Goal: Task Accomplishment & Management: Use online tool/utility

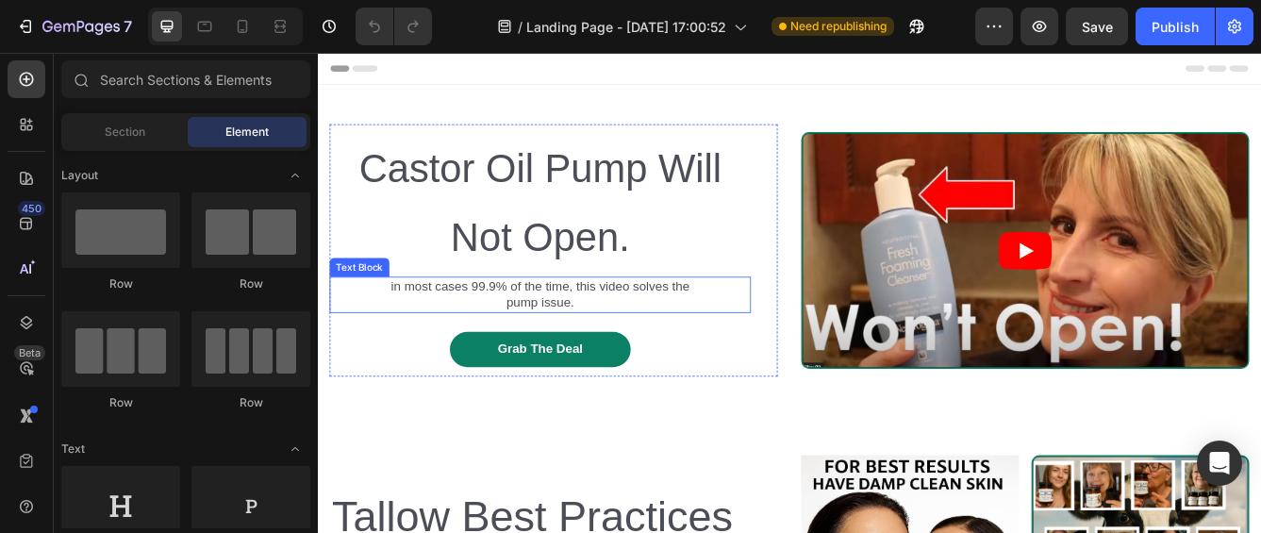
click at [642, 341] on p "in most cases 99.9% of the time, this video solves the pump issue." at bounding box center [585, 344] width 362 height 40
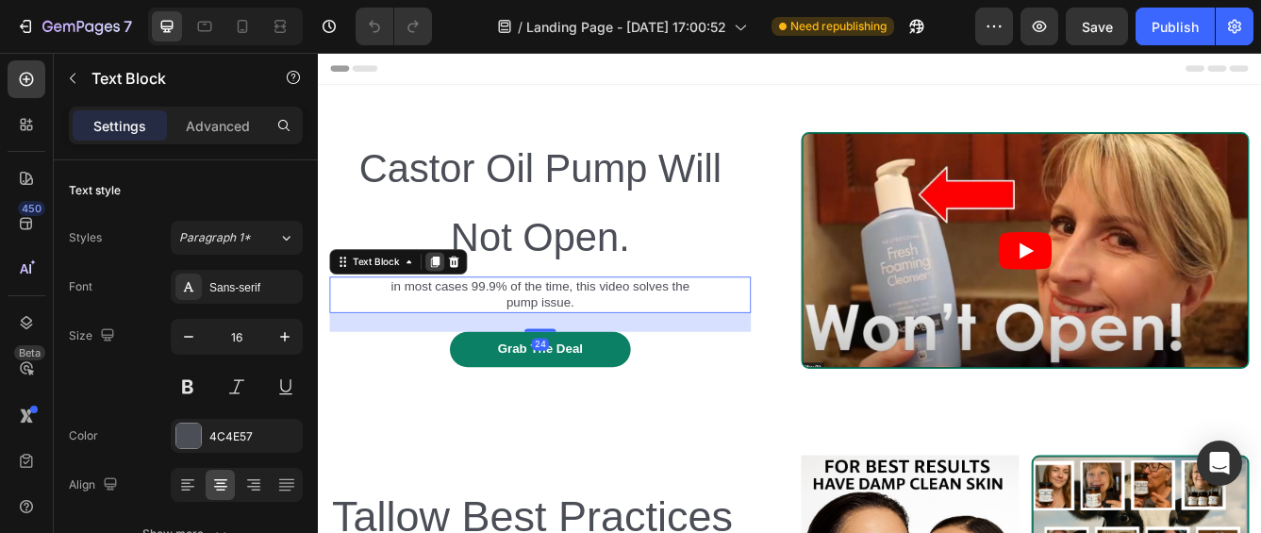
click at [461, 306] on icon at bounding box center [459, 304] width 10 height 13
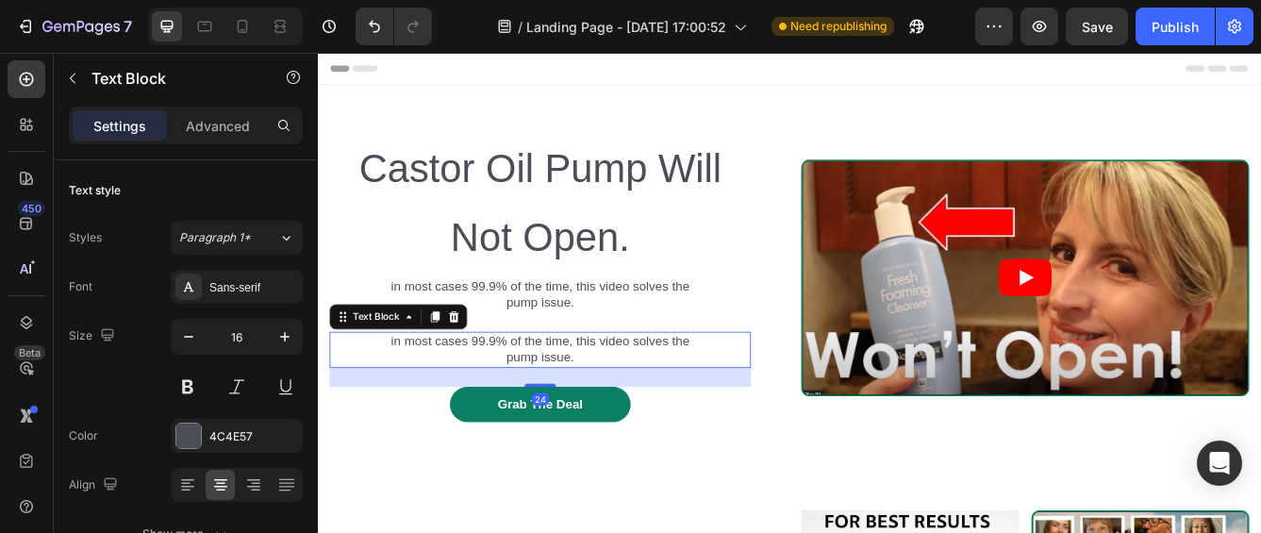
click at [623, 406] on p "in most cases 99.9% of the time, this video solves the pump issue." at bounding box center [585, 410] width 362 height 40
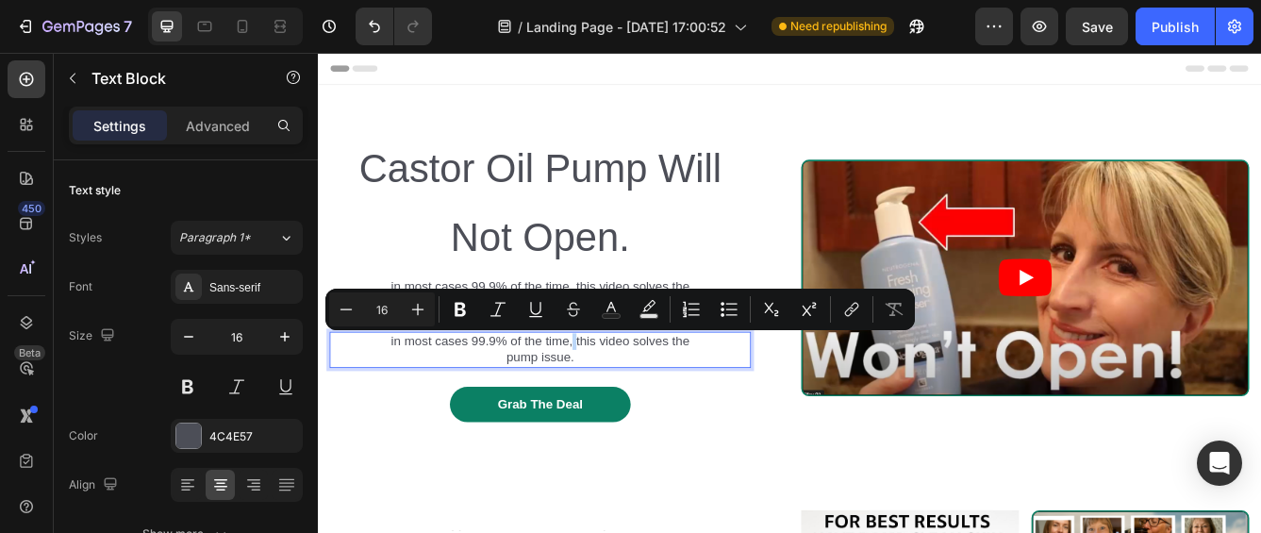
click at [623, 406] on p "in most cases 99.9% of the time, this video solves the pump issue." at bounding box center [585, 410] width 362 height 40
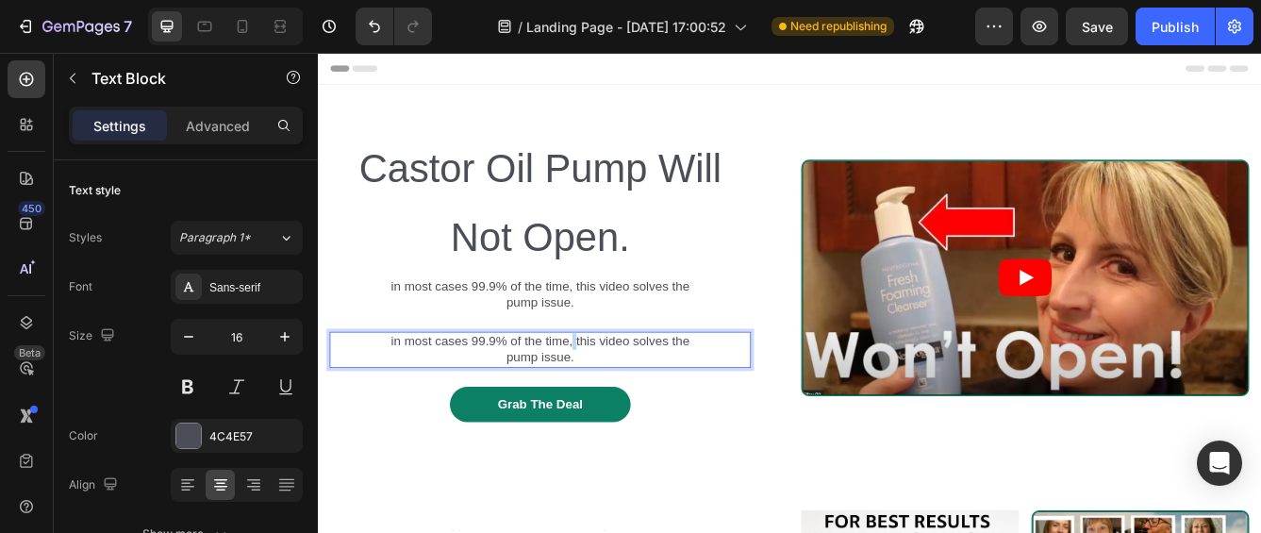
drag, startPoint x: 629, startPoint y: 413, endPoint x: 397, endPoint y: 399, distance: 232.5
click at [397, 399] on div "in most cases 99.9% of the time, this video solves the pump issue." at bounding box center [585, 409] width 506 height 43
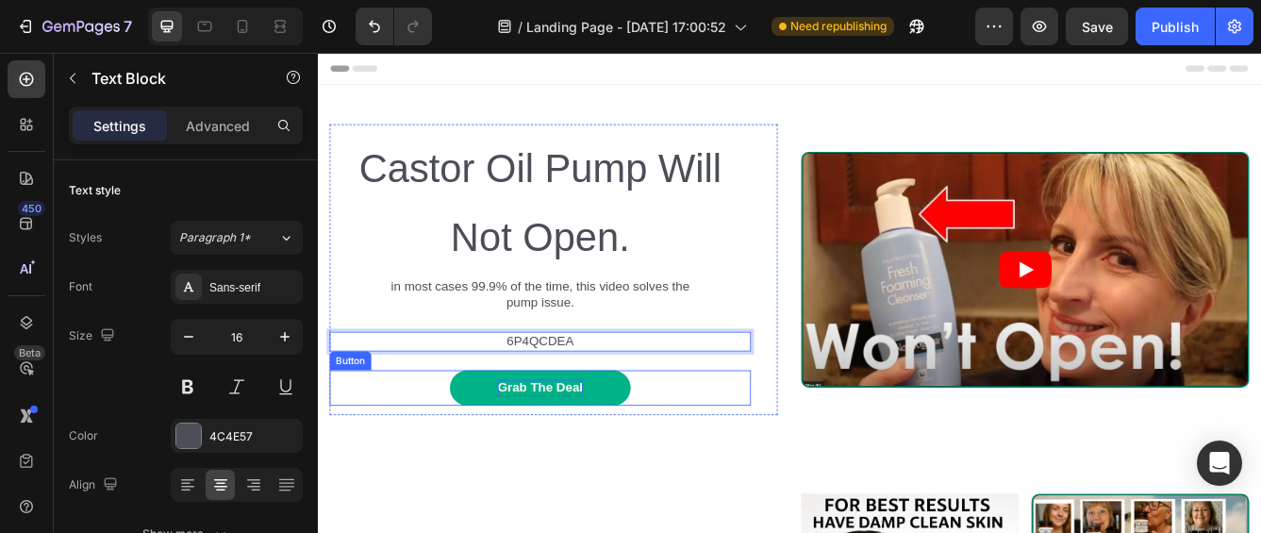
click at [603, 446] on div "Grab The Deal" at bounding box center [585, 455] width 102 height 20
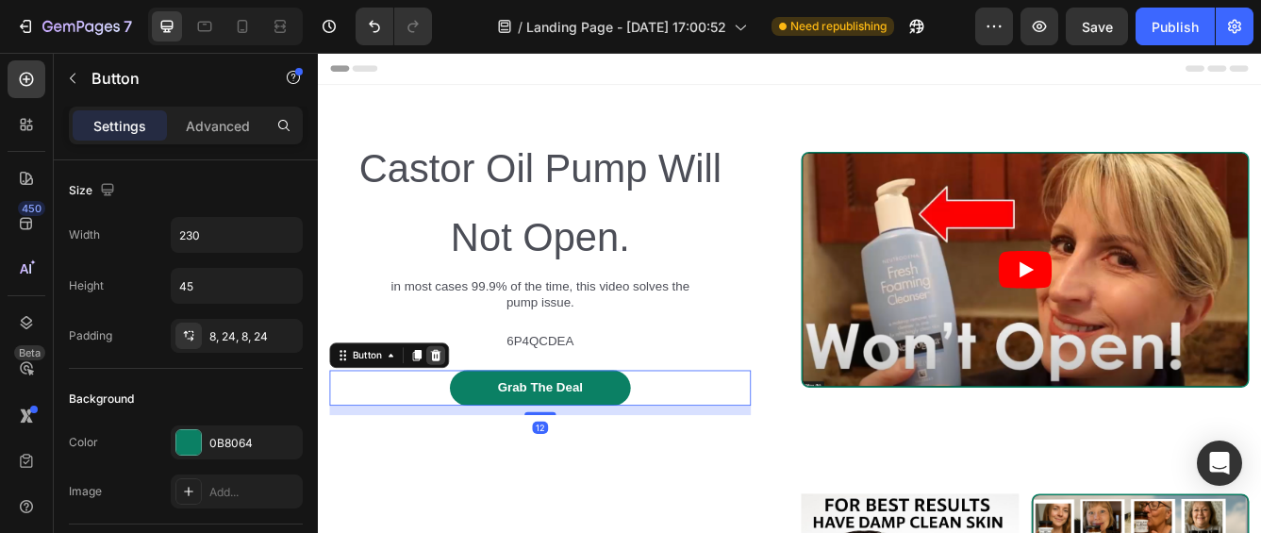
click at [457, 419] on icon at bounding box center [459, 415] width 15 height 15
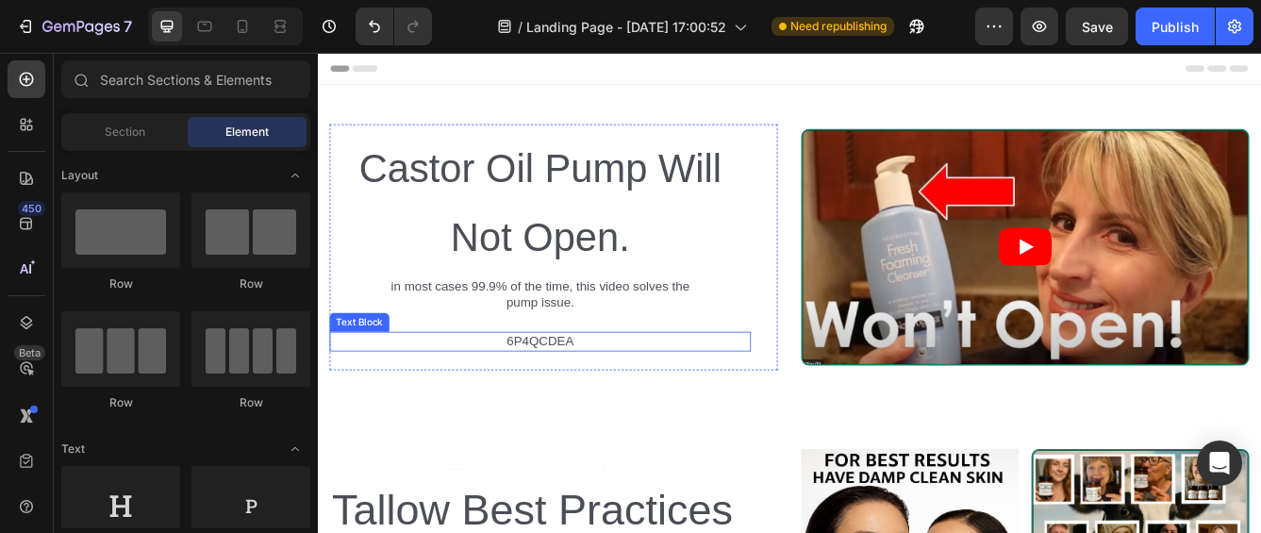
click at [636, 403] on p "6P4QCDEA" at bounding box center [585, 400] width 362 height 20
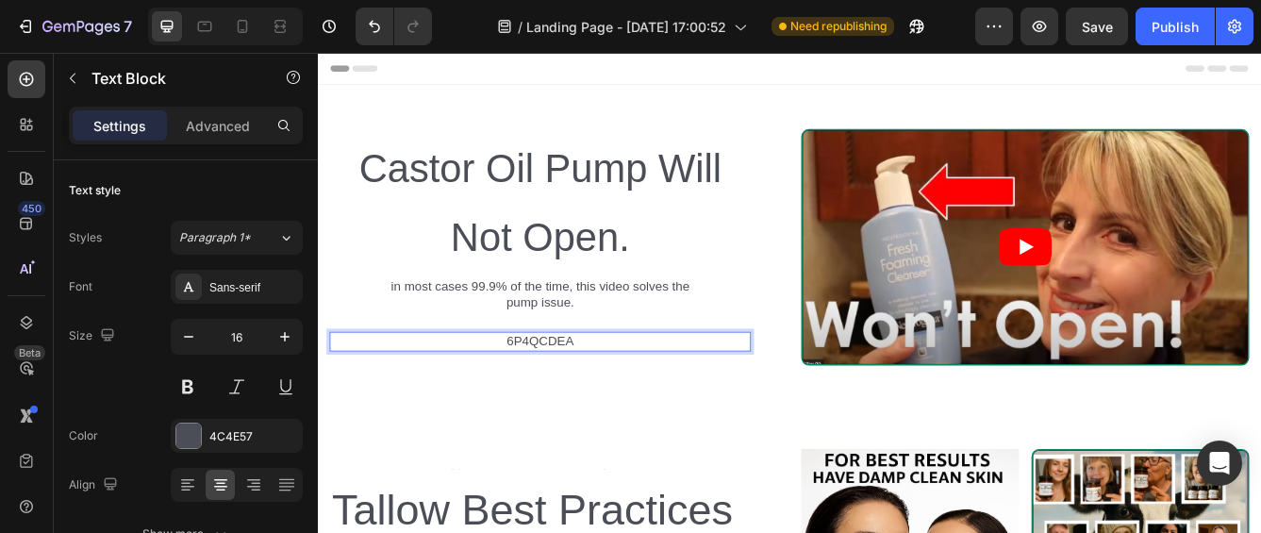
click at [636, 402] on p "6P4QCDEA" at bounding box center [585, 400] width 362 height 20
drag, startPoint x: 631, startPoint y: 395, endPoint x: 624, endPoint y: 416, distance: 21.8
click at [629, 412] on div "Text Block Castor Oil Pump Will Not Open. Heading in most cases 99.9% of the ti…" at bounding box center [585, 286] width 506 height 295
drag, startPoint x: 647, startPoint y: 399, endPoint x: 531, endPoint y: 391, distance: 116.3
click at [531, 391] on p "6P4QCDEA" at bounding box center [585, 400] width 362 height 20
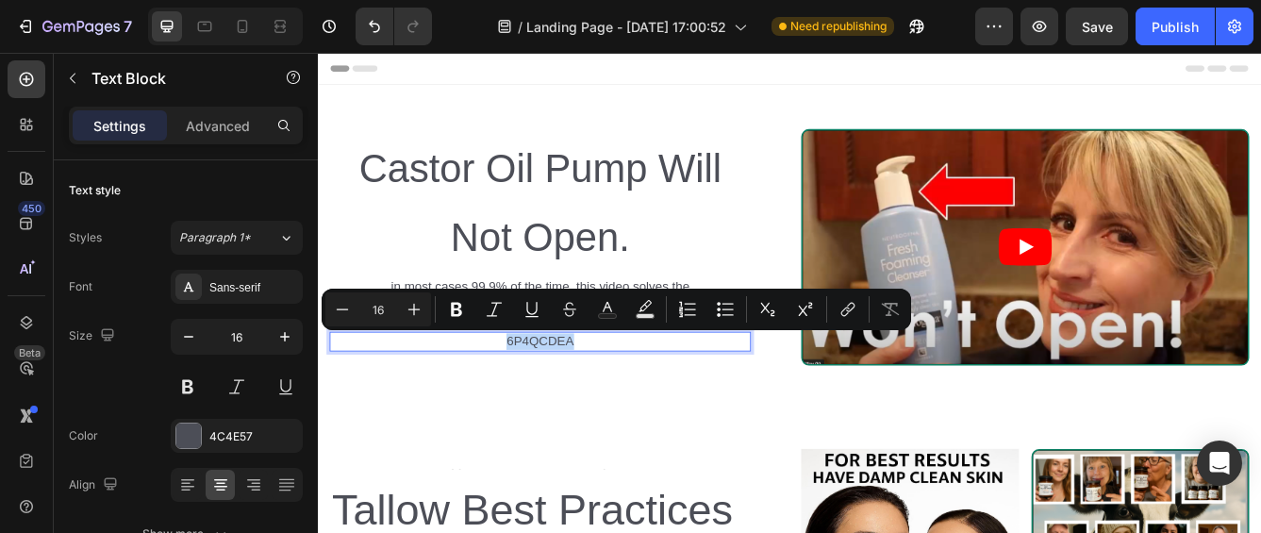
copy p "6P4QCDEA"
click at [371, 25] on icon "Undo/Redo" at bounding box center [374, 26] width 19 height 19
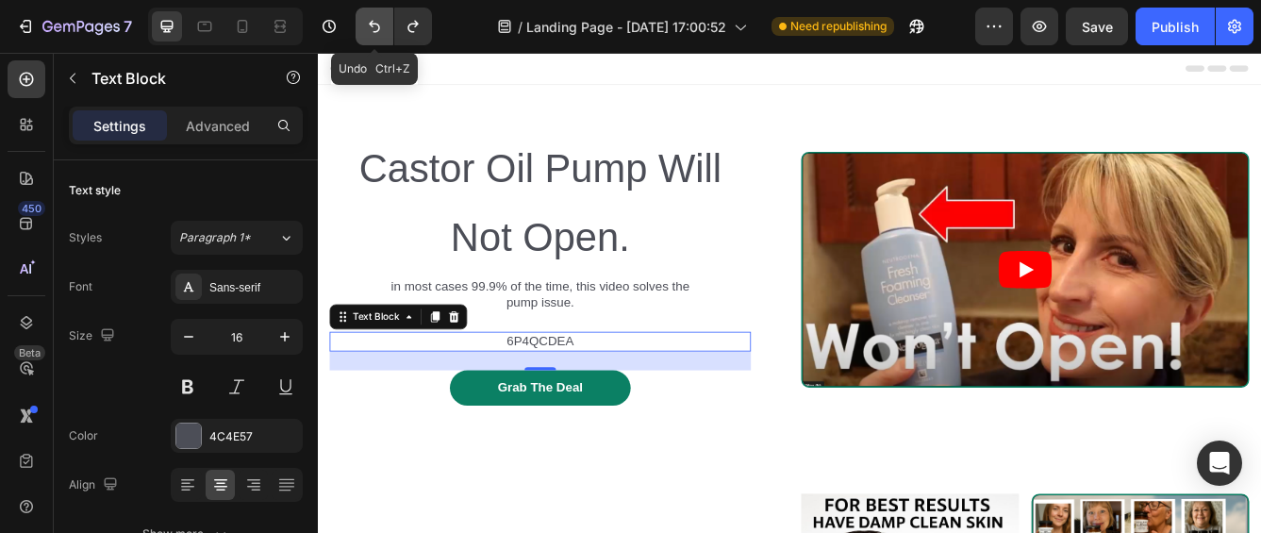
click at [374, 26] on icon "Undo/Redo" at bounding box center [374, 26] width 19 height 19
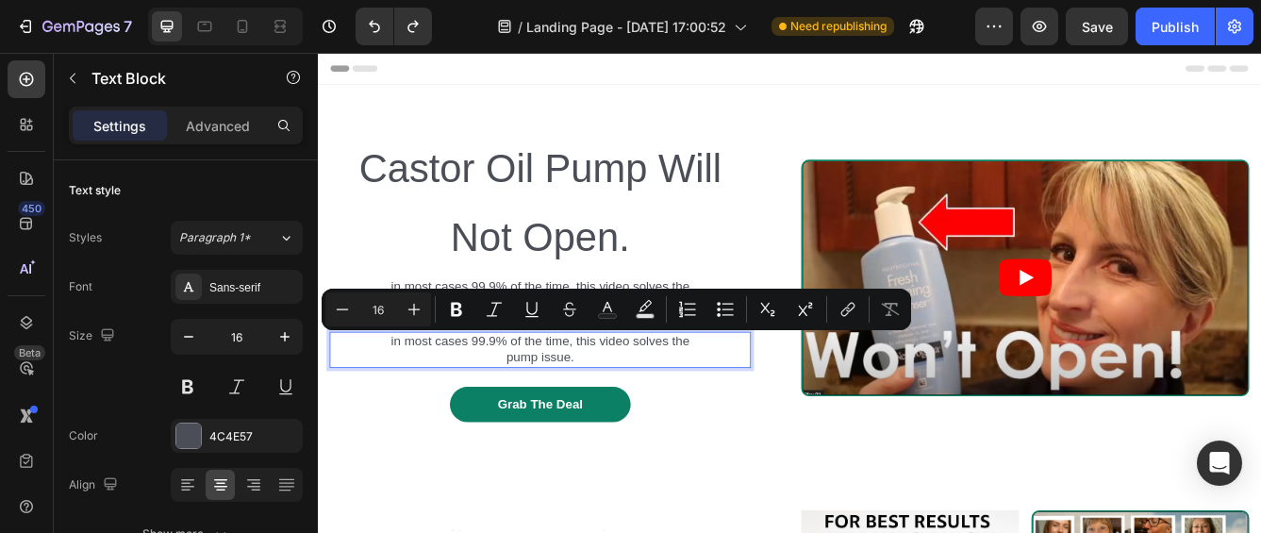
drag, startPoint x: 688, startPoint y: 410, endPoint x: 395, endPoint y: 393, distance: 292.9
click at [392, 396] on div "in most cases 99.9% of the time, this video solves the pump issue." at bounding box center [585, 409] width 506 height 43
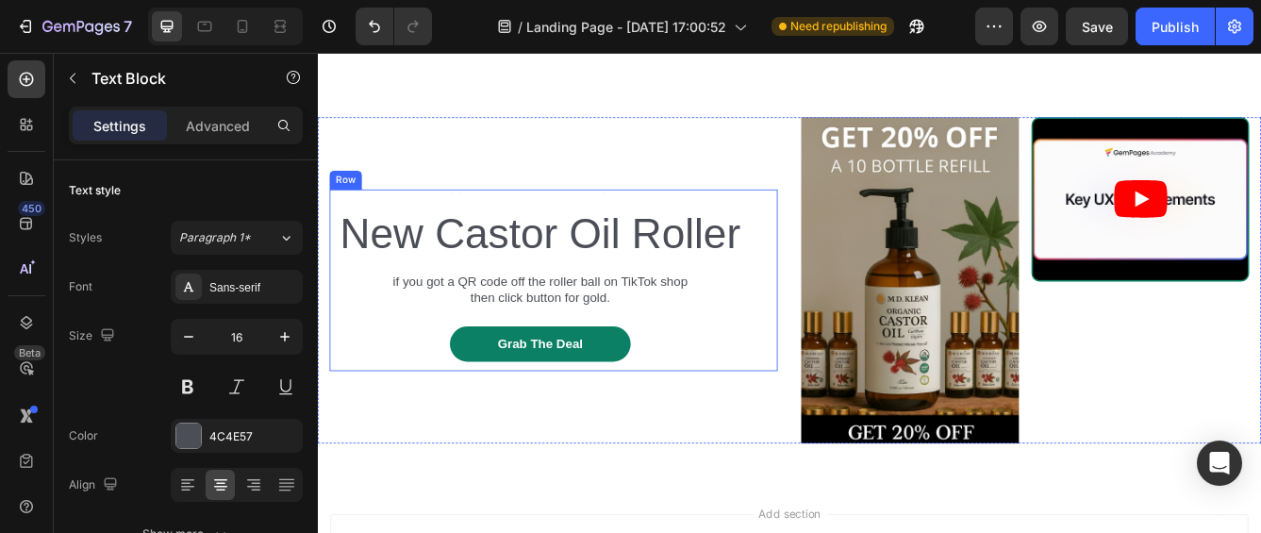
scroll to position [849, 0]
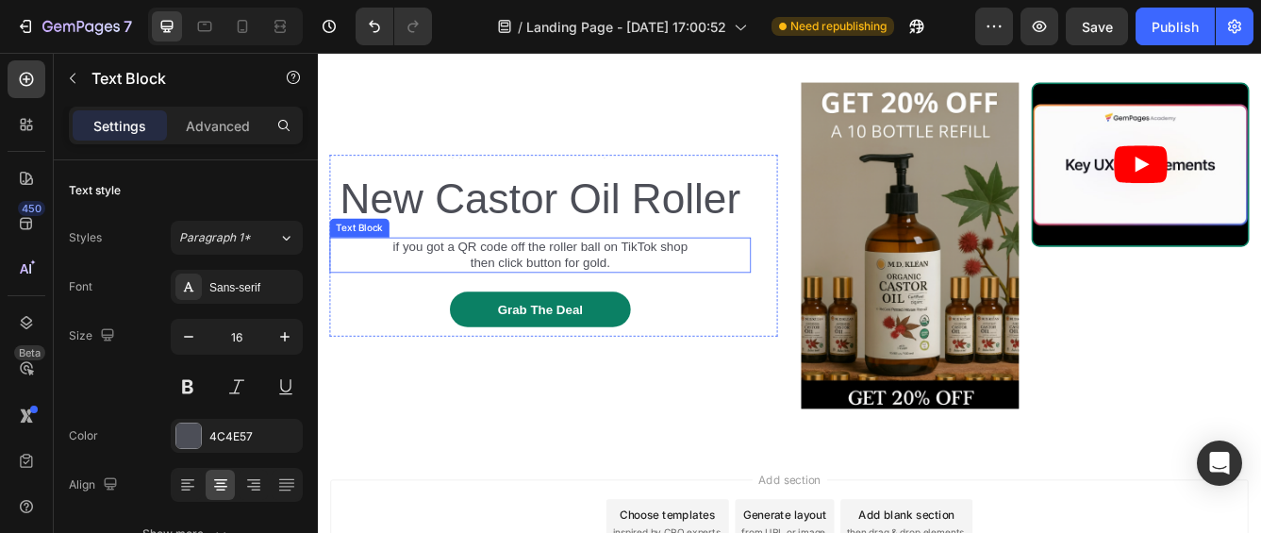
click at [688, 316] on p "if you got a QR code off the roller ball on TikTok shop then click button for g…" at bounding box center [585, 296] width 362 height 40
click at [374, 357] on div "Text Block New Castor Oil Roller Heading if you got a QR code off the roller ba…" at bounding box center [585, 284] width 506 height 219
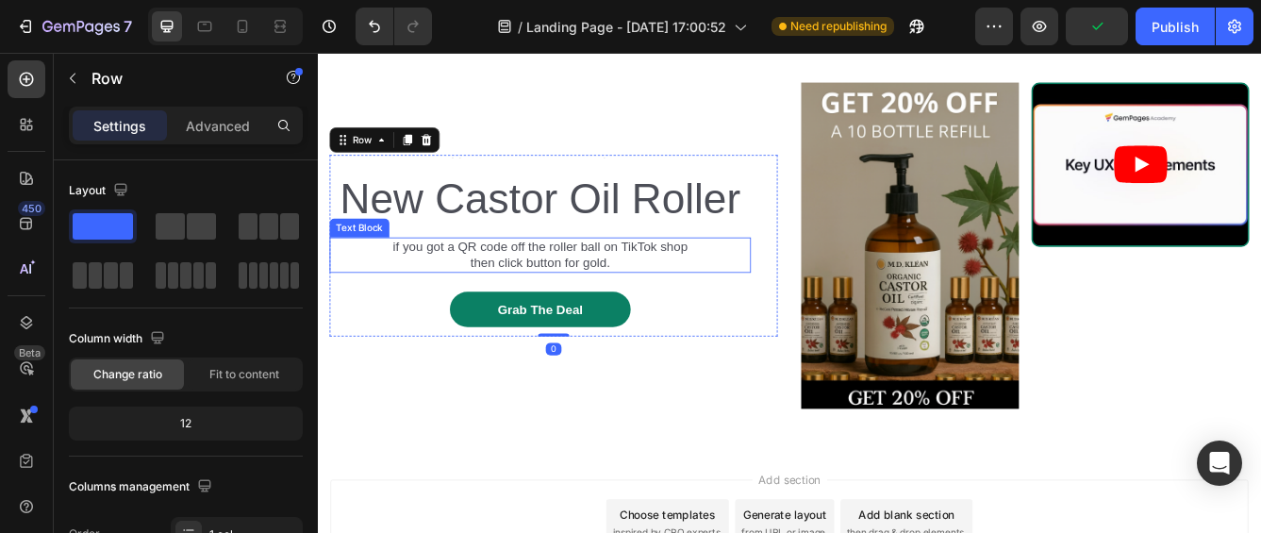
click at [415, 316] on p "if you got a QR code off the roller ball on TikTok shop then click button for g…" at bounding box center [585, 296] width 362 height 40
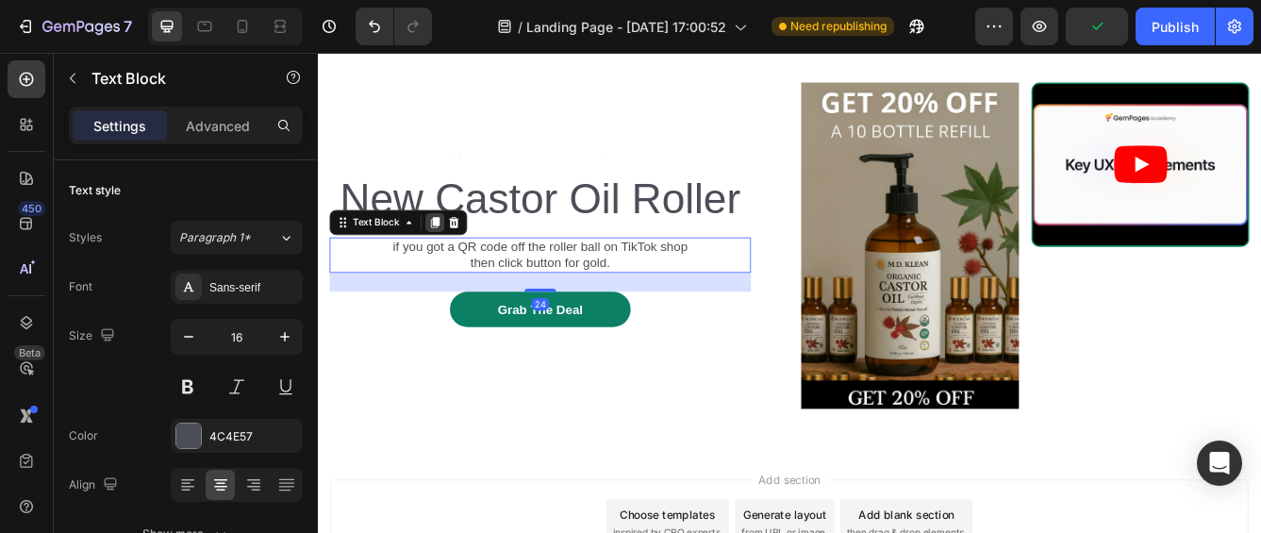
click at [459, 264] on icon at bounding box center [458, 256] width 15 height 15
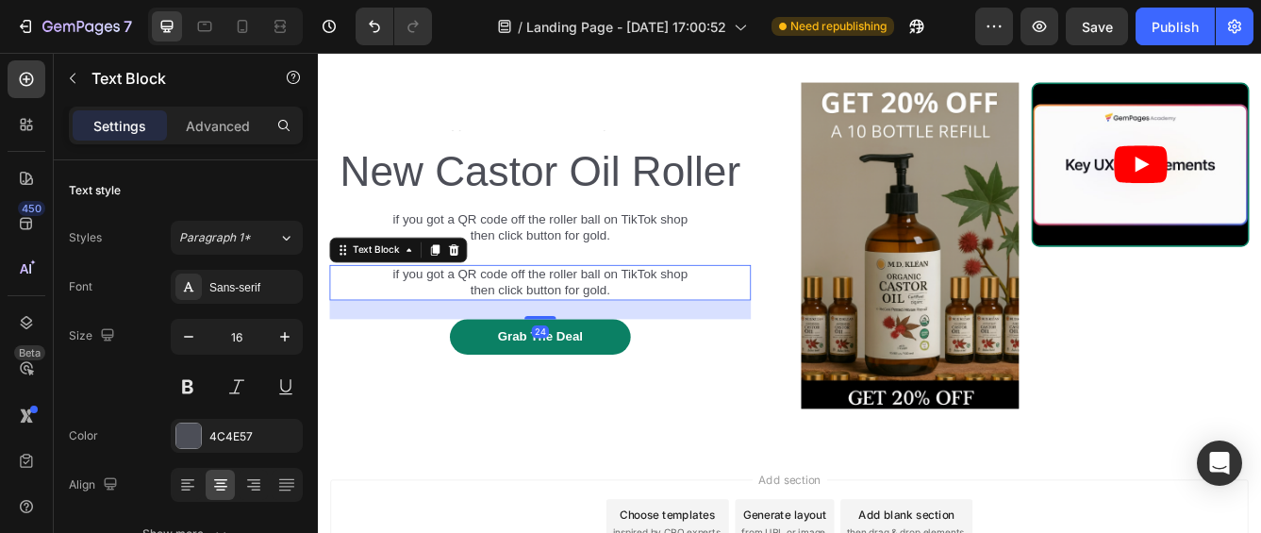
click at [587, 349] on p "if you got a QR code off the roller ball on TikTok shop then click button for g…" at bounding box center [585, 329] width 362 height 40
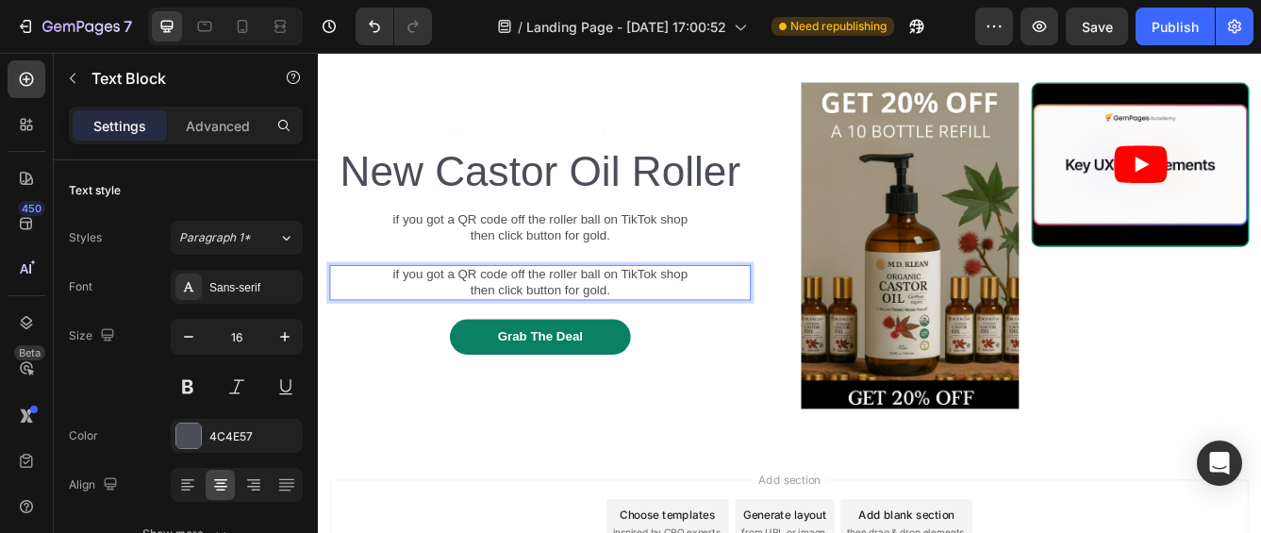
drag, startPoint x: 677, startPoint y: 369, endPoint x: 377, endPoint y: 352, distance: 300.4
click at [377, 351] on div "if you got a QR code off the roller ball on TikTok shop then click button for g…" at bounding box center [585, 329] width 506 height 43
click at [697, 329] on p "USE ON [DOMAIN_NAME]" at bounding box center [585, 319] width 362 height 20
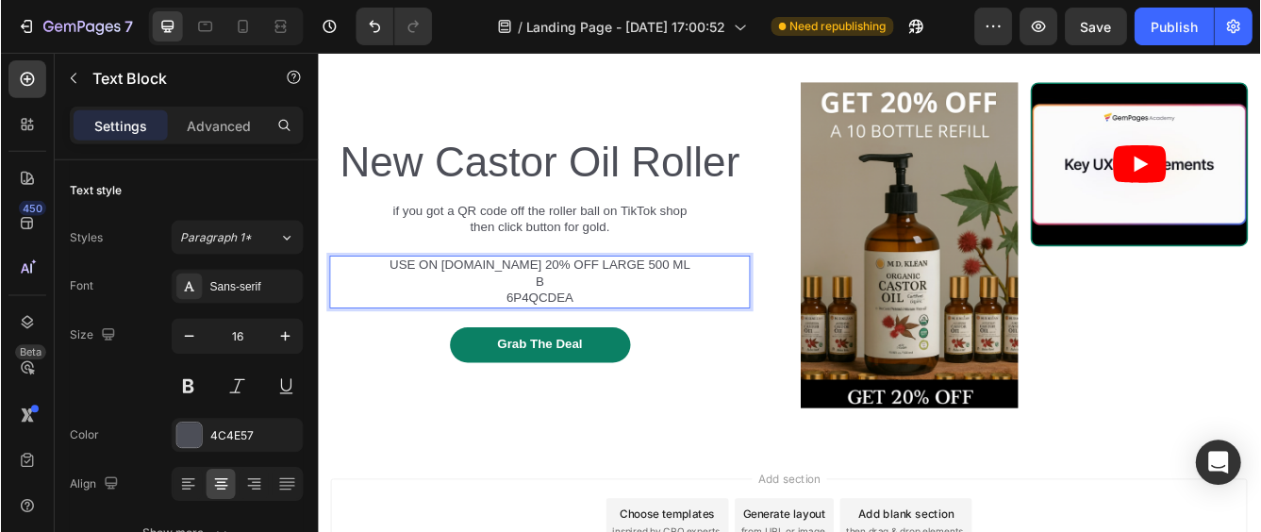
scroll to position [839, 0]
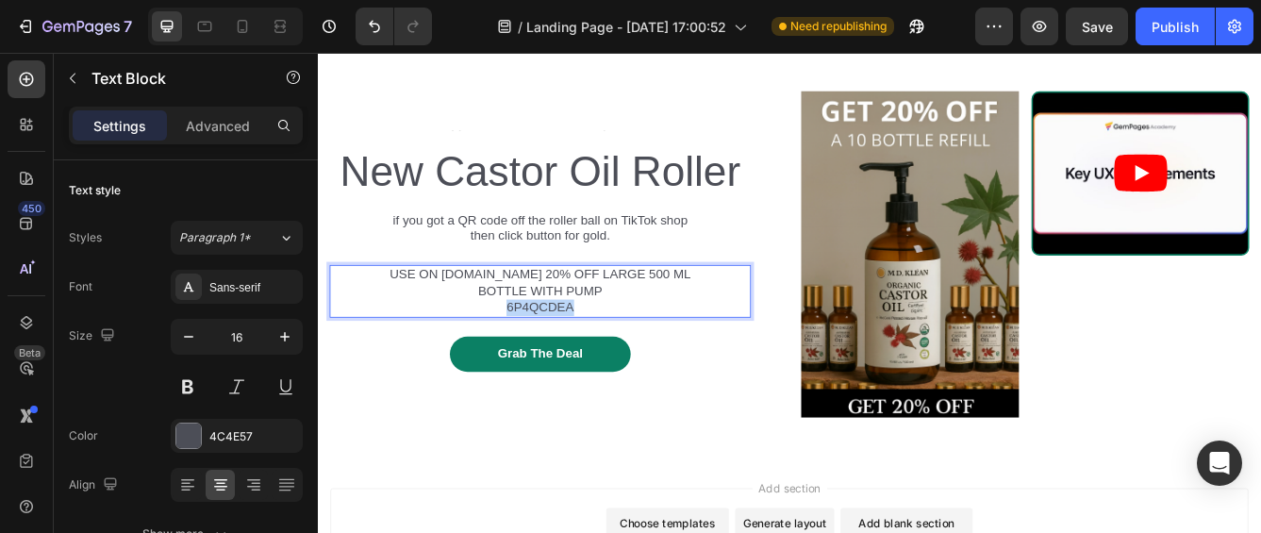
drag, startPoint x: 629, startPoint y: 391, endPoint x: 496, endPoint y: 390, distance: 133.0
click at [496, 369] on p "6P4QCDEA" at bounding box center [585, 359] width 362 height 20
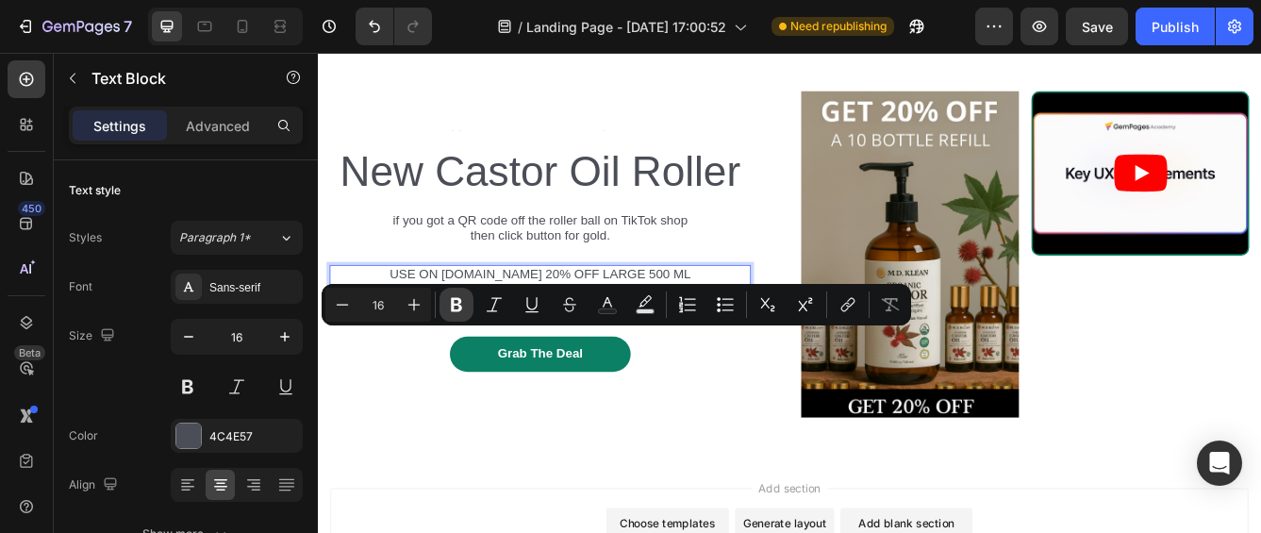
click at [455, 310] on icon "Editor contextual toolbar" at bounding box center [456, 305] width 11 height 14
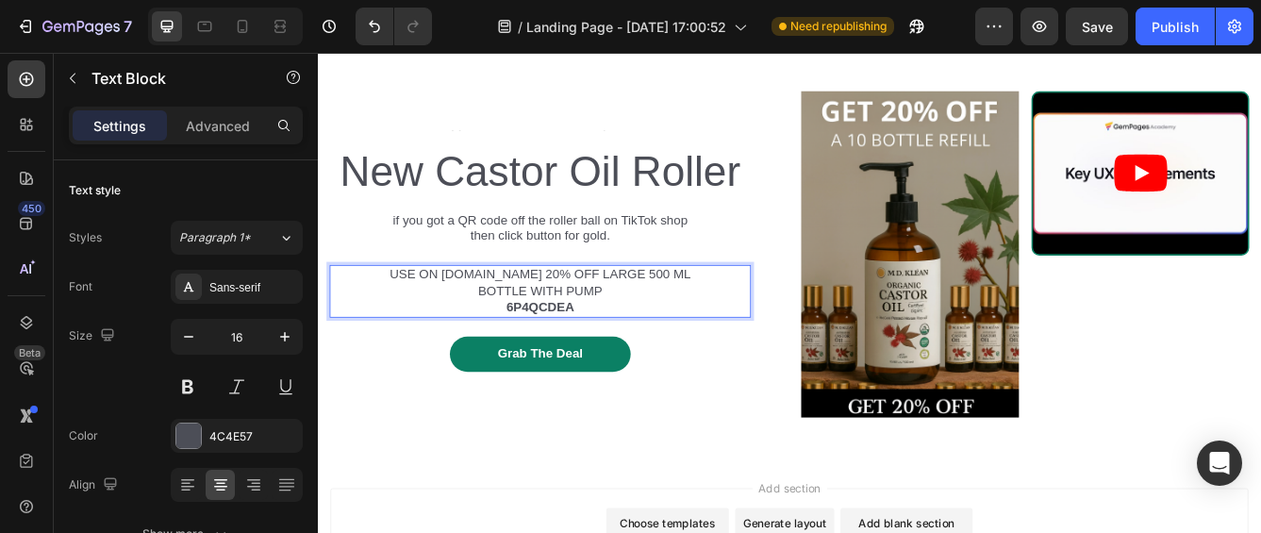
click at [622, 369] on p "6P4QCDEA" at bounding box center [585, 359] width 362 height 20
drag, startPoint x: 632, startPoint y: 393, endPoint x: 508, endPoint y: 396, distance: 123.6
click at [508, 369] on p "6P4QCDEA" at bounding box center [585, 359] width 362 height 20
drag, startPoint x: 578, startPoint y: 399, endPoint x: 512, endPoint y: 388, distance: 67.0
click at [503, 369] on p "6P4QCDEA" at bounding box center [585, 359] width 362 height 20
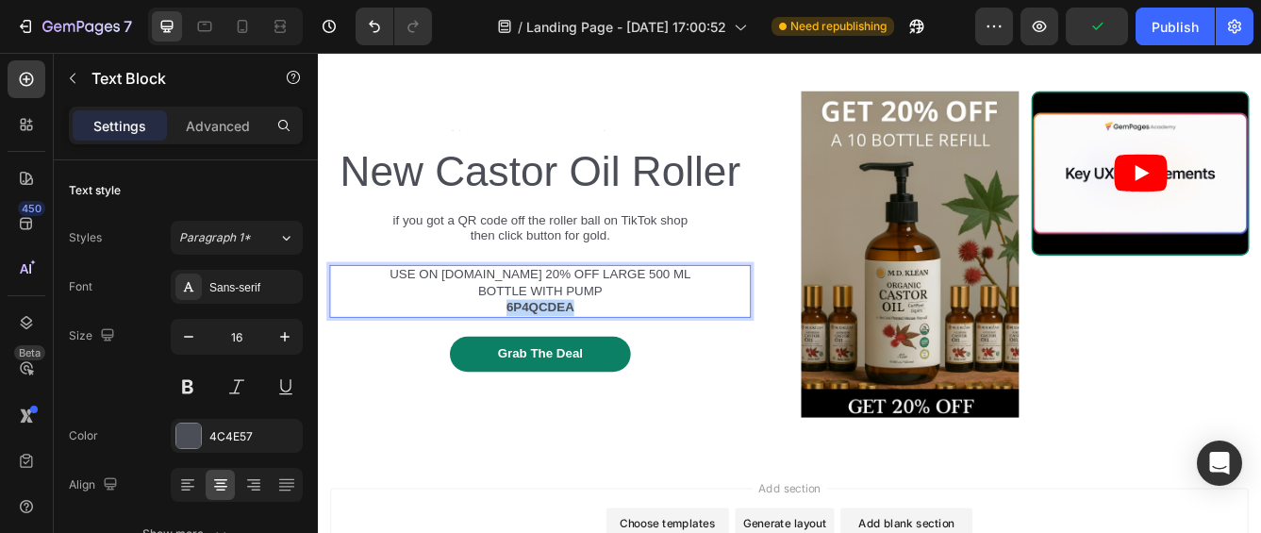
click at [646, 369] on p "6P4QCDEA" at bounding box center [585, 359] width 362 height 20
drag, startPoint x: 646, startPoint y: 390, endPoint x: 539, endPoint y: 394, distance: 107.6
click at [539, 369] on p "6P4QCDEA" at bounding box center [585, 359] width 362 height 20
click at [621, 349] on p "USE ON [DOMAIN_NAME] 20% OFF LARGE 500 ML BOTTLE WITH PUMP" at bounding box center [585, 329] width 362 height 40
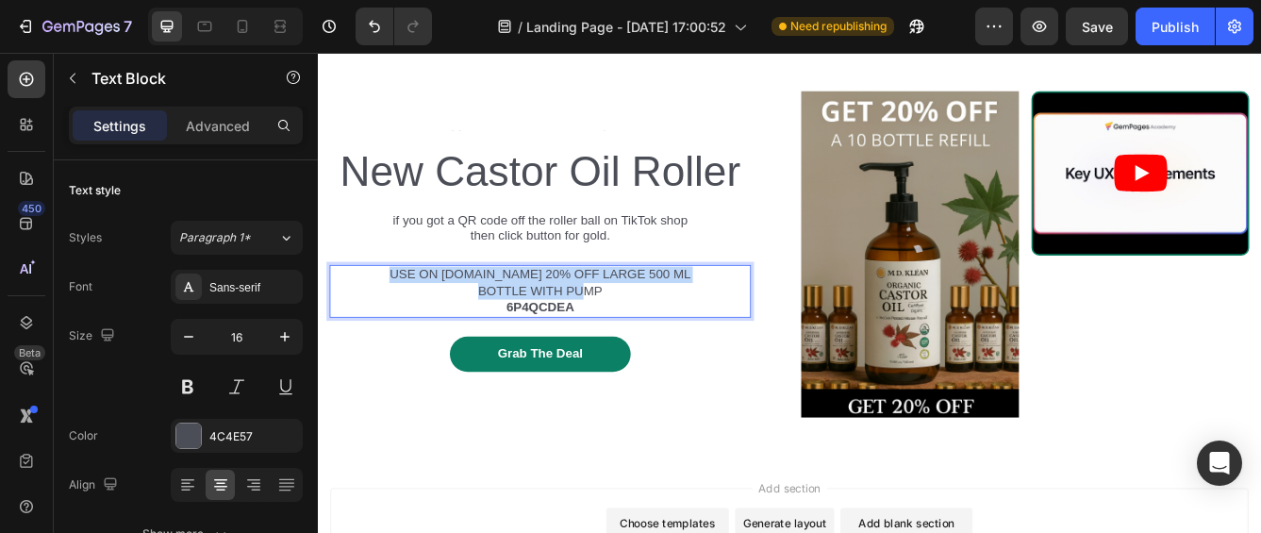
drag, startPoint x: 661, startPoint y: 374, endPoint x: 400, endPoint y: 346, distance: 262.7
click at [404, 346] on p "USE ON [DOMAIN_NAME] 20% OFF LARGE 500 ML BOTTLE WITH PUMP" at bounding box center [585, 329] width 362 height 40
click at [518, 349] on p "USE ON [DOMAIN_NAME] 20% OFF LARGE 500 ML BOTTLE WITH PUMP" at bounding box center [585, 329] width 362 height 40
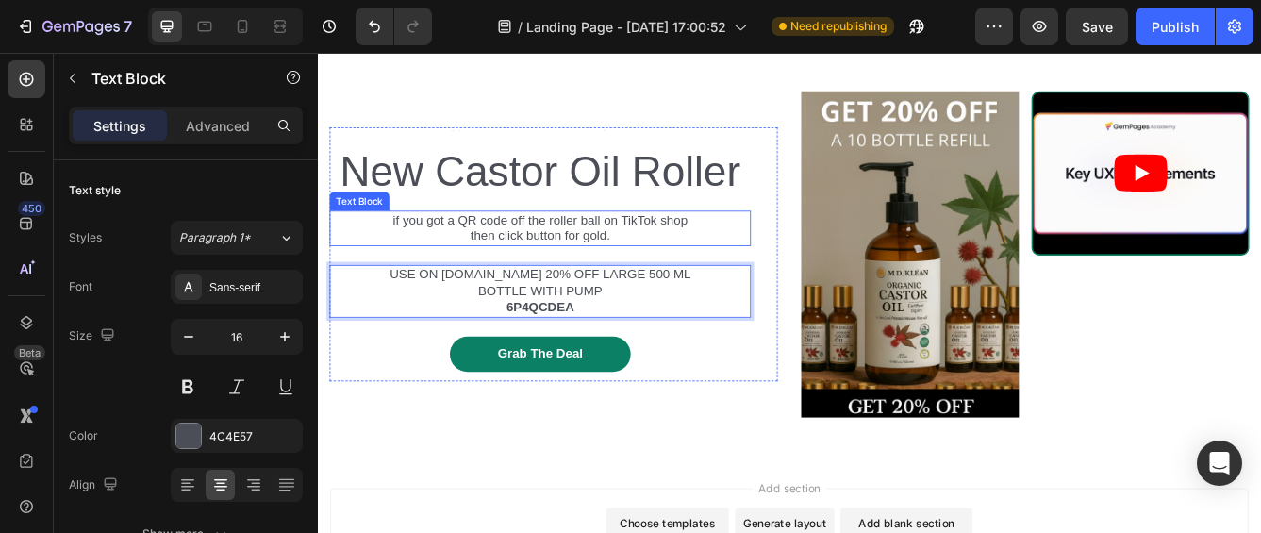
click at [485, 284] on p "if you got a QR code off the roller ball on TikTok shop then click button for g…" at bounding box center [585, 264] width 362 height 40
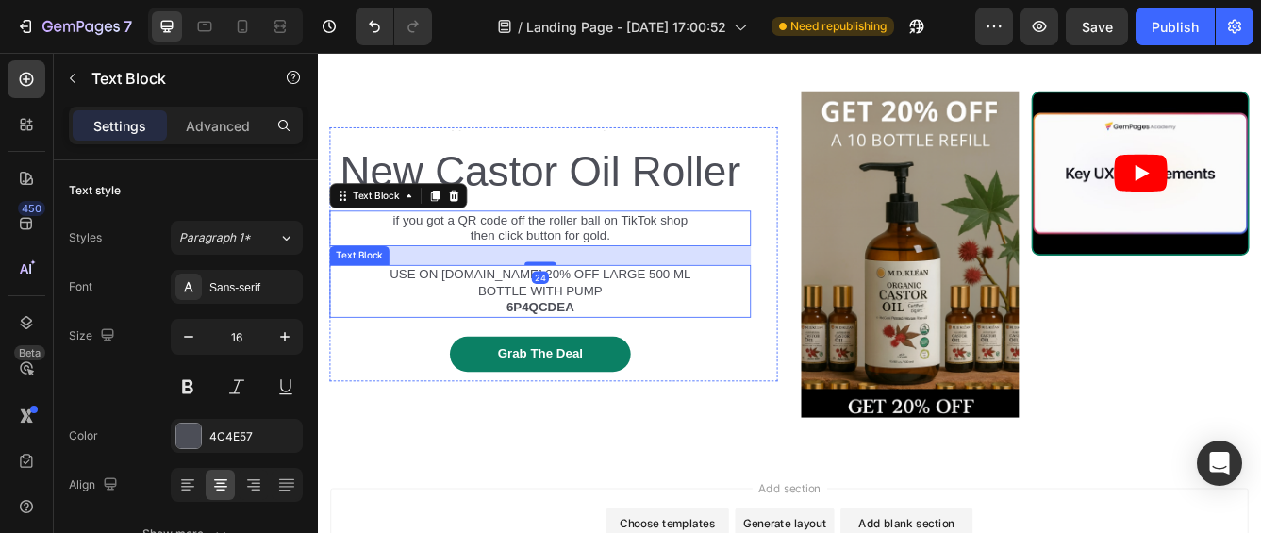
click at [493, 349] on p "USE ON [DOMAIN_NAME] 20% OFF LARGE 500 ML BOTTLE WITH PUMP" at bounding box center [585, 329] width 362 height 40
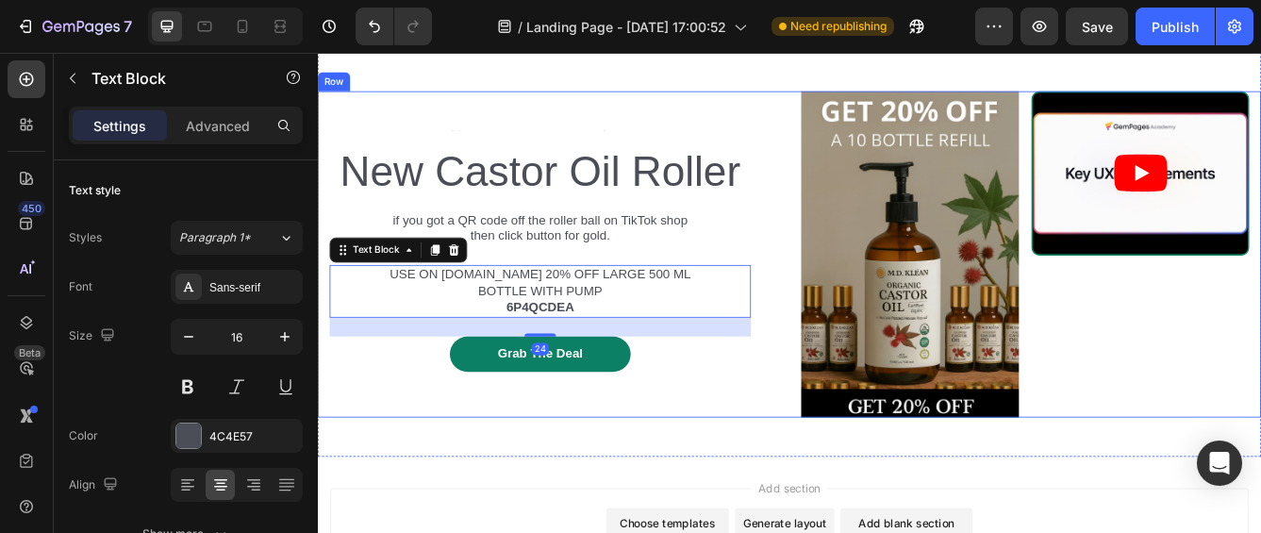
click at [729, 532] on div "Text Block New Castor Oil Roller Heading if you got a QR code off the roller ba…" at bounding box center [884, 295] width 1132 height 487
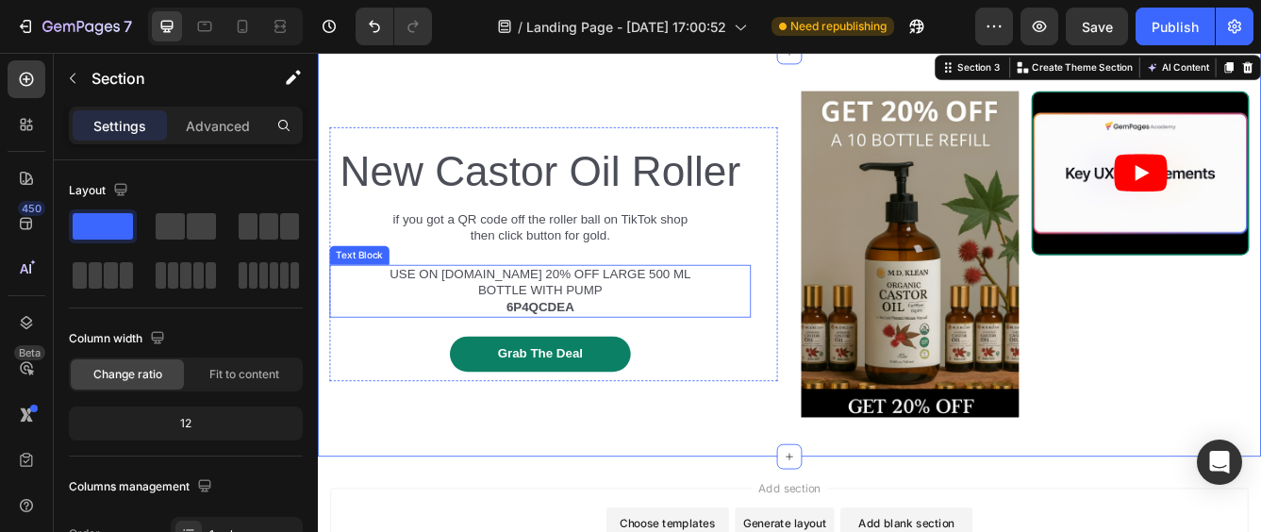
click at [629, 369] on p "6P4QCDEA" at bounding box center [585, 359] width 362 height 20
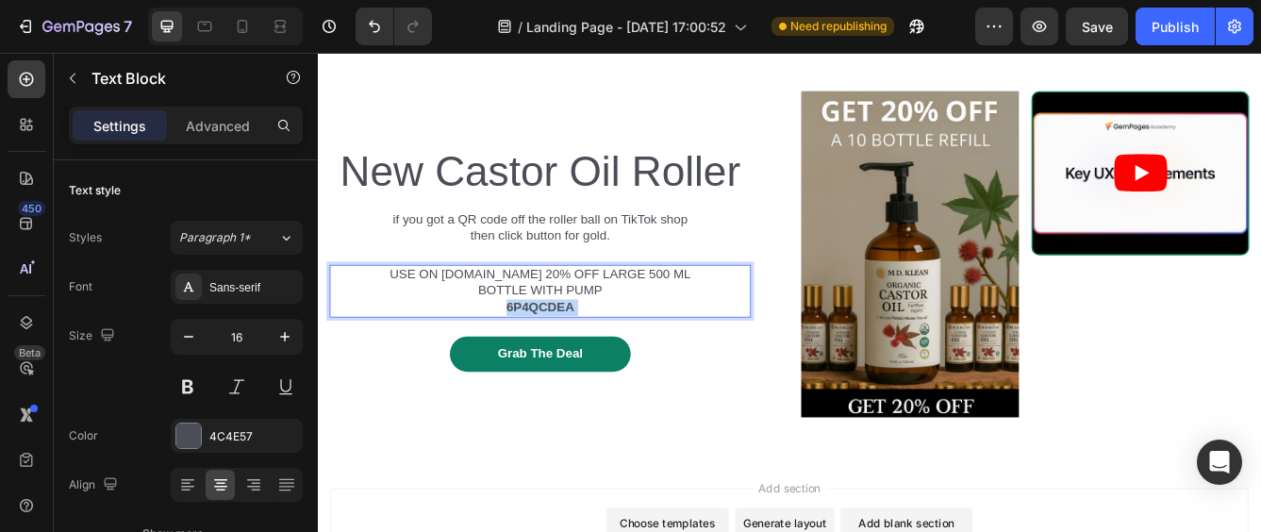
drag, startPoint x: 625, startPoint y: 396, endPoint x: 553, endPoint y: 396, distance: 72.6
click at [553, 369] on p "6P4QCDEA" at bounding box center [585, 359] width 362 height 20
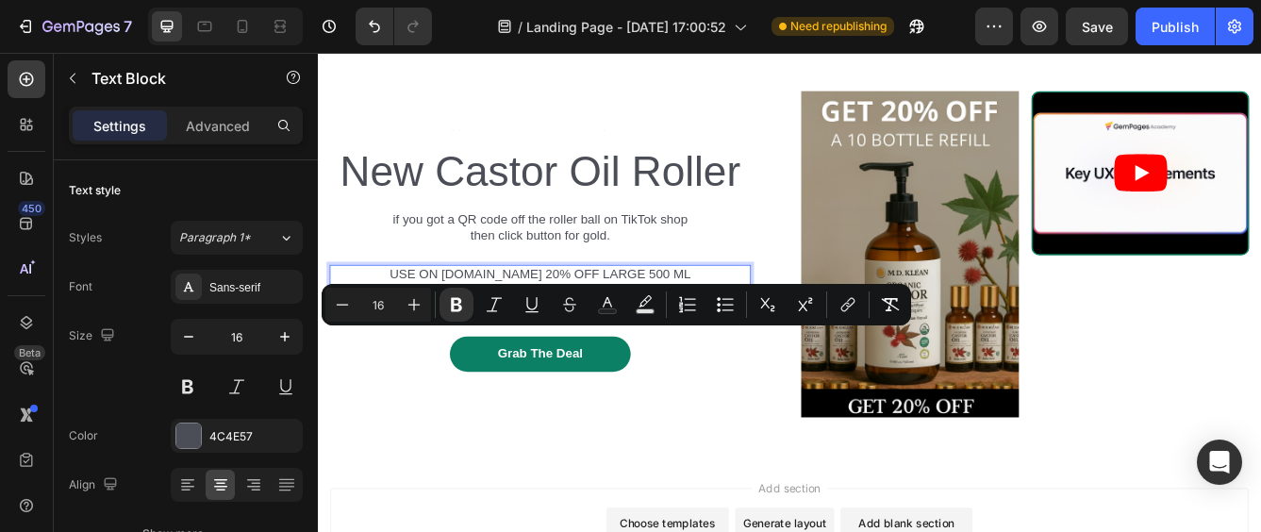
drag, startPoint x: 638, startPoint y: 399, endPoint x: 540, endPoint y: 391, distance: 98.5
click at [540, 369] on p "6P4QCDEA" at bounding box center [585, 359] width 362 height 20
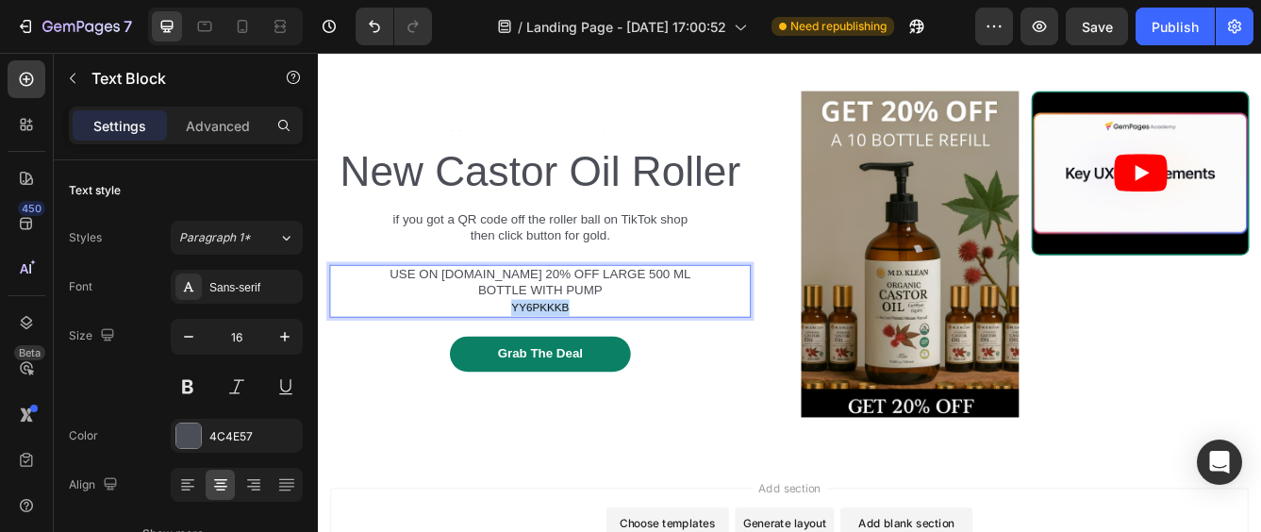
drag, startPoint x: 639, startPoint y: 391, endPoint x: 546, endPoint y: 391, distance: 92.4
click at [546, 369] on p "YY6PKKKB" at bounding box center [585, 359] width 362 height 20
click at [550, 366] on span "YY6PKKKB" at bounding box center [584, 358] width 69 height 15
click at [647, 369] on p "YY6PKKKB" at bounding box center [585, 359] width 362 height 20
click at [680, 430] on button "Grab The Deal" at bounding box center [584, 414] width 217 height 42
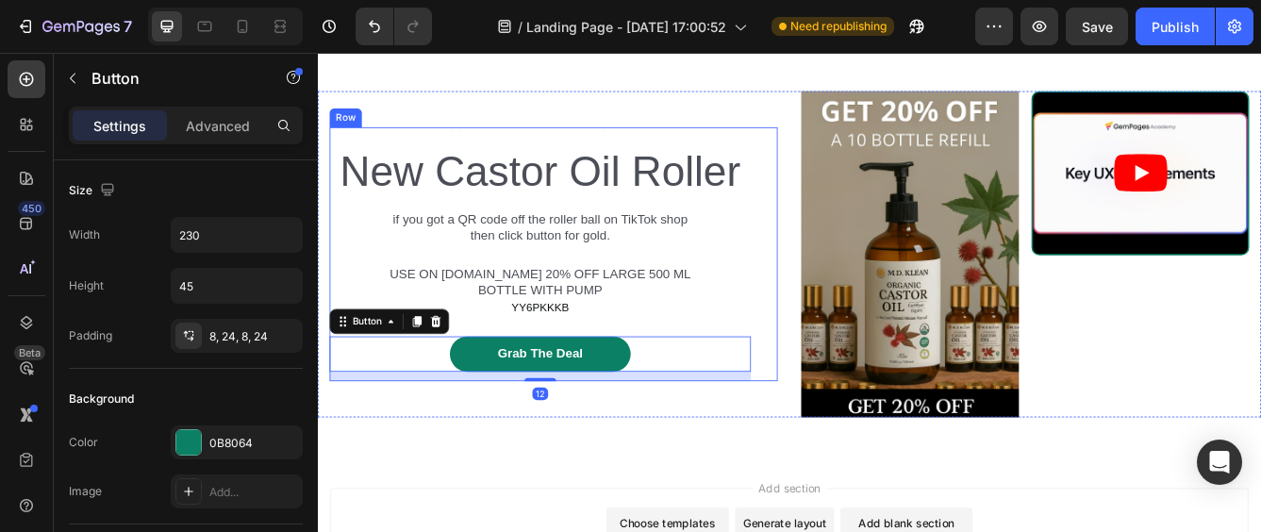
click at [681, 406] on div "Text Block New Castor Oil Roller Heading if you got a QR code off the roller ba…" at bounding box center [585, 294] width 506 height 304
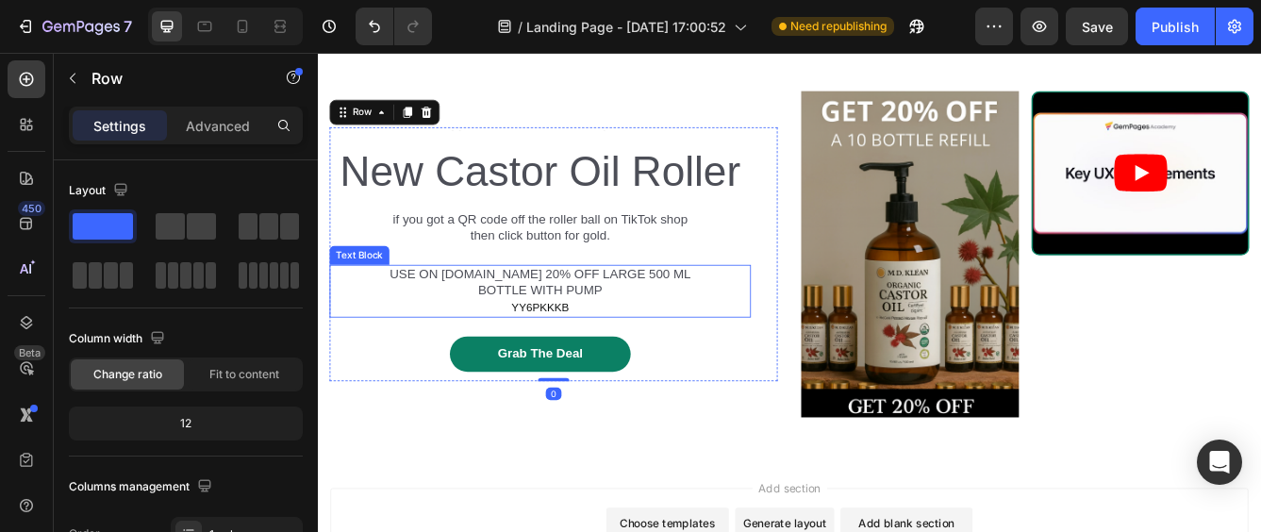
click at [644, 369] on p "YY6PKKKB" at bounding box center [585, 359] width 362 height 20
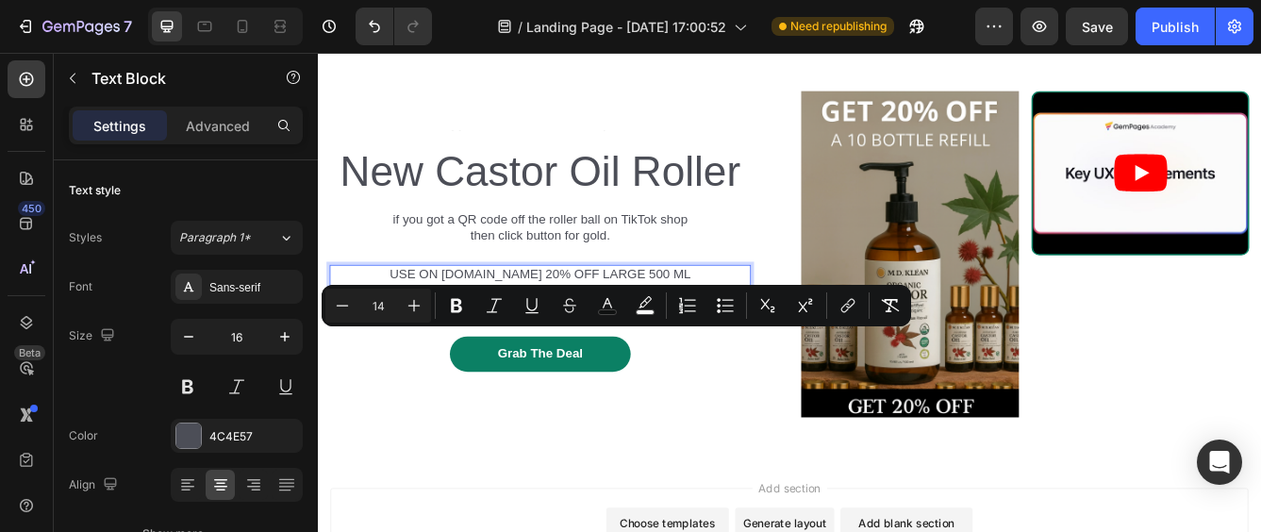
drag, startPoint x: 621, startPoint y: 397, endPoint x: 544, endPoint y: 396, distance: 76.4
click at [544, 369] on p "YY6PKKKB" at bounding box center [585, 359] width 362 height 20
click at [414, 308] on icon "Editor contextual toolbar" at bounding box center [414, 306] width 12 height 12
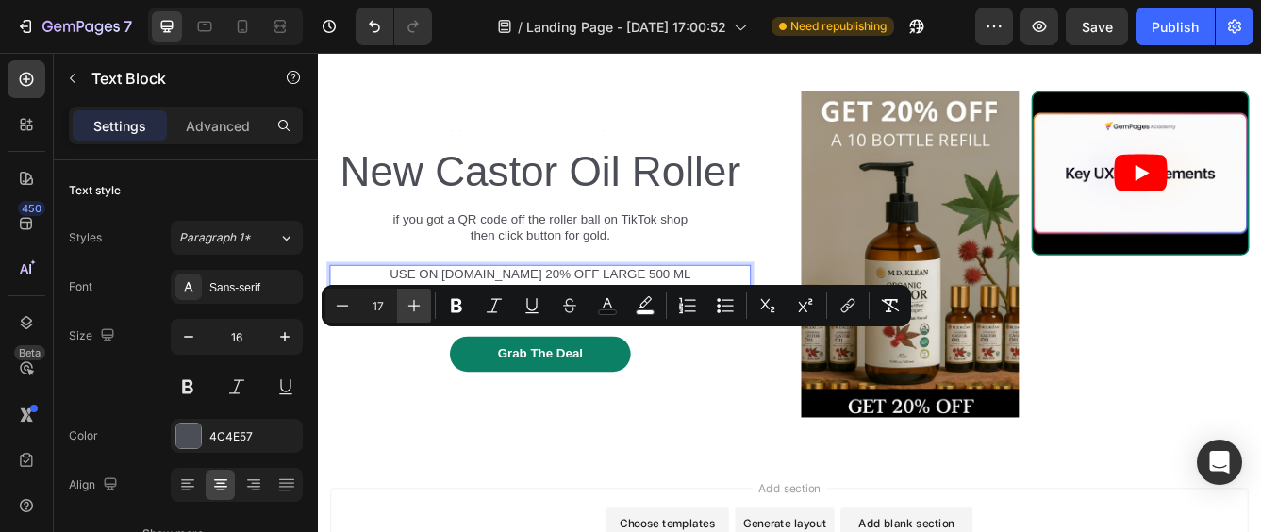
click at [414, 308] on icon "Editor contextual toolbar" at bounding box center [414, 306] width 12 height 12
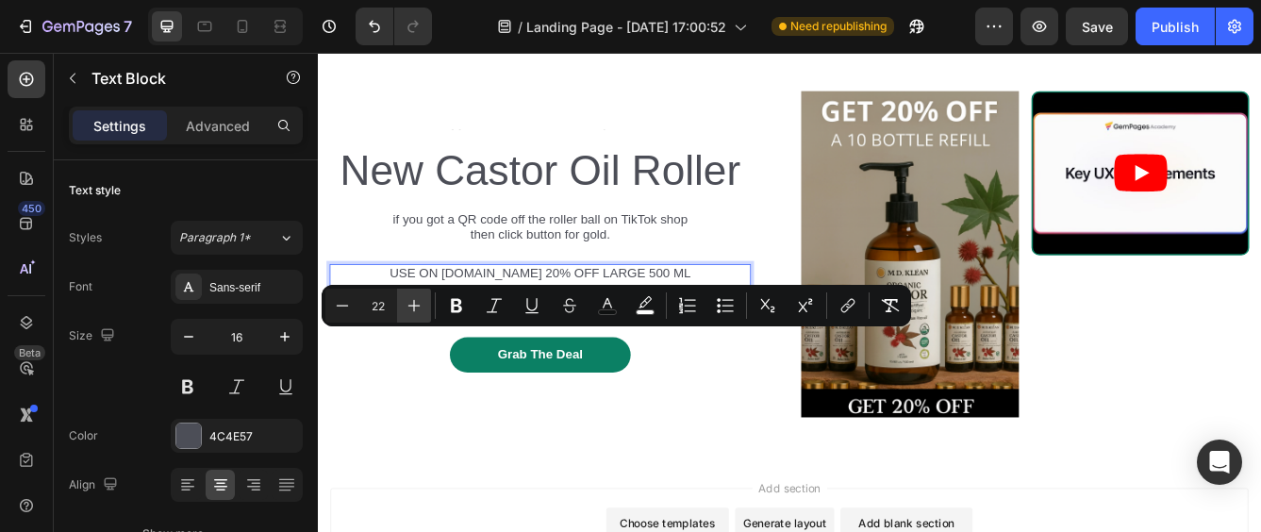
click at [414, 308] on icon "Editor contextual toolbar" at bounding box center [414, 306] width 12 height 12
type input "24"
click at [458, 308] on icon "Editor contextual toolbar" at bounding box center [456, 305] width 19 height 19
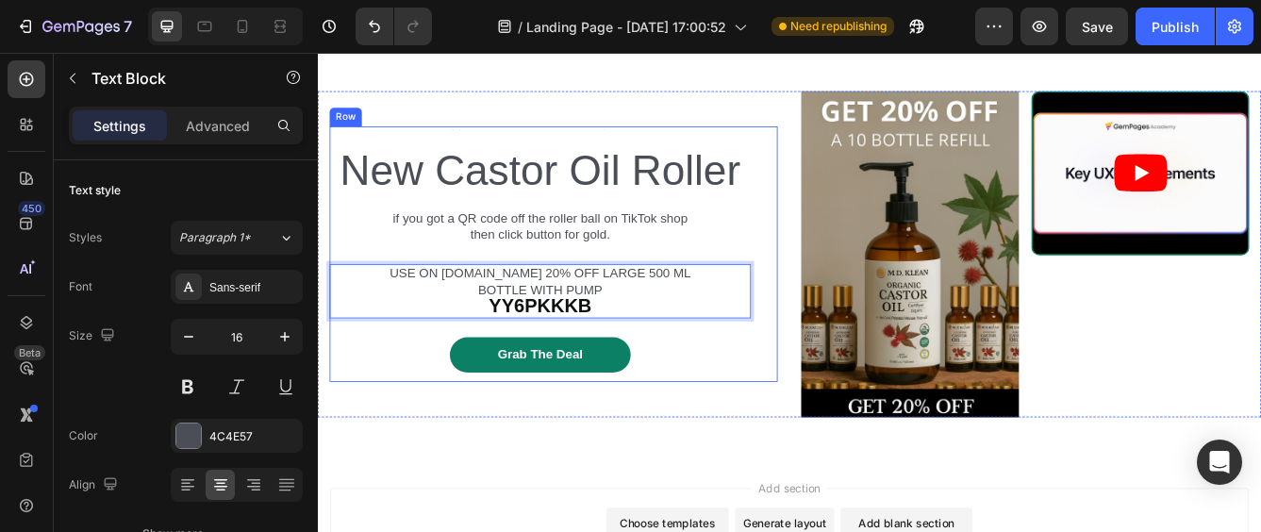
click at [451, 407] on div "Text Block New Castor Oil Roller Heading if you got a QR code off the roller ba…" at bounding box center [585, 294] width 506 height 307
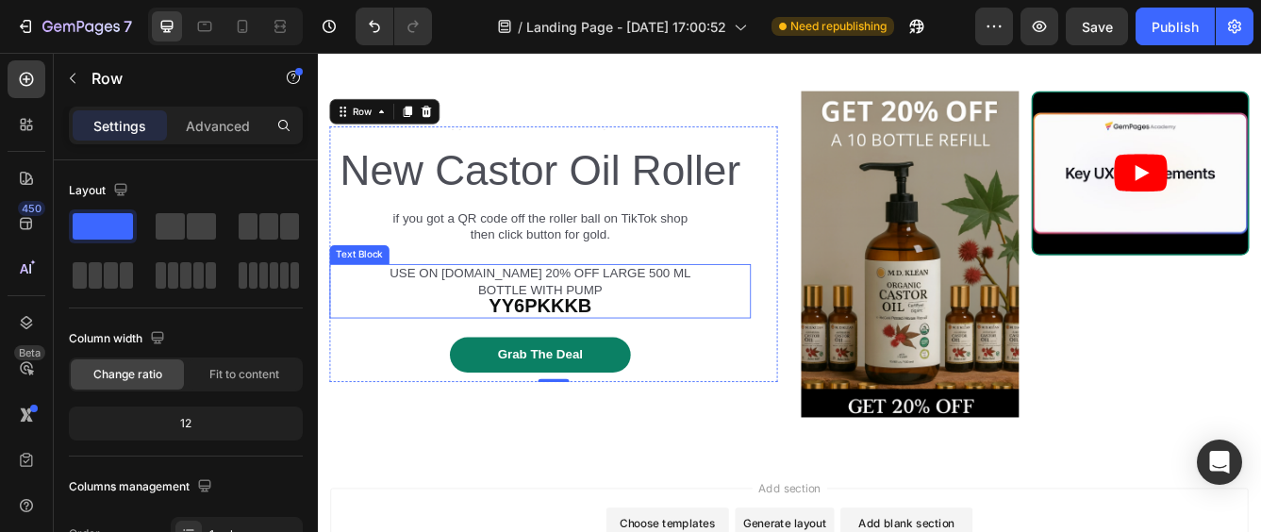
click at [690, 348] on p "USE ON [DOMAIN_NAME] 20% OFF LARGE 500 ML BOTTLE WITH PUMP" at bounding box center [585, 328] width 362 height 40
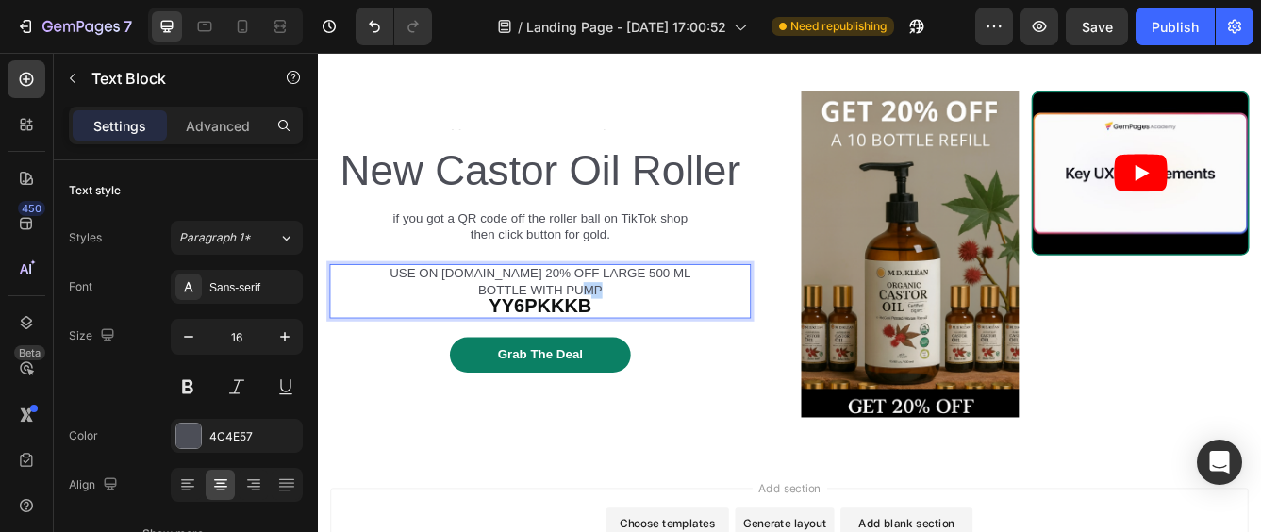
click at [664, 348] on p "USE ON [DOMAIN_NAME] 20% OFF LARGE 500 ML BOTTLE WITH PUMP" at bounding box center [585, 328] width 362 height 40
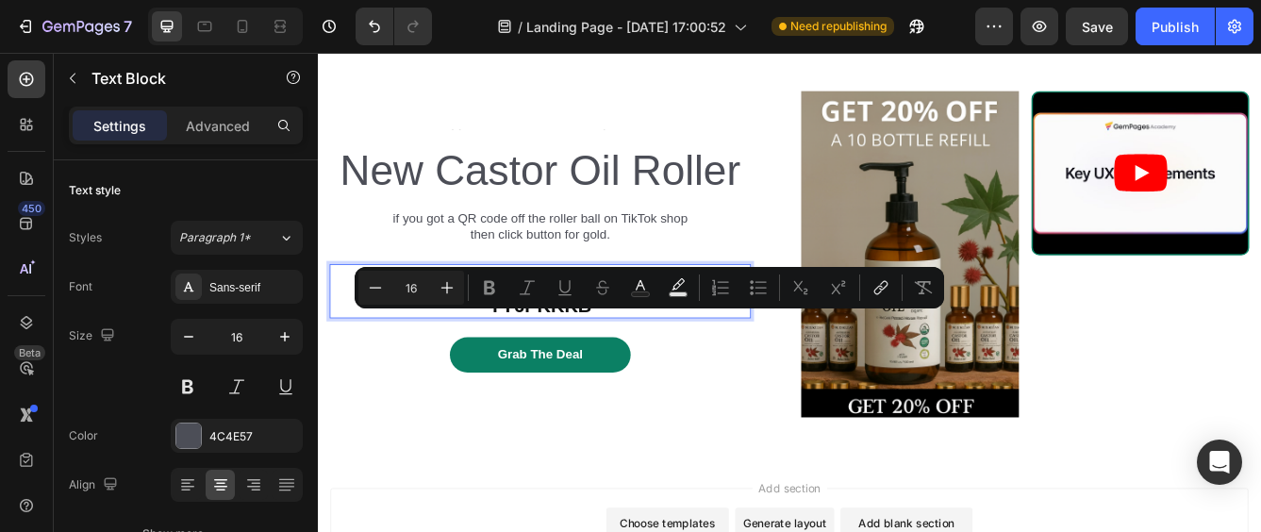
click at [664, 348] on p "USE ON [DOMAIN_NAME] 20% OFF LARGE 500 ML BOTTLE WITH PUMP" at bounding box center [585, 328] width 362 height 40
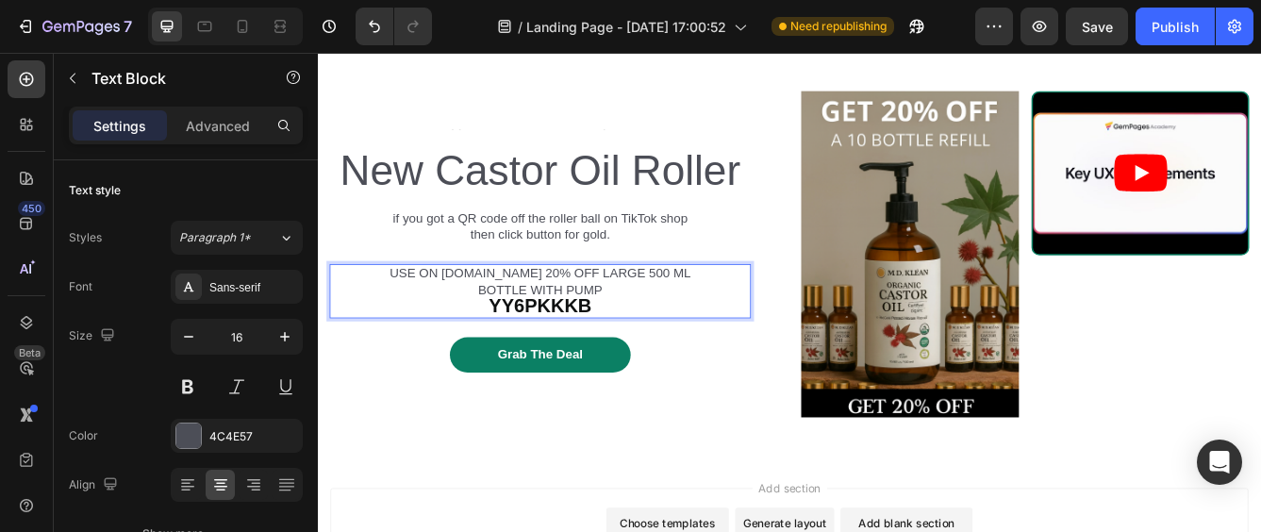
scroll to position [829, 0]
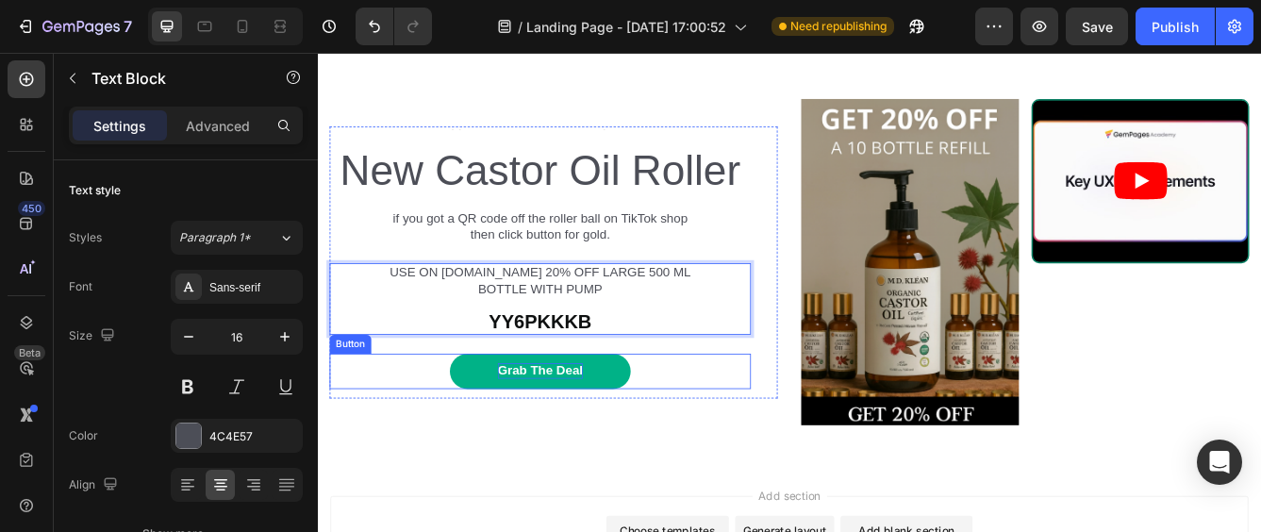
click at [561, 445] on div "Grab The Deal" at bounding box center [585, 435] width 102 height 20
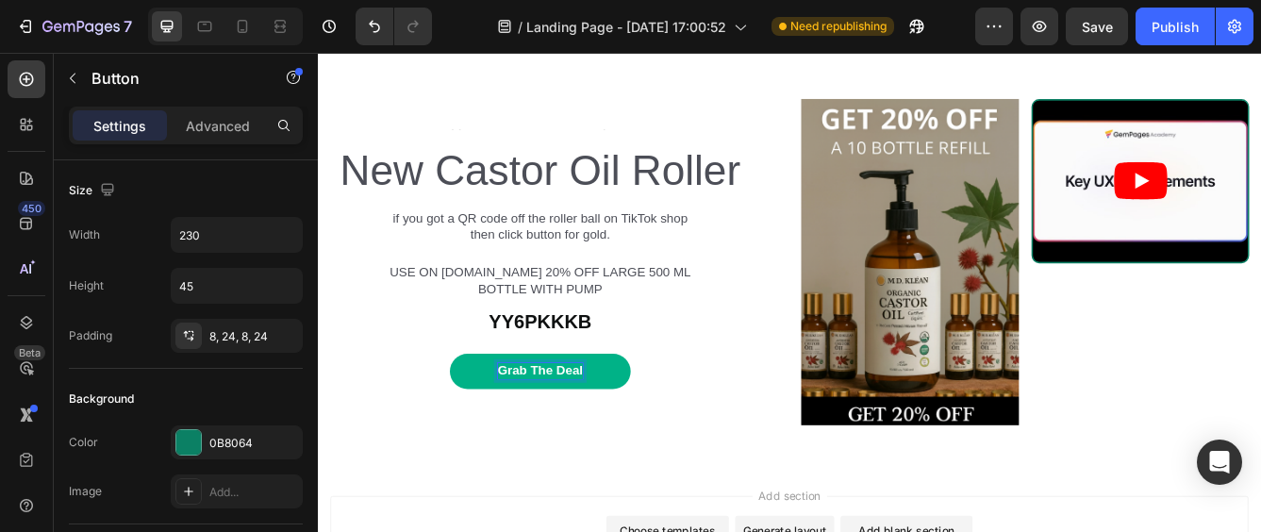
click at [629, 445] on p "Grab The Deal" at bounding box center [585, 435] width 102 height 20
click at [637, 457] on button "Grab The Deal" at bounding box center [584, 435] width 217 height 42
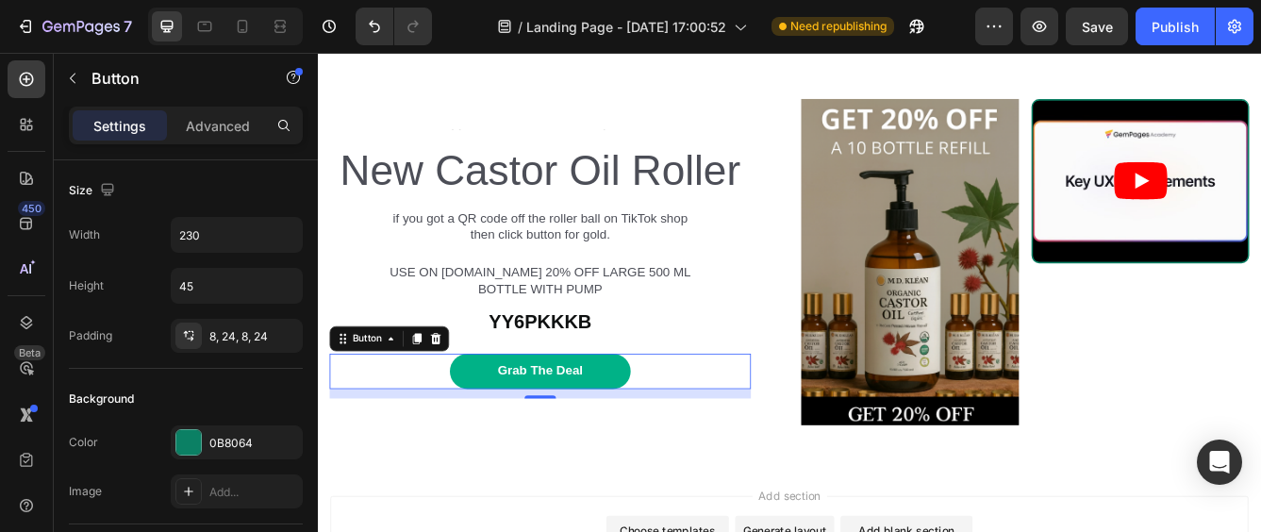
click at [657, 457] on button "Grab The Deal" at bounding box center [584, 435] width 217 height 42
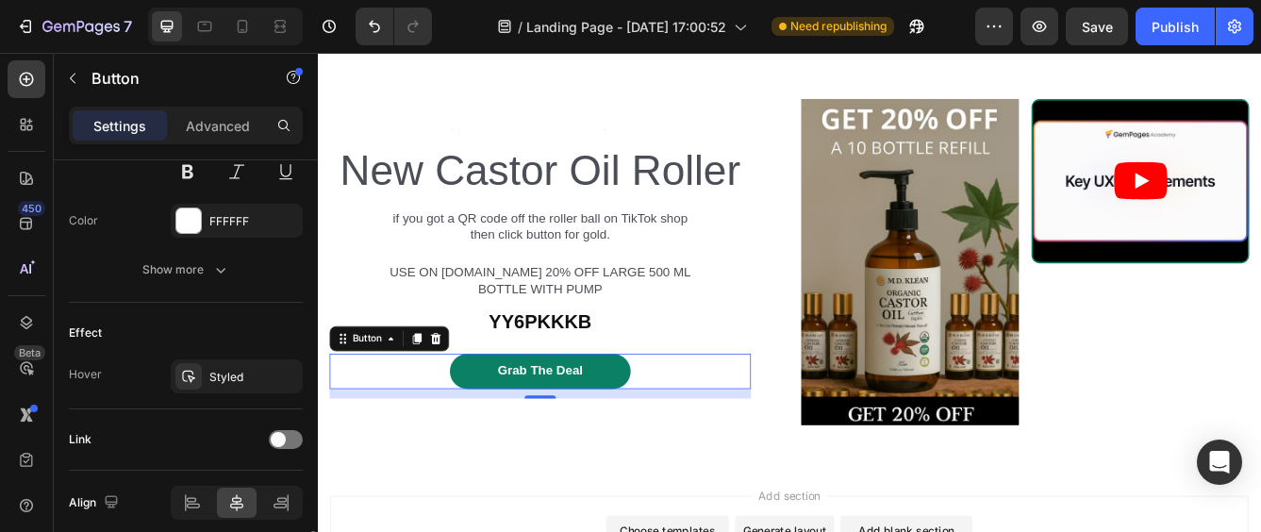
scroll to position [927, 0]
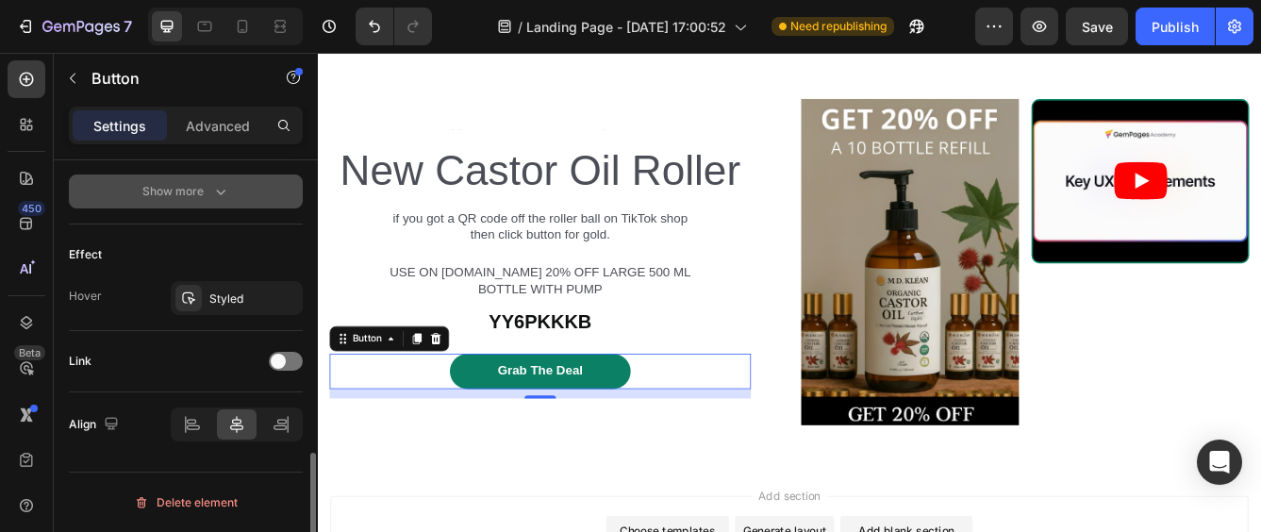
click at [211, 192] on icon "button" at bounding box center [220, 191] width 19 height 19
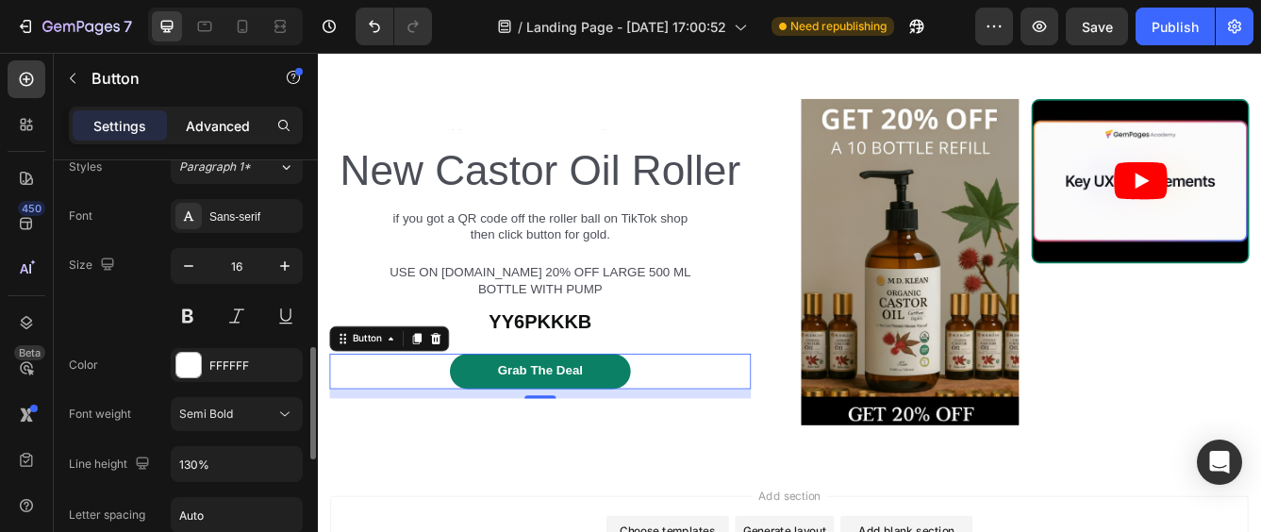
click at [219, 127] on p "Advanced" at bounding box center [218, 126] width 64 height 20
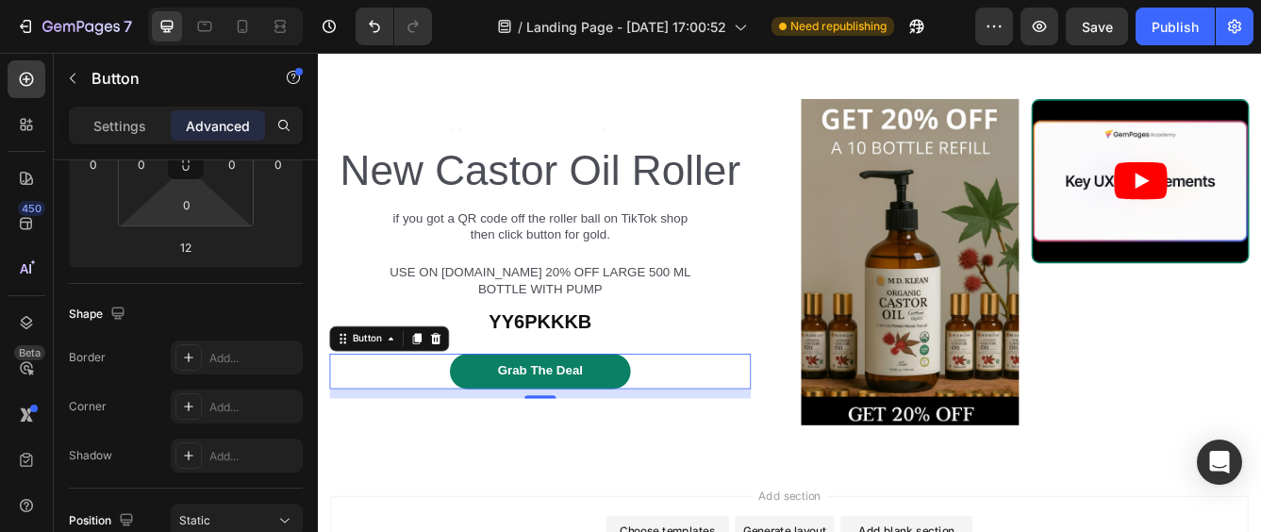
scroll to position [0, 0]
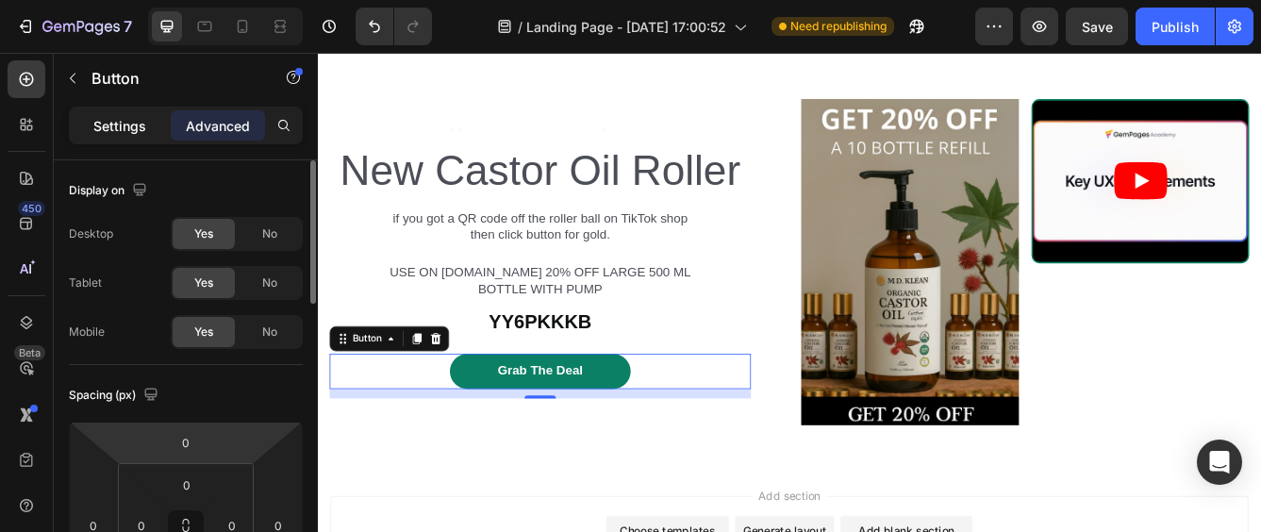
click at [123, 130] on p "Settings" at bounding box center [119, 126] width 53 height 20
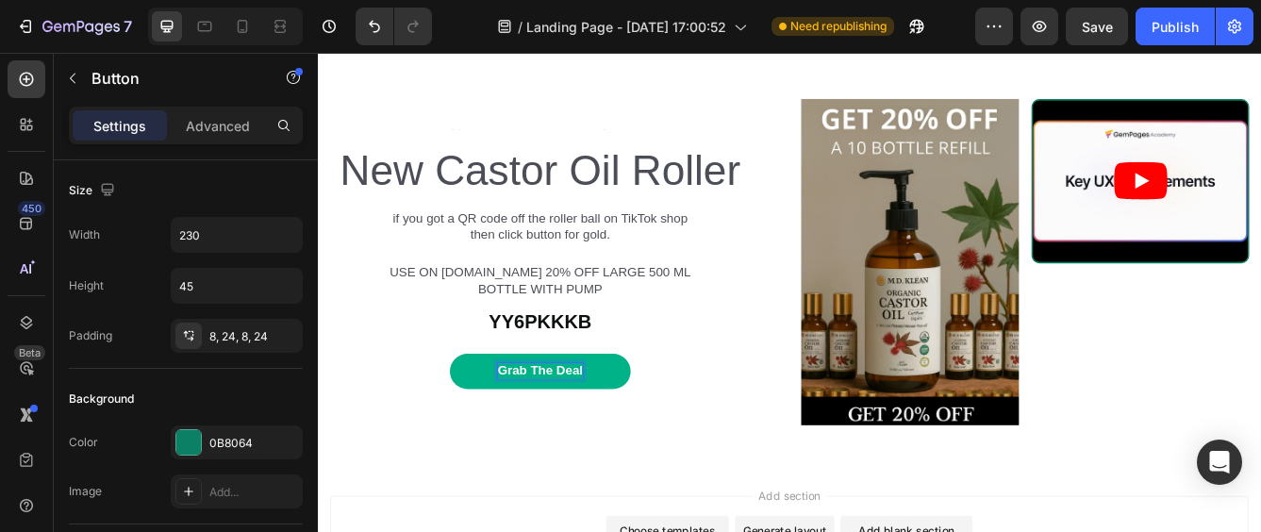
click at [647, 457] on button "Grab The Deal" at bounding box center [584, 435] width 217 height 42
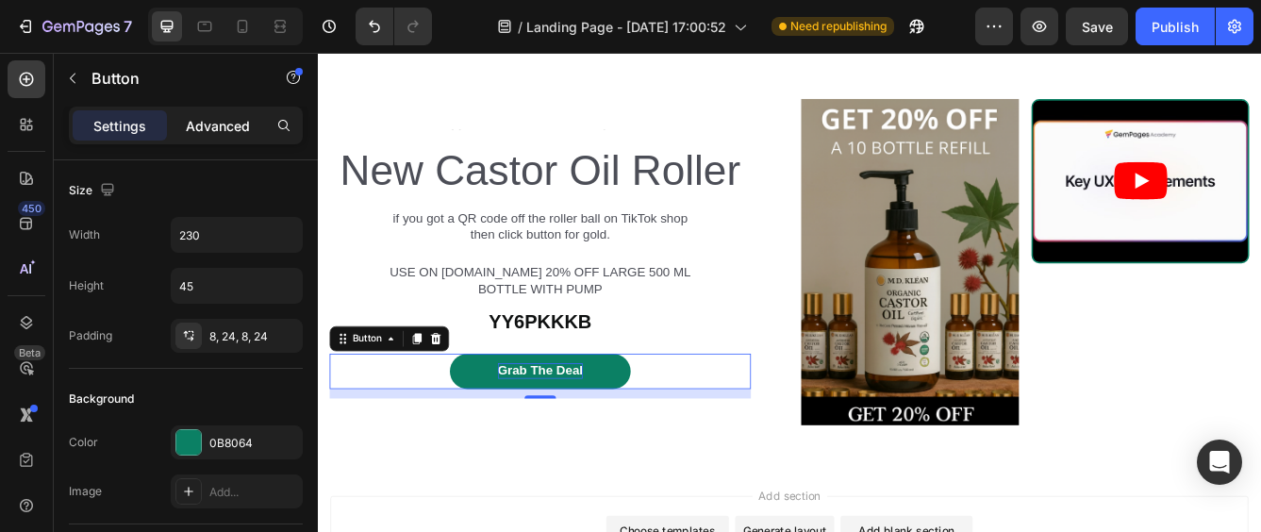
click at [235, 116] on p "Advanced" at bounding box center [218, 126] width 64 height 20
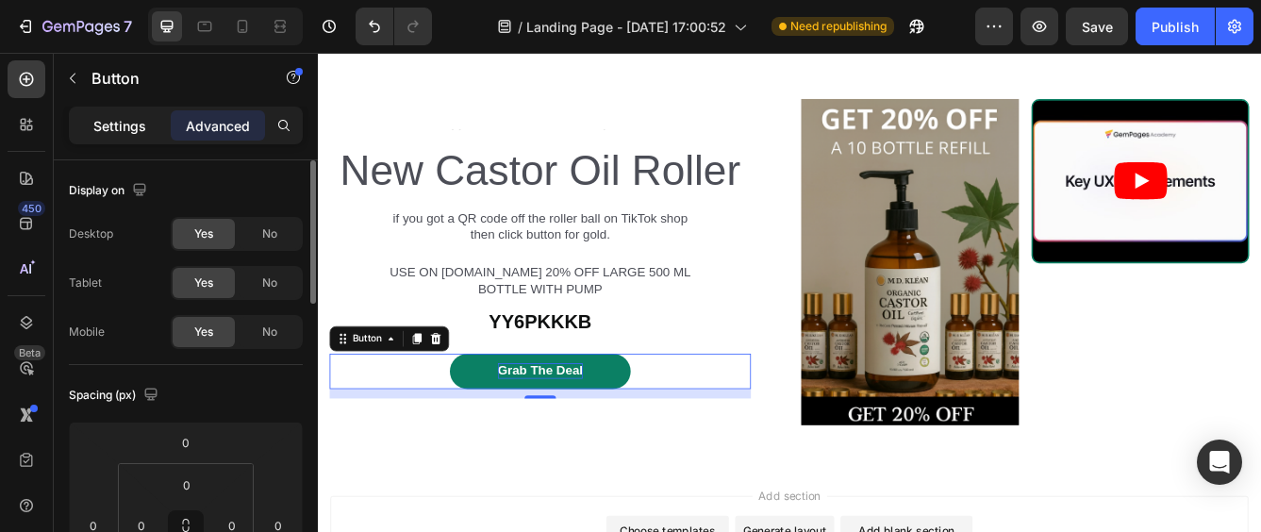
click at [114, 131] on p "Settings" at bounding box center [119, 126] width 53 height 20
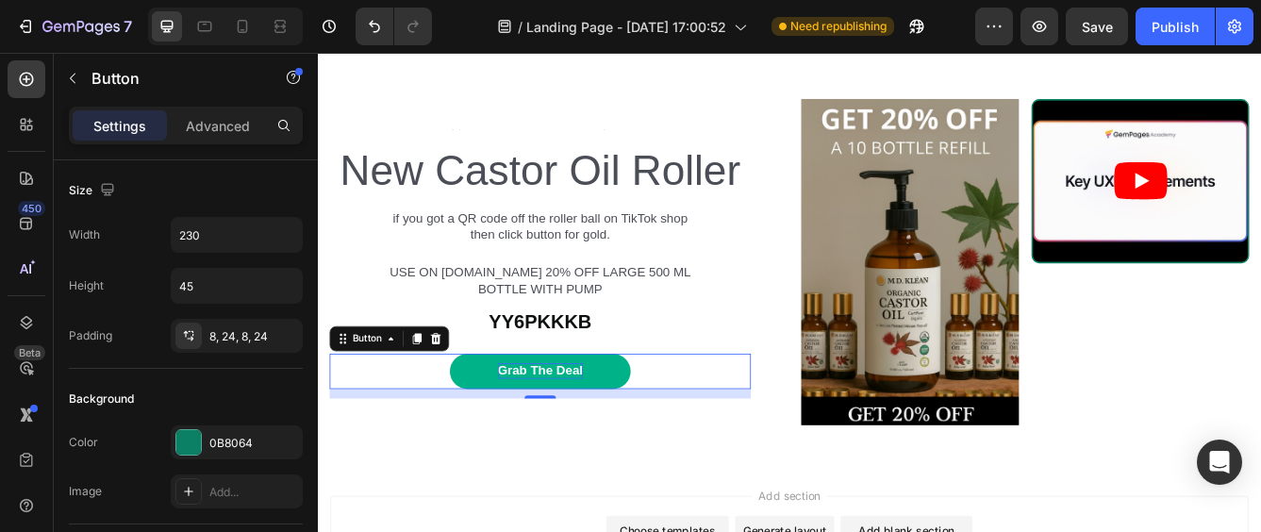
click at [669, 457] on button "Grab The Deal" at bounding box center [584, 435] width 217 height 42
click at [732, 457] on div "Grab The Deal Button 12" at bounding box center [585, 435] width 506 height 42
click at [457, 402] on icon at bounding box center [460, 395] width 12 height 13
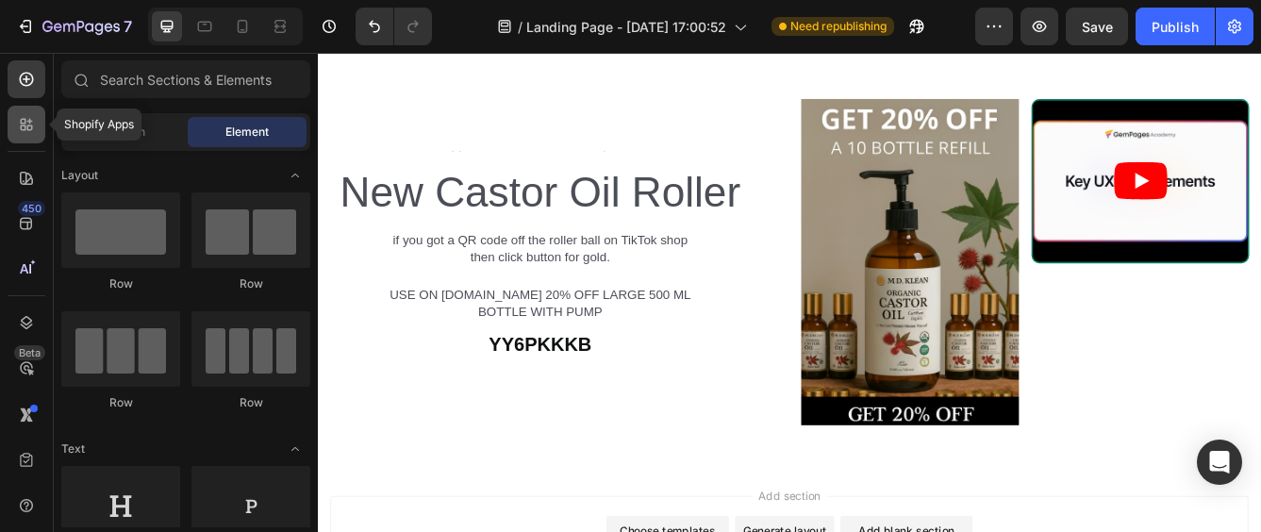
click at [20, 127] on icon at bounding box center [26, 124] width 19 height 19
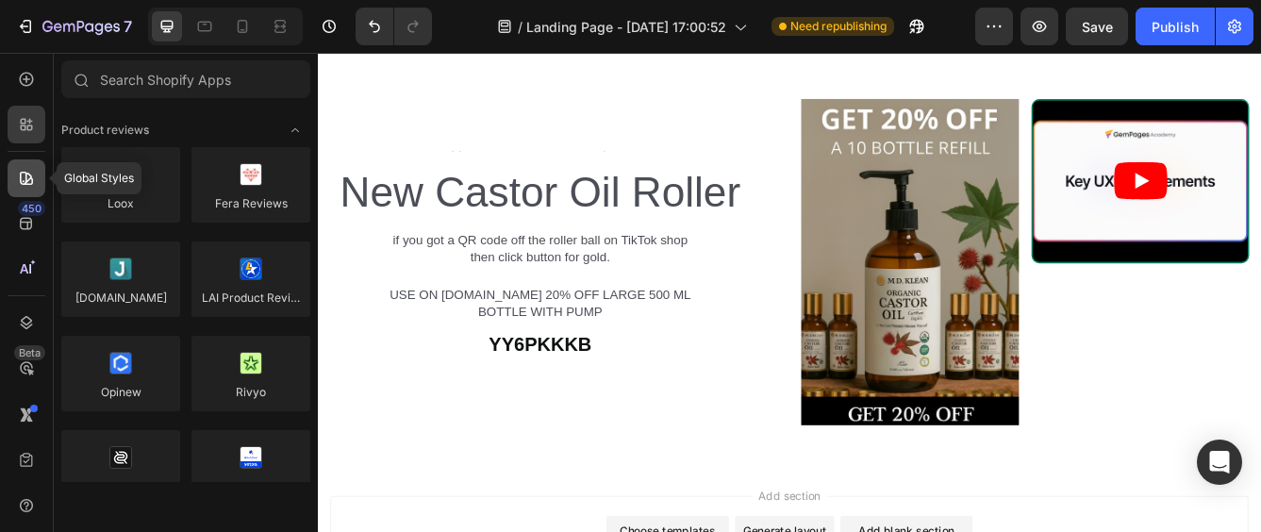
click at [30, 185] on icon at bounding box center [26, 178] width 13 height 13
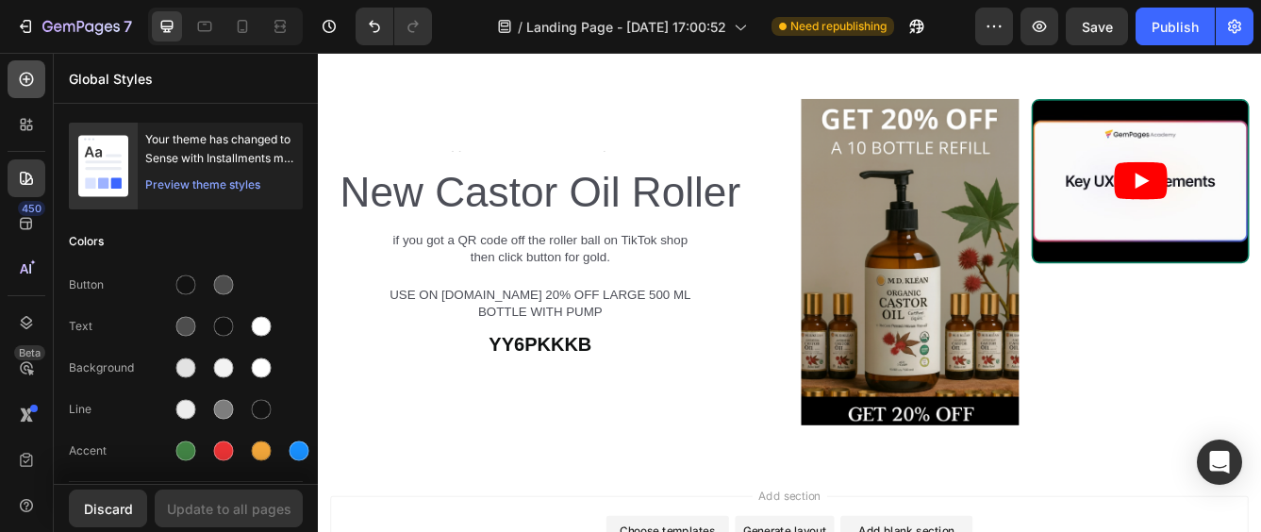
click at [23, 85] on icon at bounding box center [27, 80] width 14 height 14
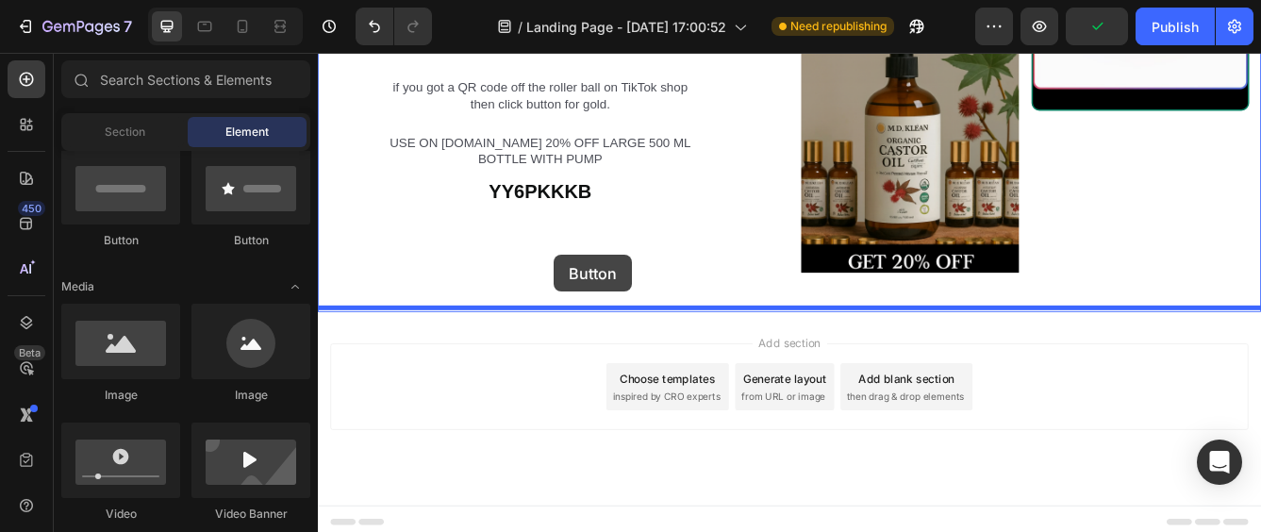
scroll to position [1053, 0]
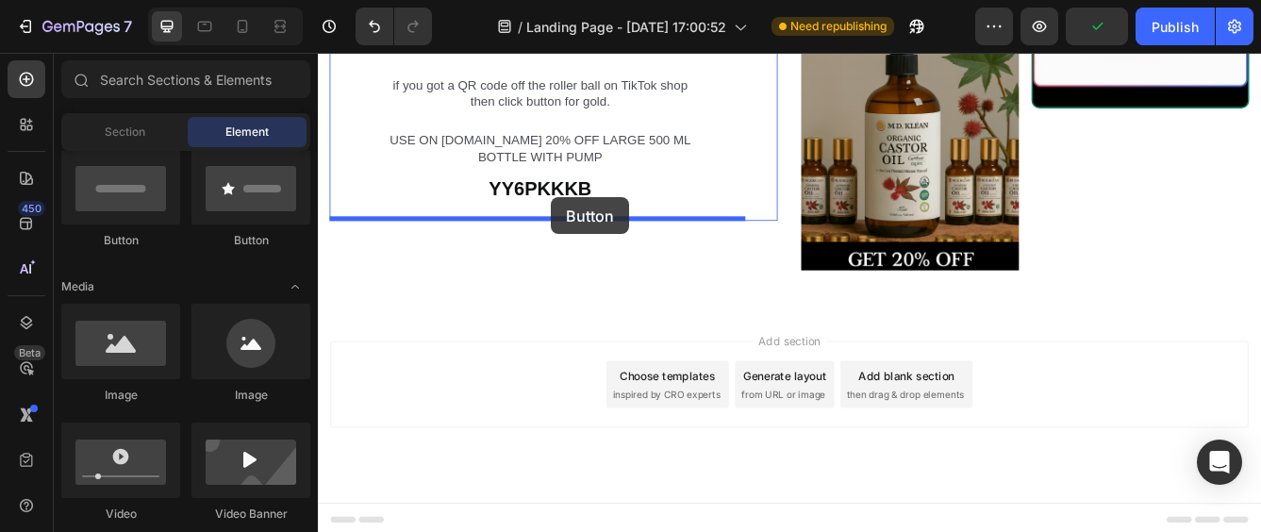
drag, startPoint x: 420, startPoint y: 253, endPoint x: 597, endPoint y: 226, distance: 179.3
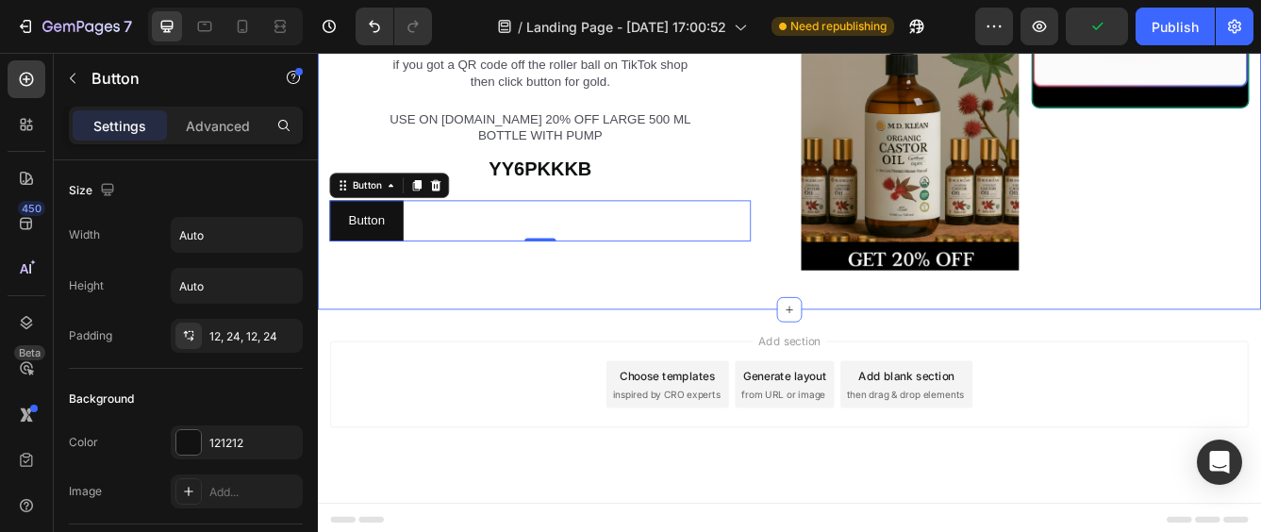
scroll to position [1028, 0]
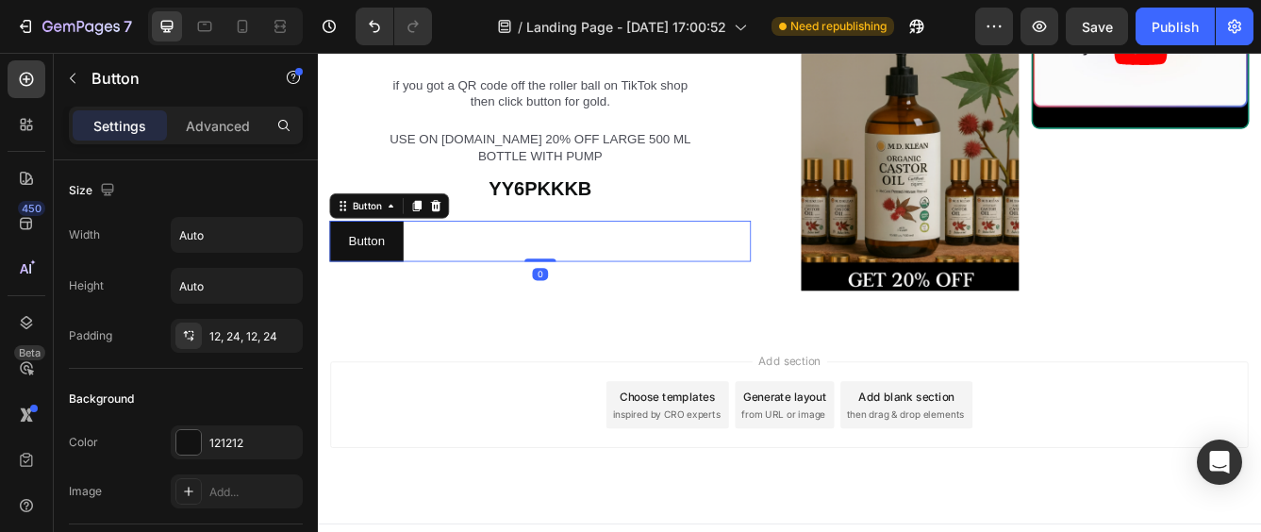
click at [533, 275] on div "Button Button 0" at bounding box center [585, 280] width 506 height 50
click at [459, 230] on icon at bounding box center [460, 236] width 12 height 13
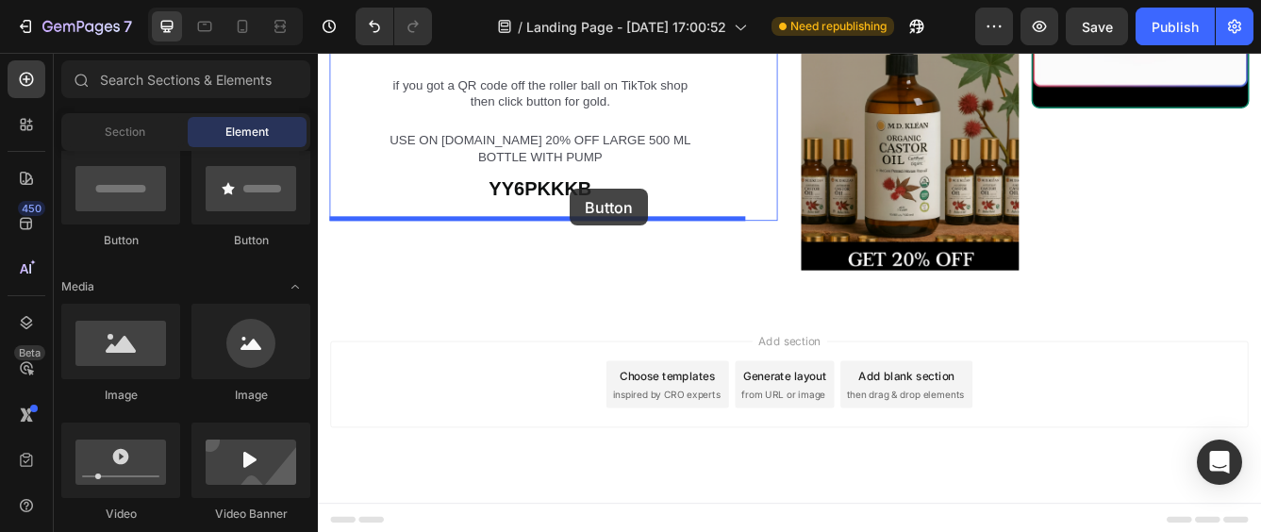
drag, startPoint x: 451, startPoint y: 258, endPoint x: 620, endPoint y: 216, distance: 174.1
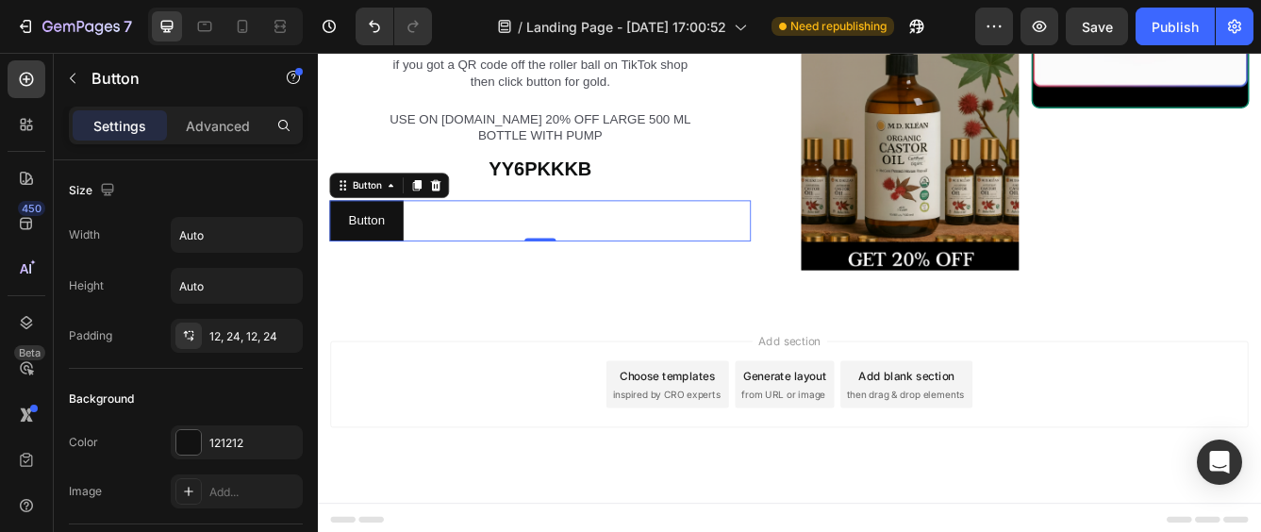
scroll to position [1028, 0]
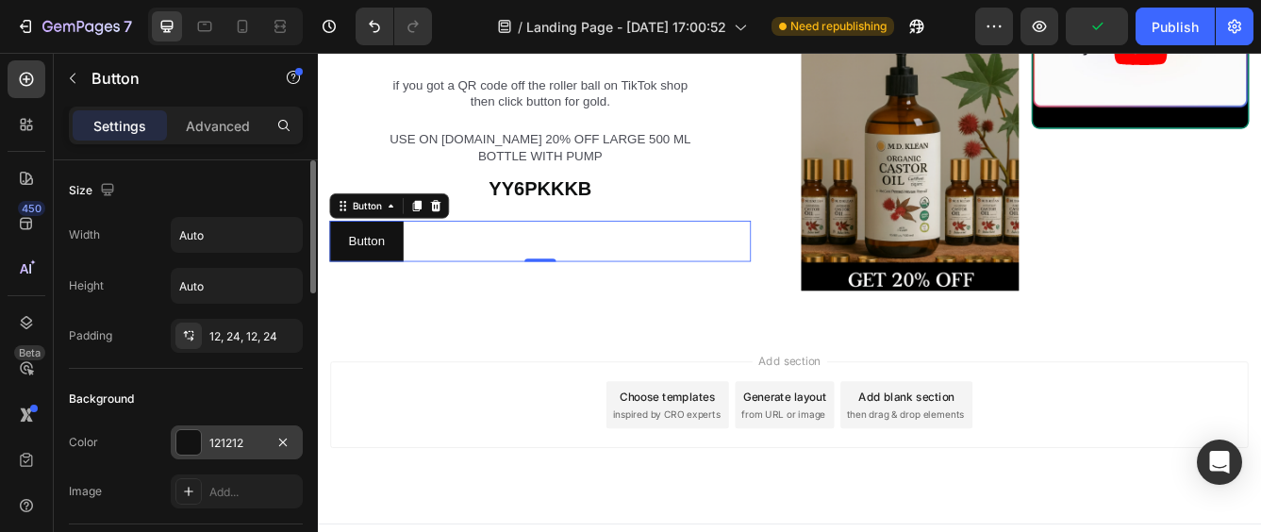
click at [189, 447] on div at bounding box center [188, 442] width 25 height 25
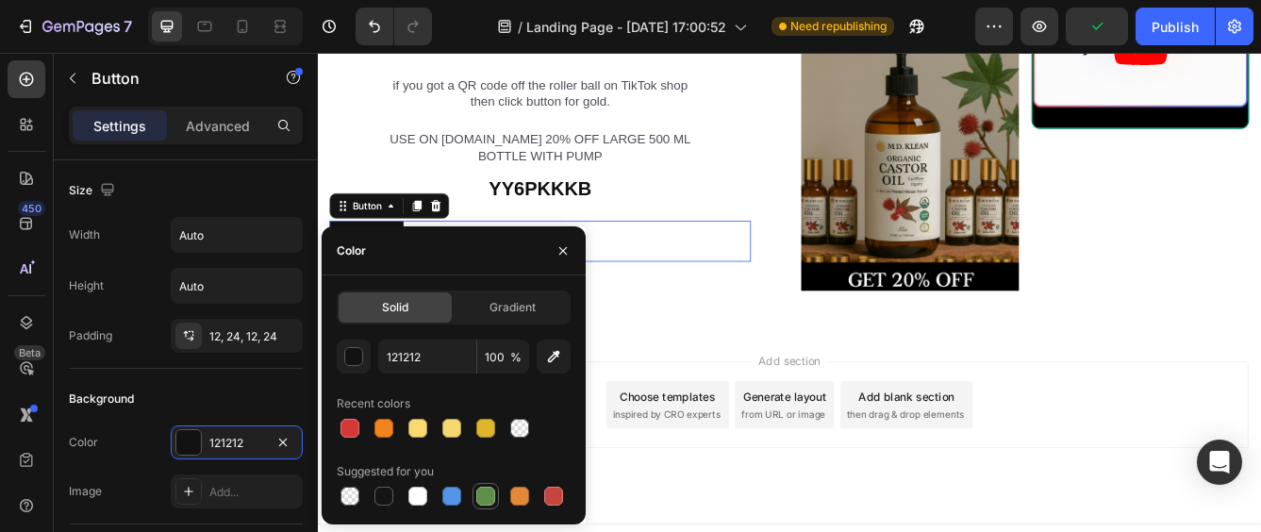
click at [482, 502] on div at bounding box center [485, 496] width 19 height 19
type input "5E8E49"
click at [221, 382] on div "Background Color 5E8E49 Image Add..." at bounding box center [186, 447] width 234 height 156
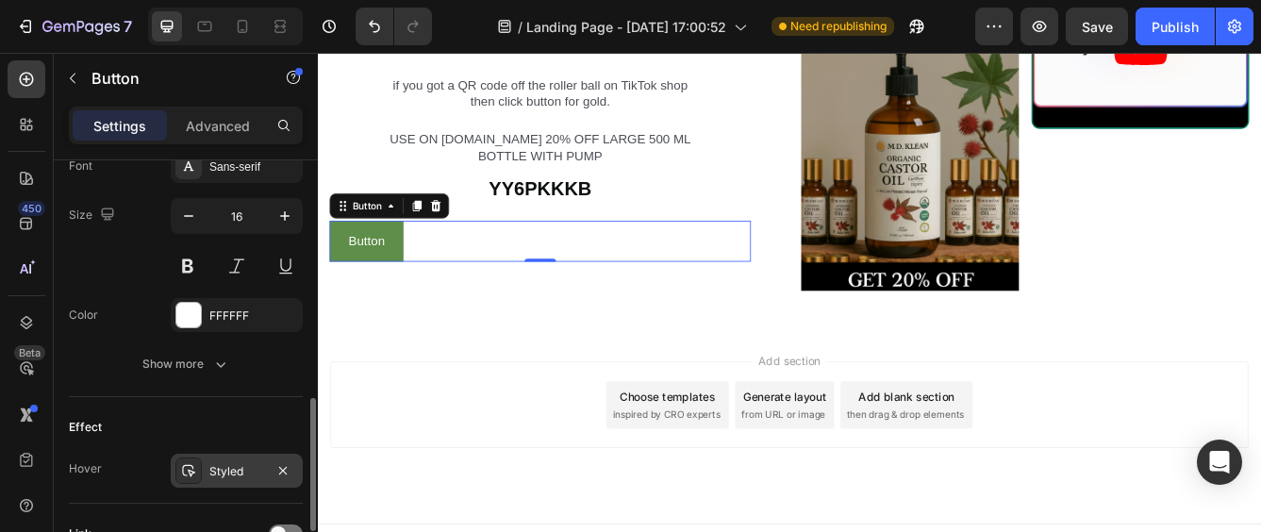
scroll to position [927, 0]
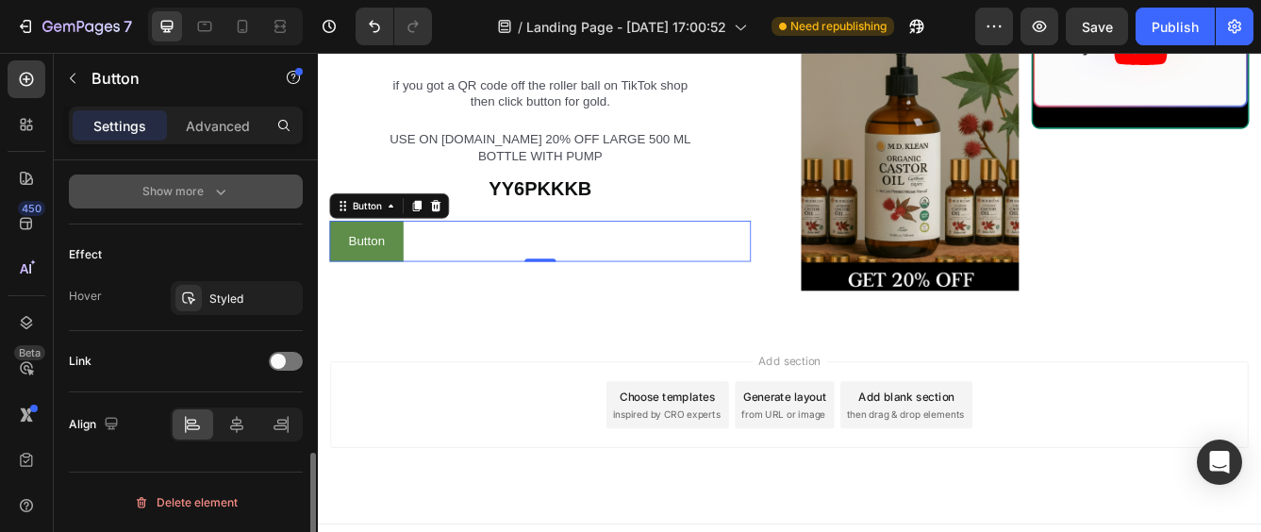
click at [211, 182] on icon "button" at bounding box center [220, 191] width 19 height 19
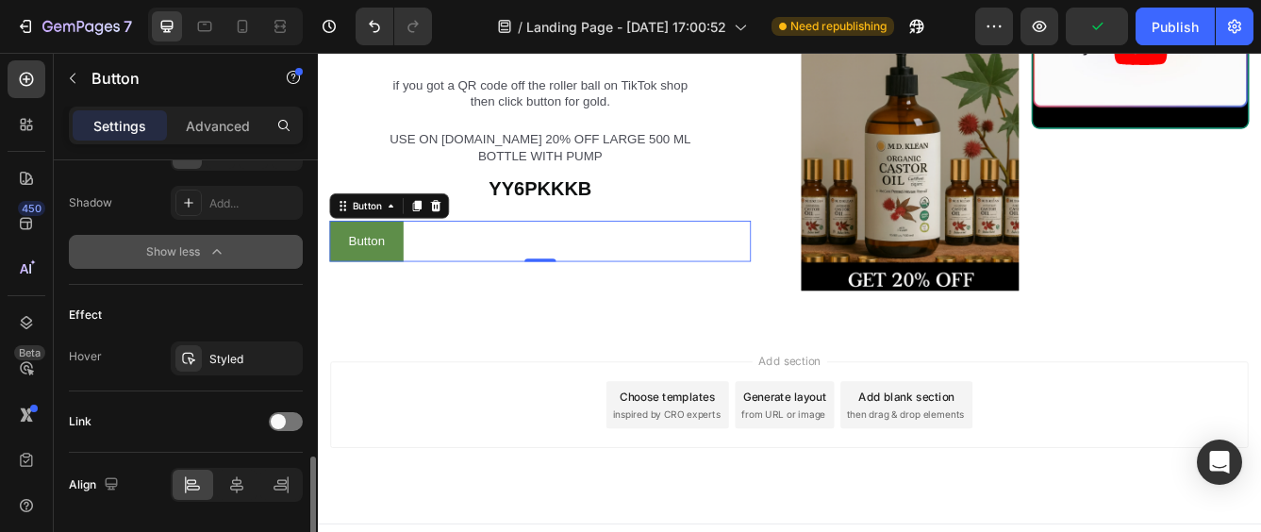
scroll to position [1176, 0]
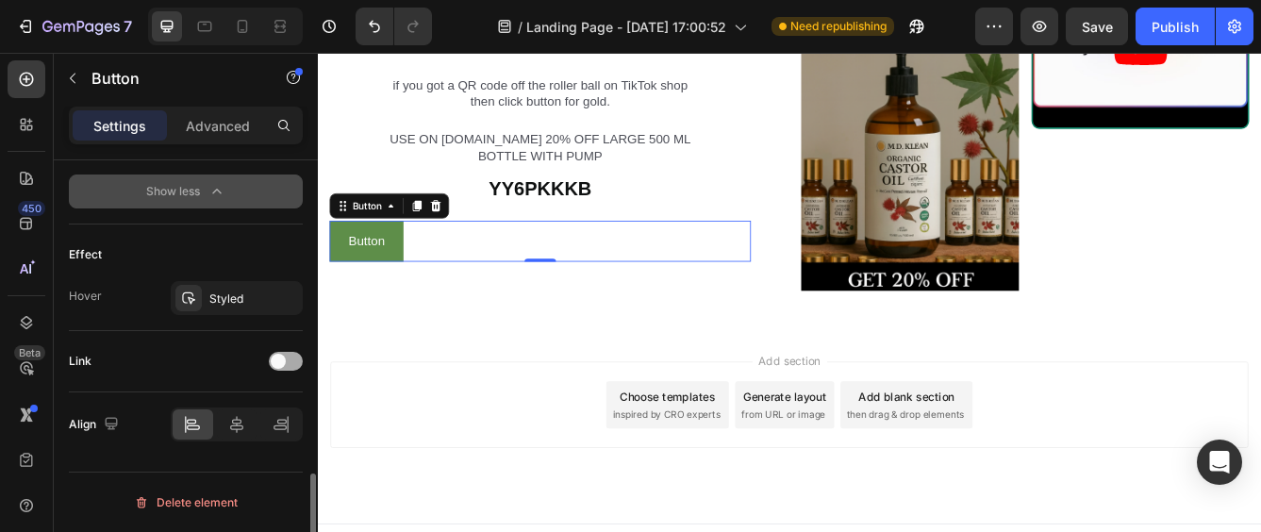
click at [290, 363] on div at bounding box center [286, 361] width 34 height 19
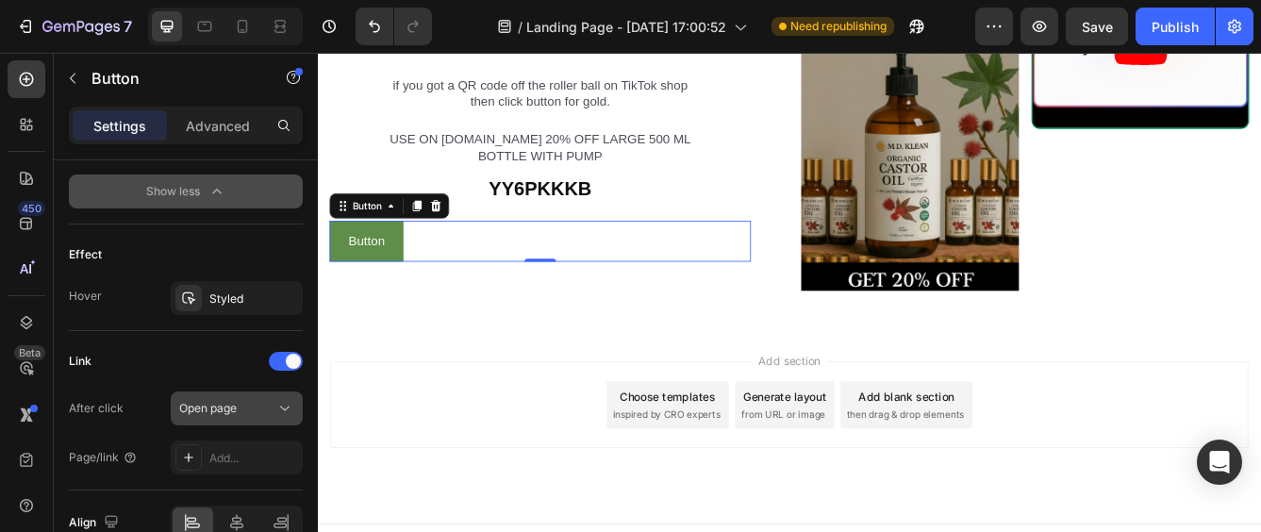
scroll to position [1271, 0]
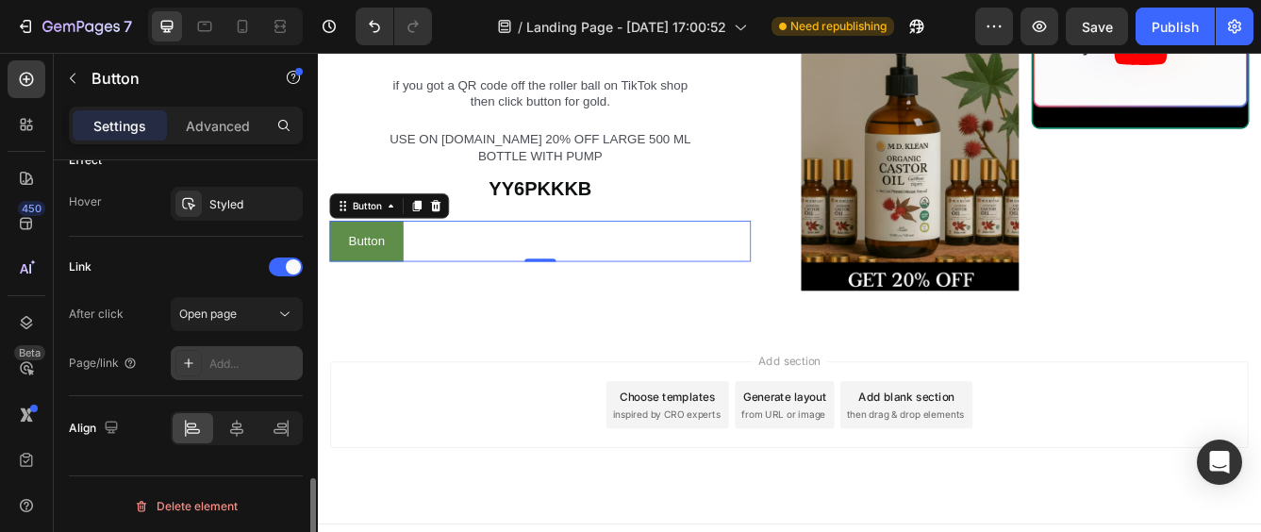
click at [220, 371] on div "Add..." at bounding box center [253, 364] width 89 height 17
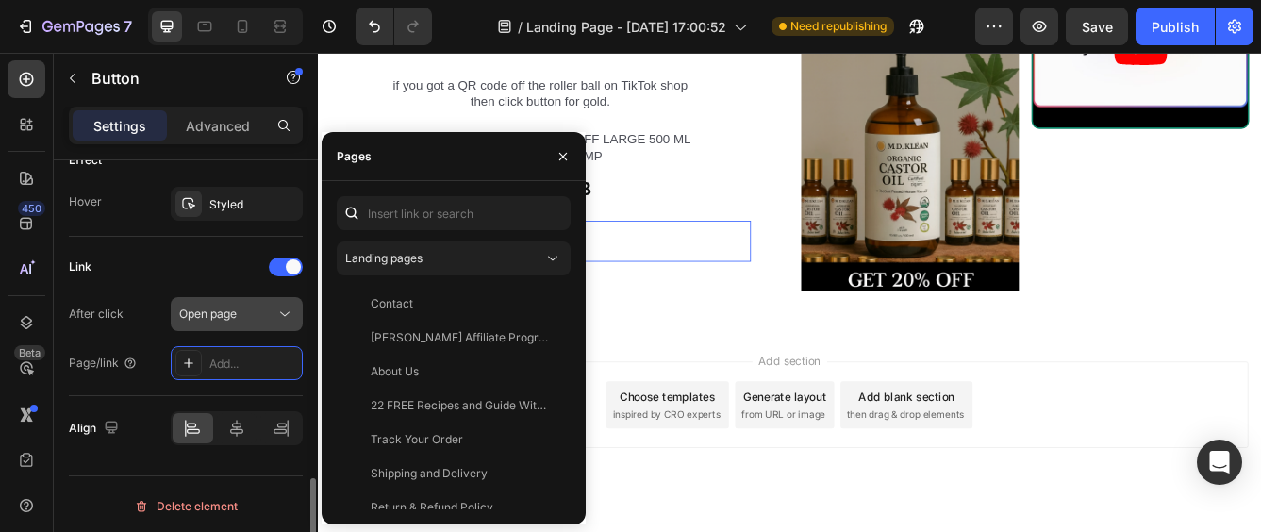
click at [265, 324] on button "Open page" at bounding box center [237, 314] width 132 height 34
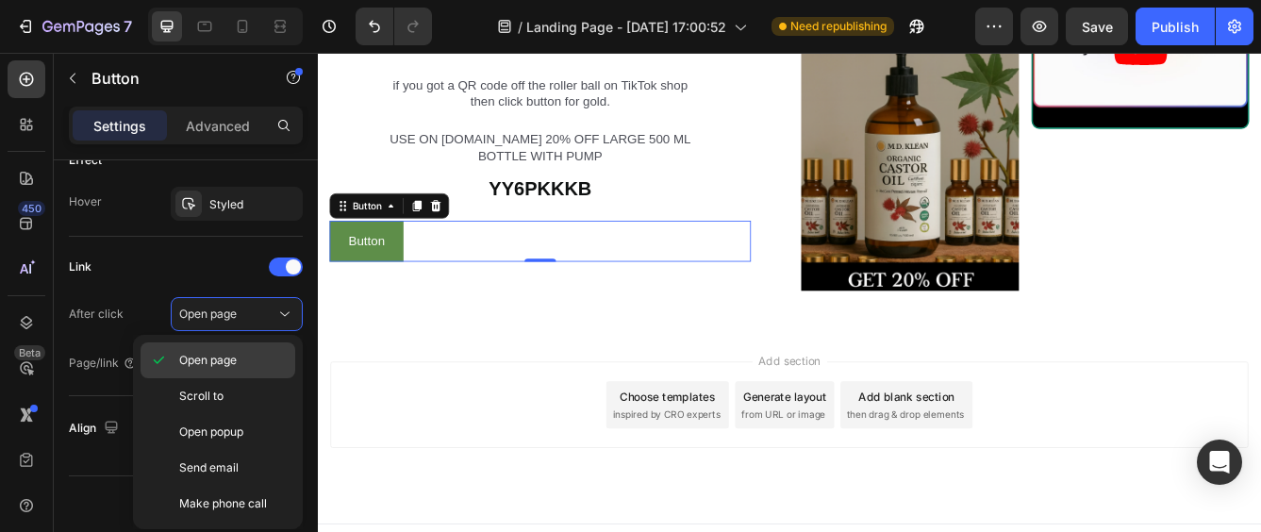
click at [233, 366] on span "Open page" at bounding box center [208, 360] width 58 height 17
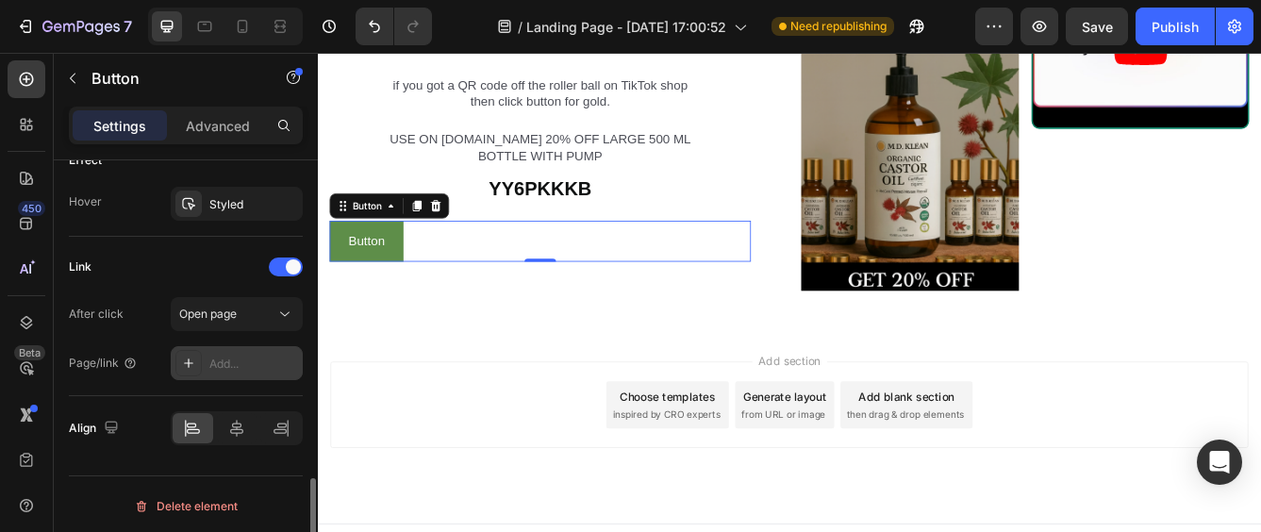
click at [231, 367] on div "Add..." at bounding box center [253, 364] width 89 height 17
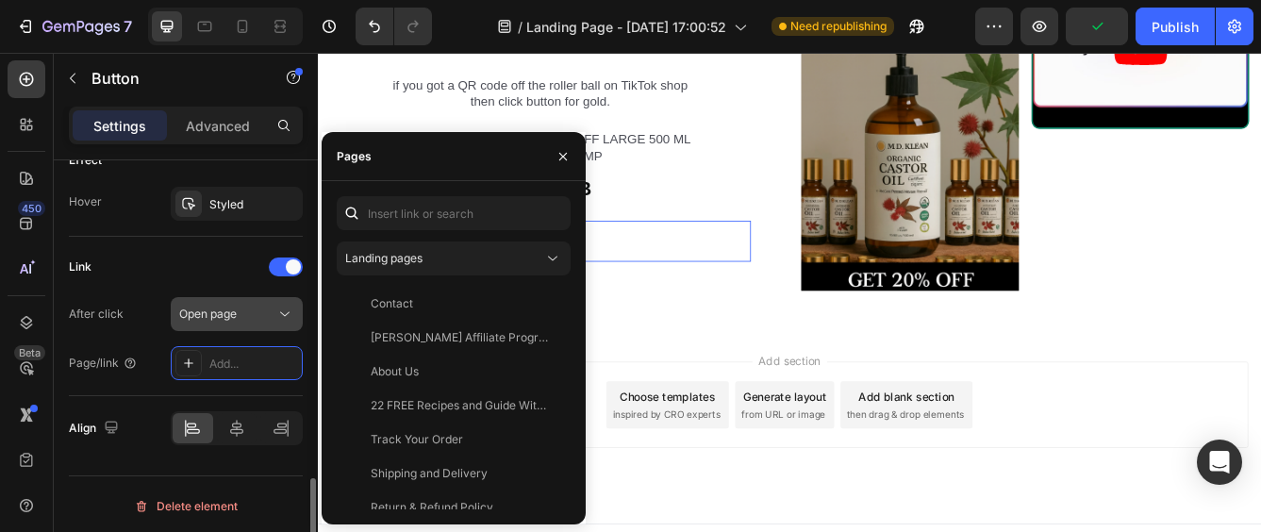
click at [247, 313] on div "Open page" at bounding box center [227, 314] width 96 height 17
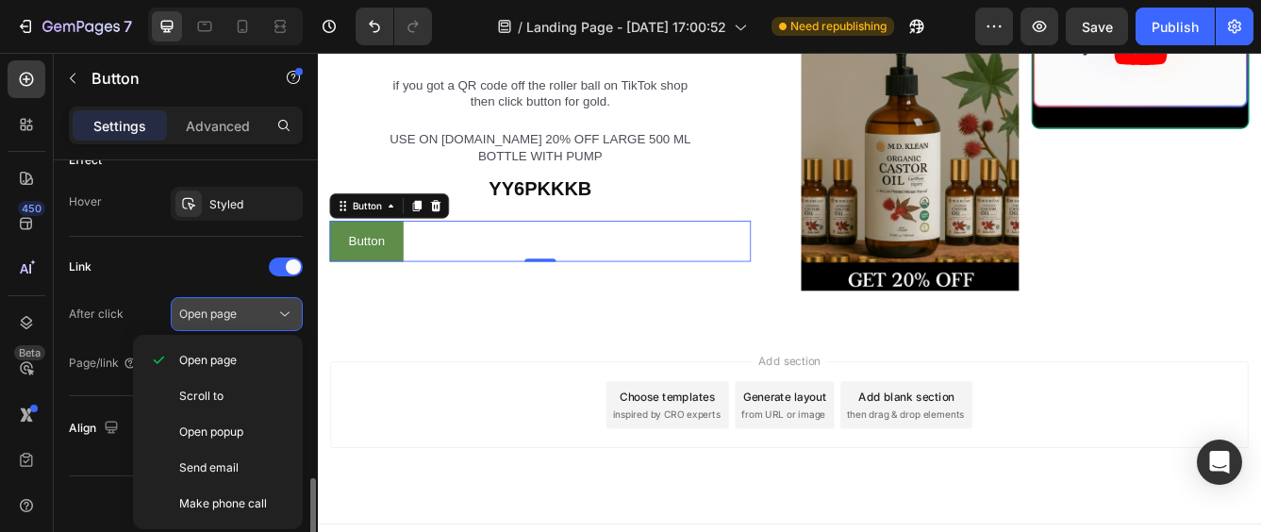
click at [246, 316] on div "Open page" at bounding box center [227, 314] width 96 height 17
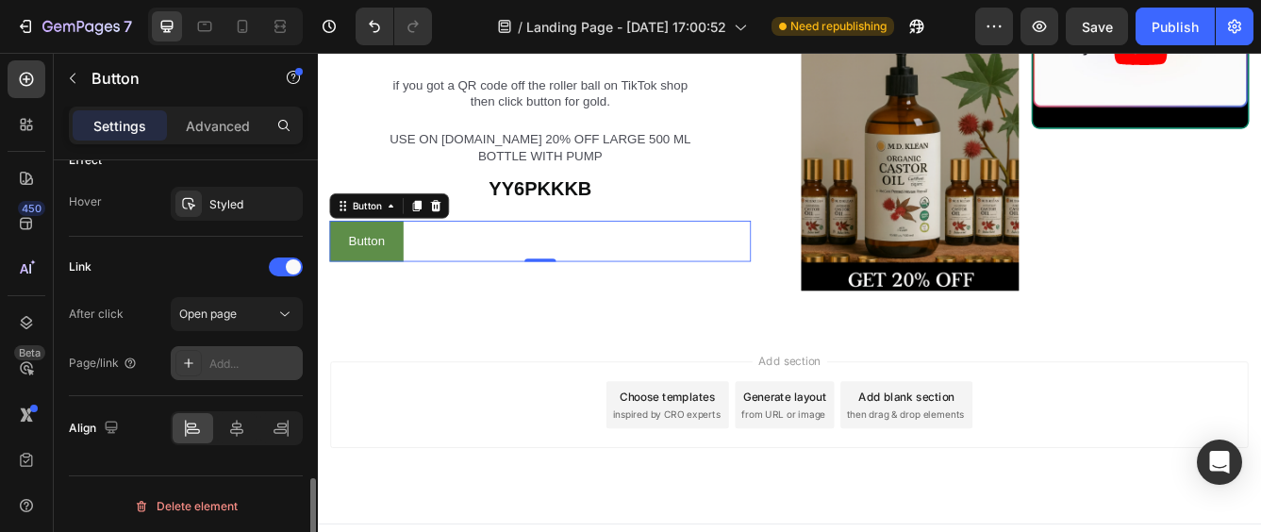
click at [216, 373] on div "Add..." at bounding box center [237, 363] width 132 height 34
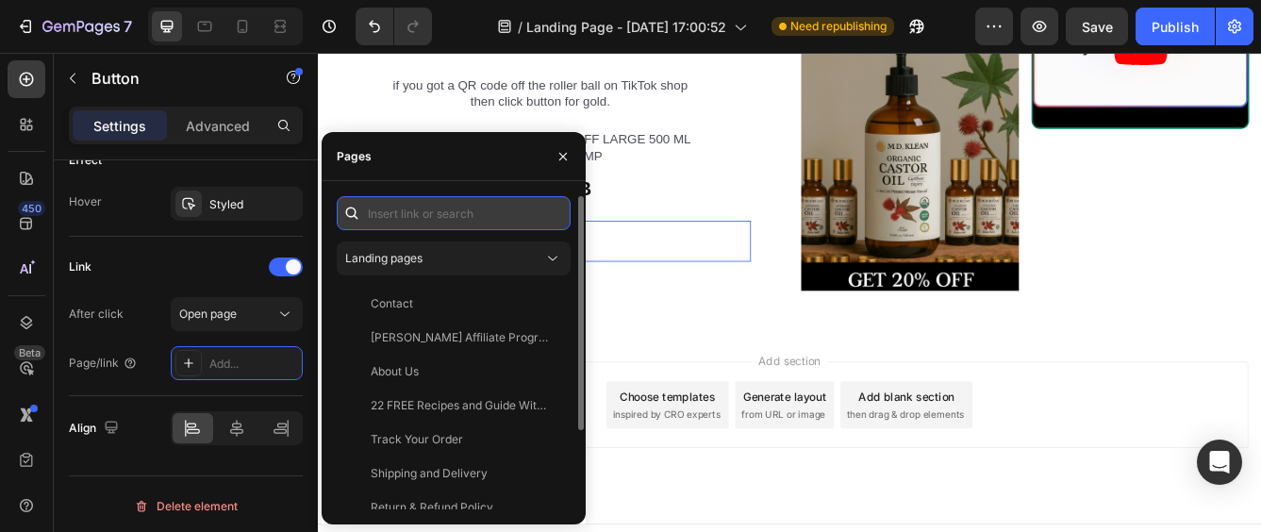
paste input "[URL][DOMAIN_NAME]"
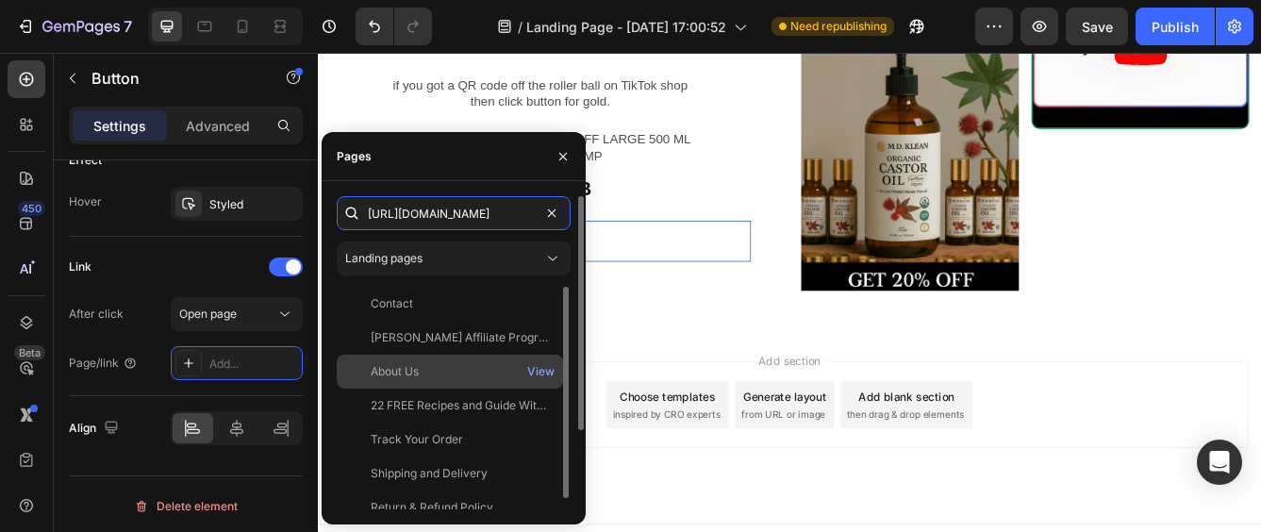
scroll to position [0, 689]
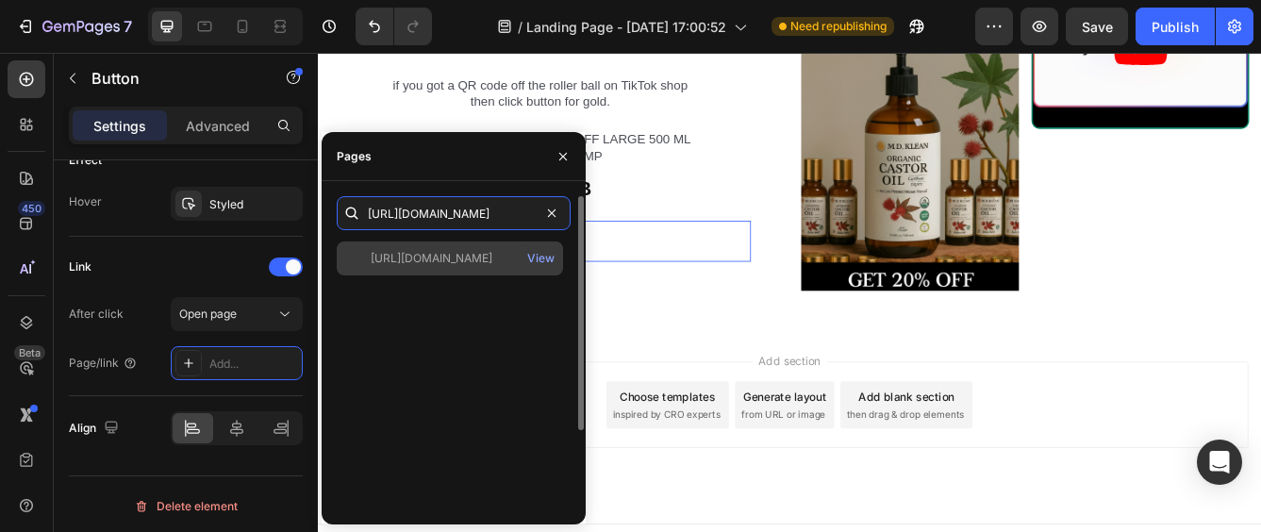
type input "[URL][DOMAIN_NAME]"
click at [462, 270] on div "[URL][DOMAIN_NAME] View" at bounding box center [450, 258] width 226 height 34
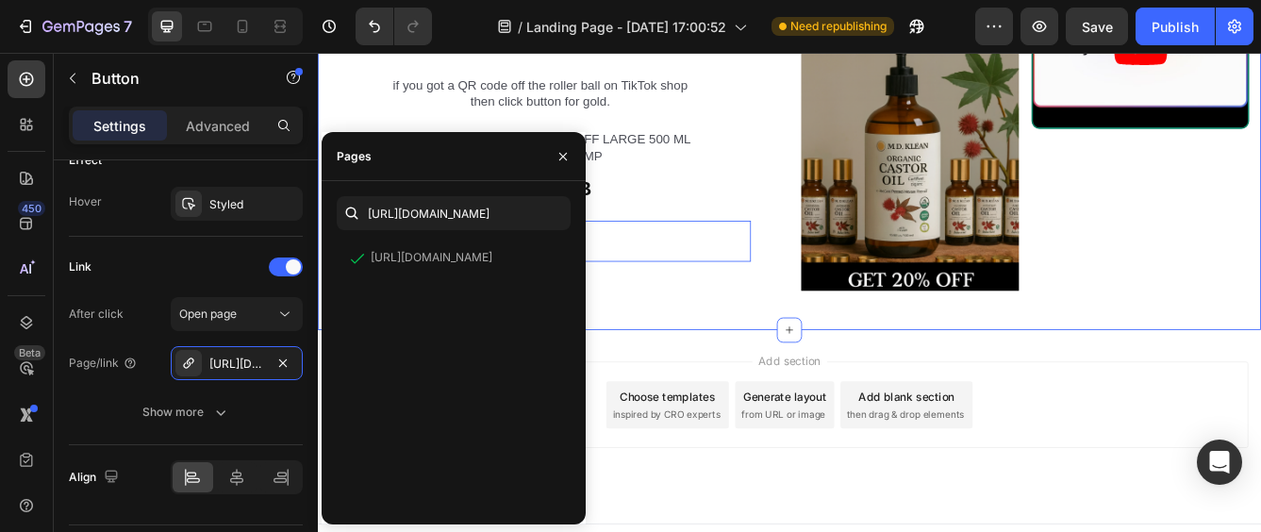
click at [703, 372] on div "Text Block New Castor Oil Roller Heading if you got a QR code off the roller ba…" at bounding box center [884, 143] width 1132 height 487
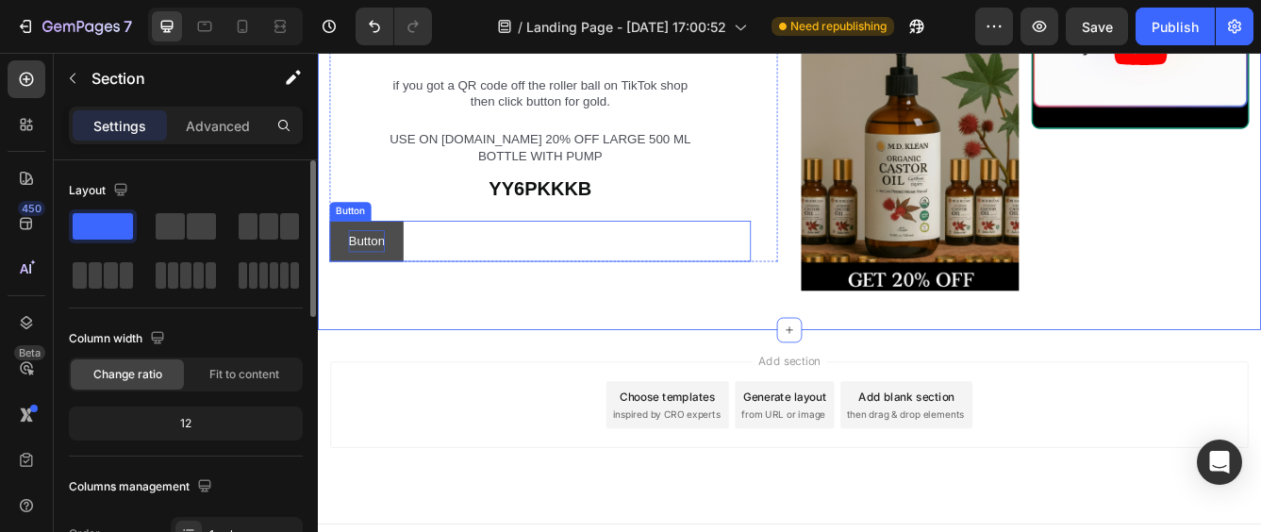
click at [370, 286] on p "Button" at bounding box center [376, 279] width 43 height 27
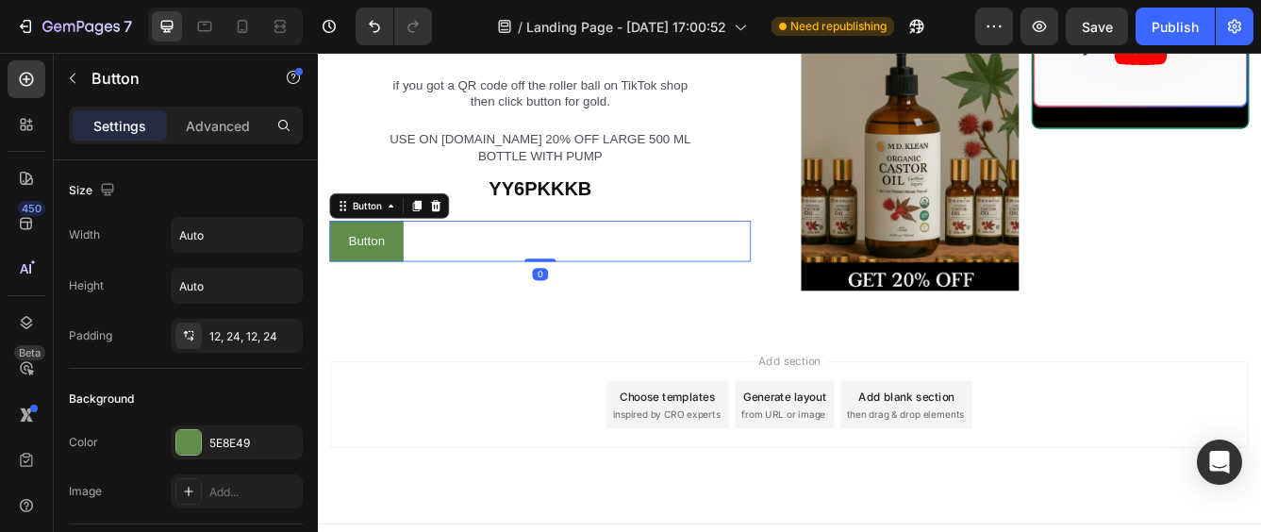
click at [461, 237] on icon at bounding box center [459, 236] width 15 height 15
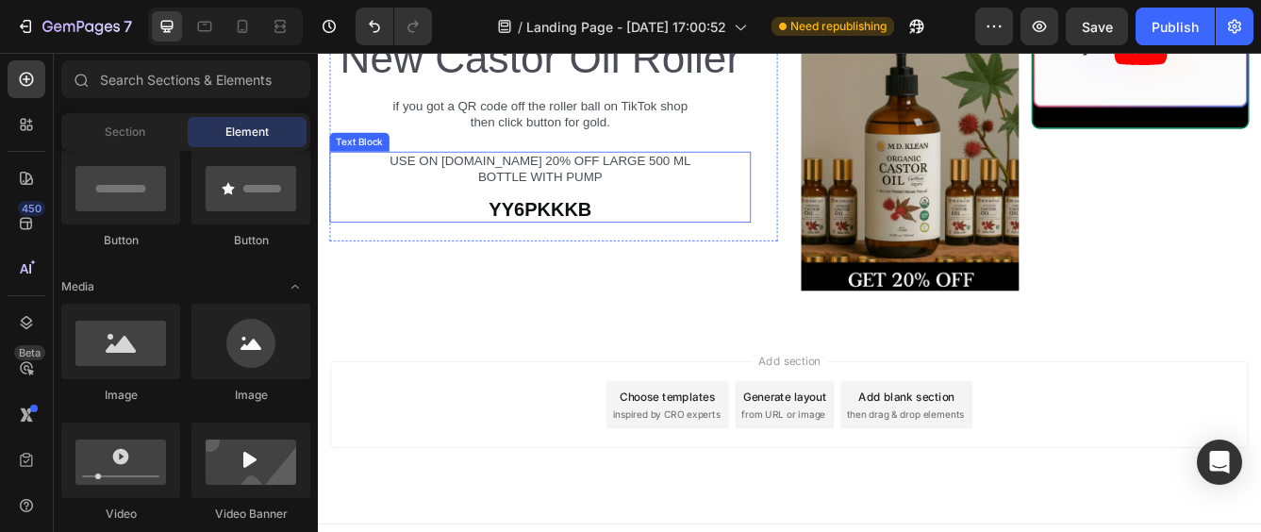
scroll to position [1053, 0]
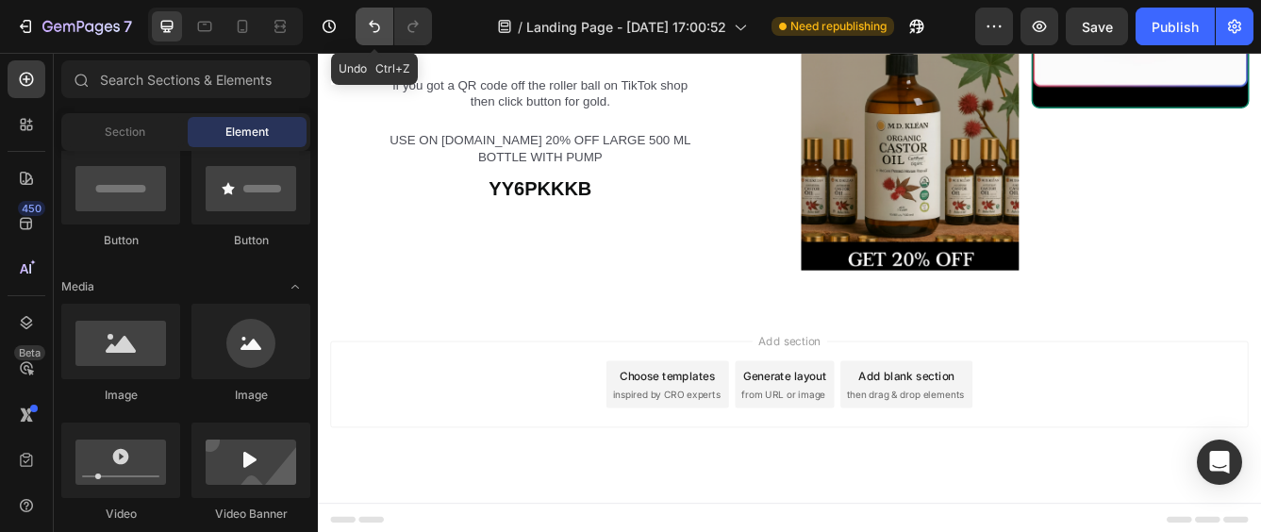
click at [375, 25] on icon "Undo/Redo" at bounding box center [374, 26] width 19 height 19
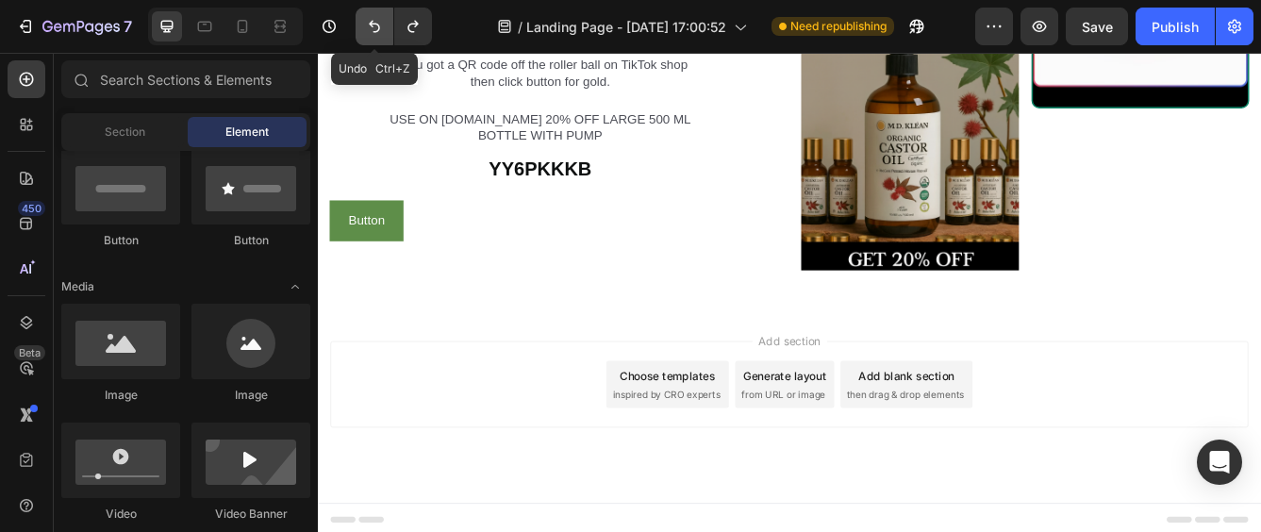
scroll to position [1028, 0]
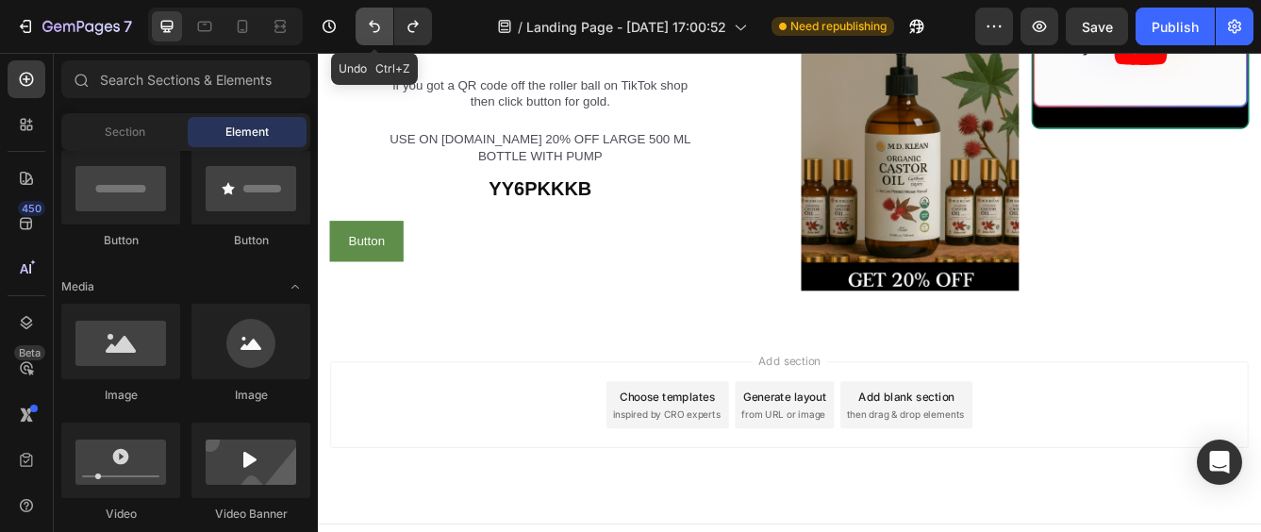
click at [375, 25] on icon "Undo/Redo" at bounding box center [374, 26] width 19 height 19
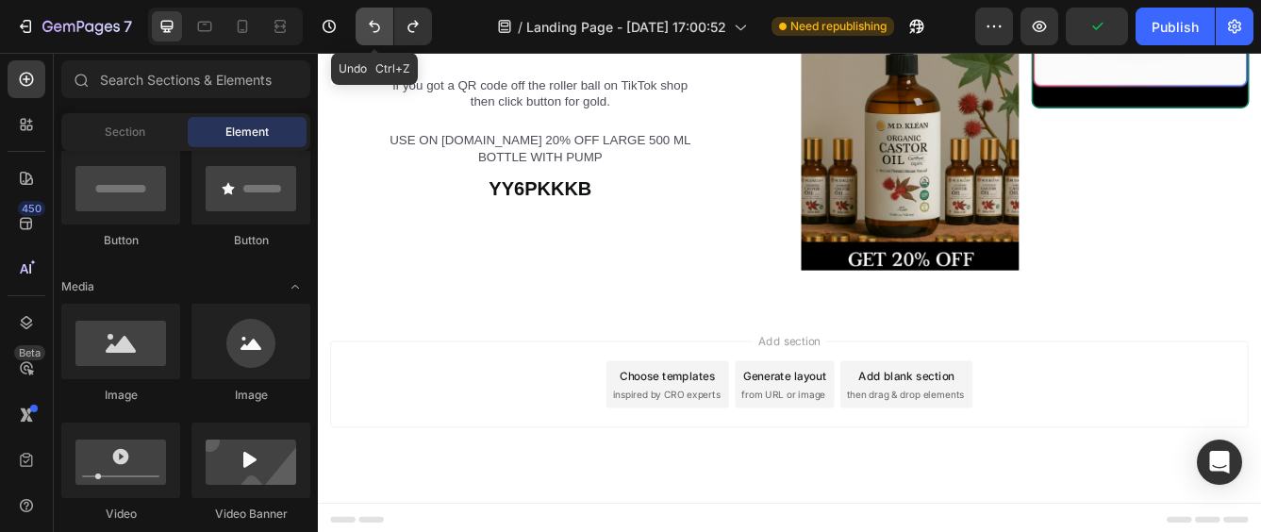
click at [375, 25] on icon "Undo/Redo" at bounding box center [374, 26] width 19 height 19
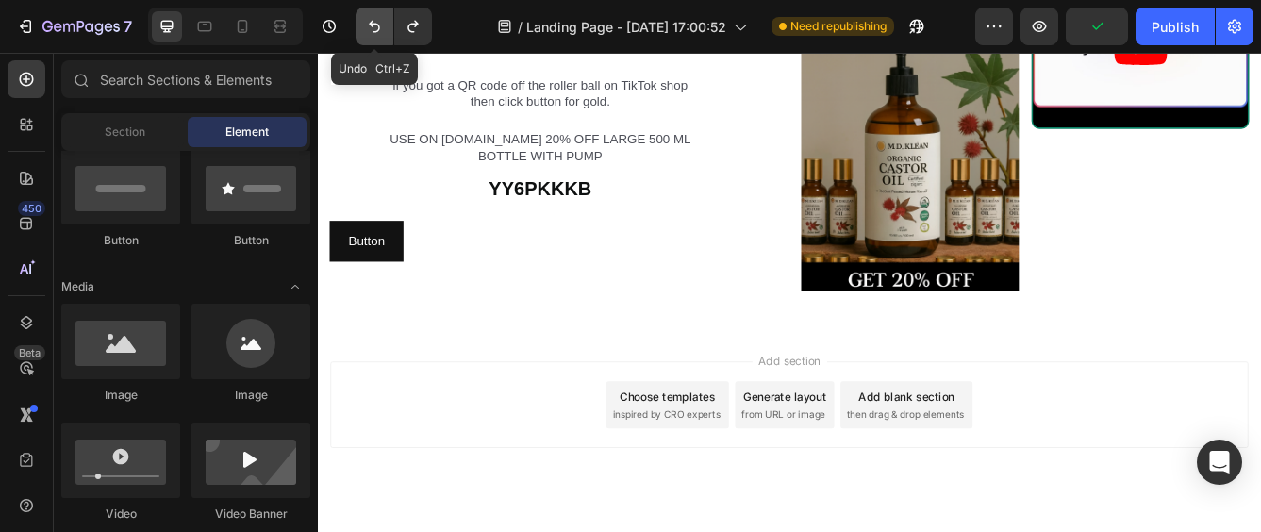
click at [375, 25] on icon "Undo/Redo" at bounding box center [374, 26] width 19 height 19
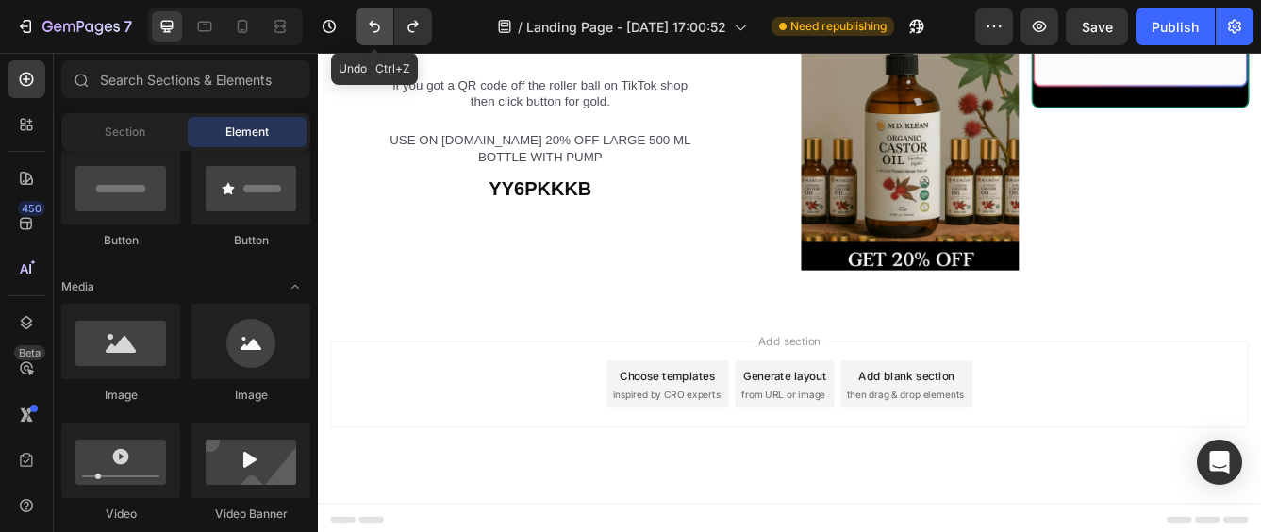
click at [375, 25] on icon "Undo/Redo" at bounding box center [374, 26] width 19 height 19
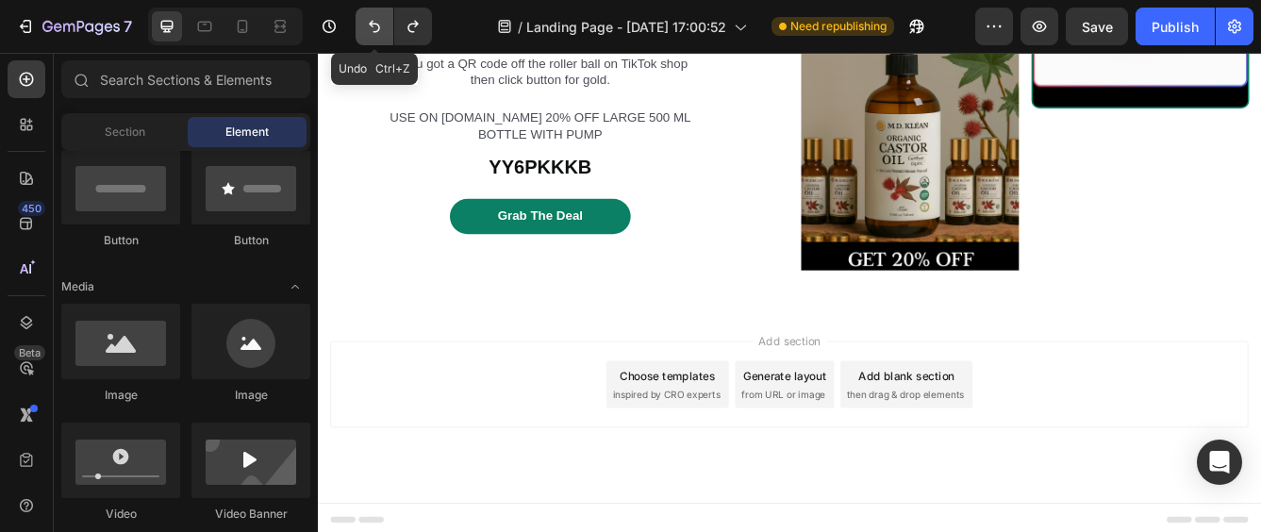
scroll to position [1026, 0]
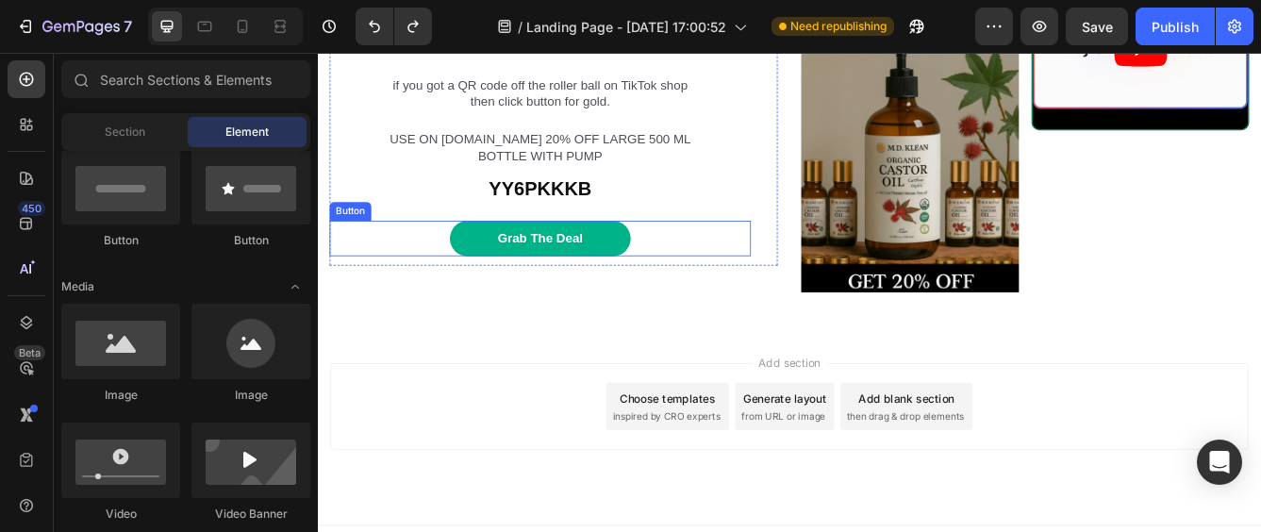
click at [508, 273] on button "Grab The Deal" at bounding box center [584, 276] width 217 height 42
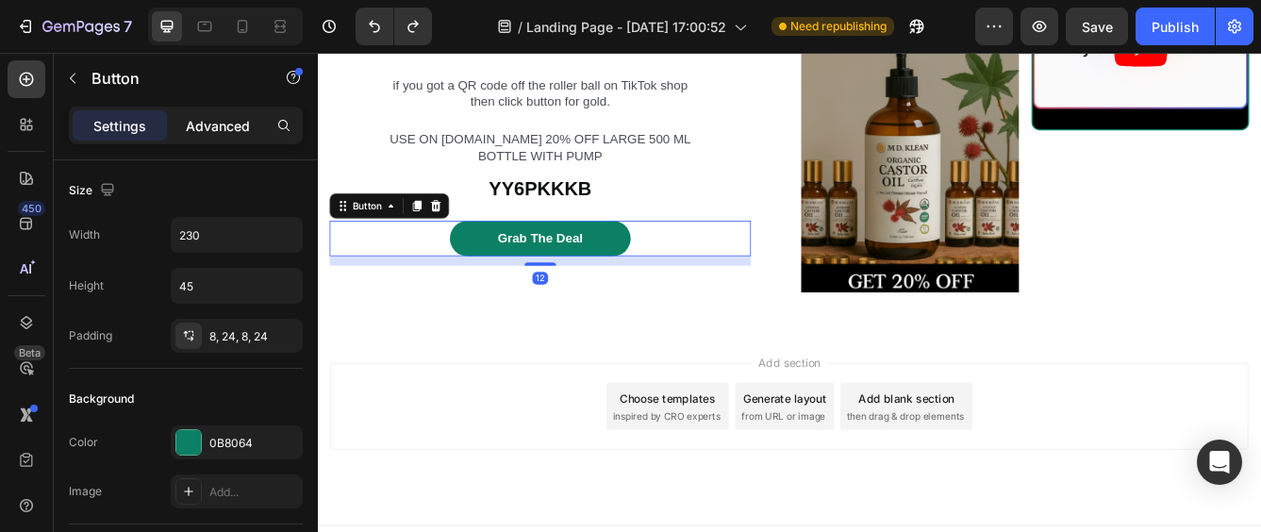
click at [251, 121] on div "Advanced" at bounding box center [218, 125] width 94 height 30
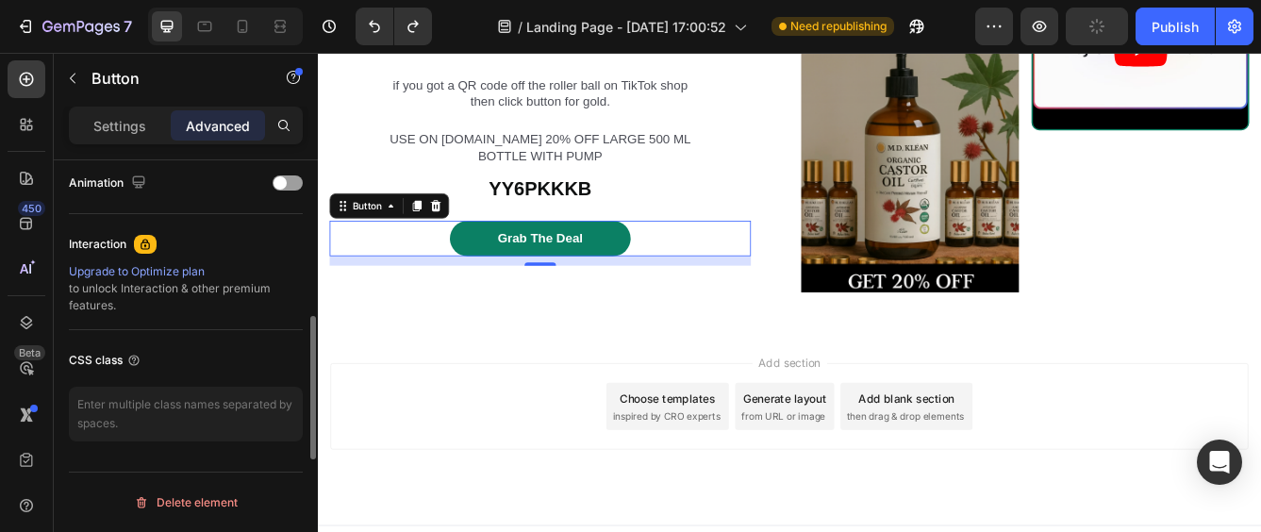
scroll to position [739, 0]
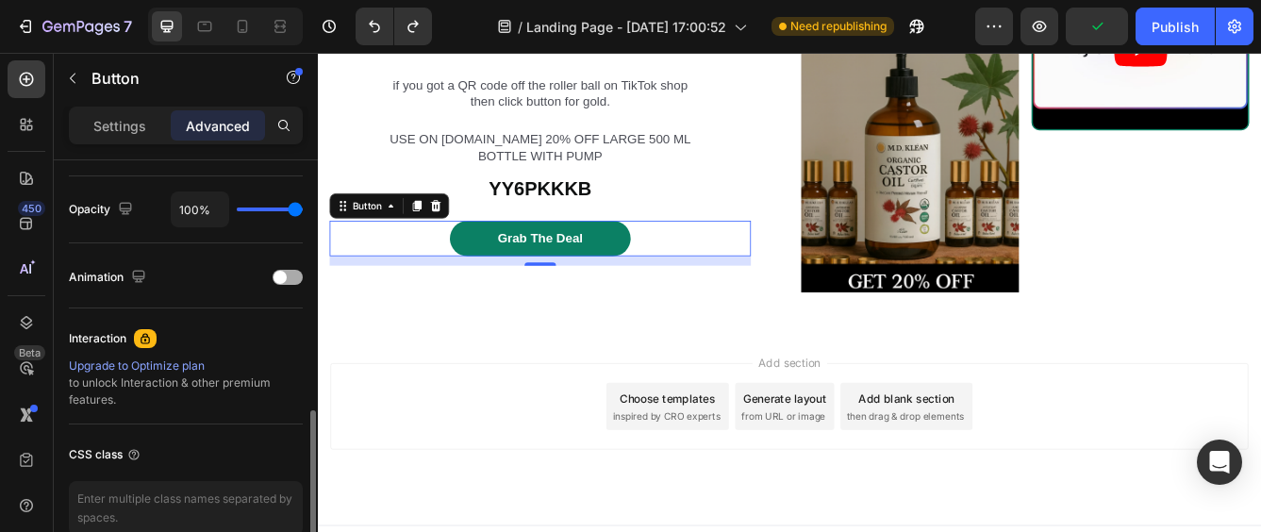
click at [281, 281] on span at bounding box center [280, 277] width 13 height 13
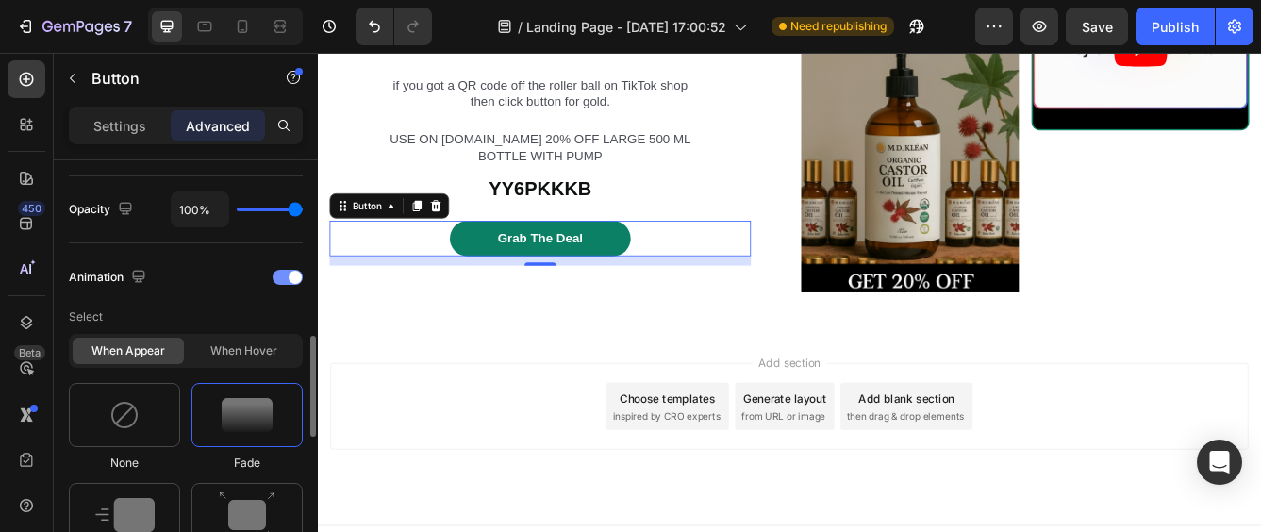
click at [281, 281] on div at bounding box center [288, 277] width 30 height 15
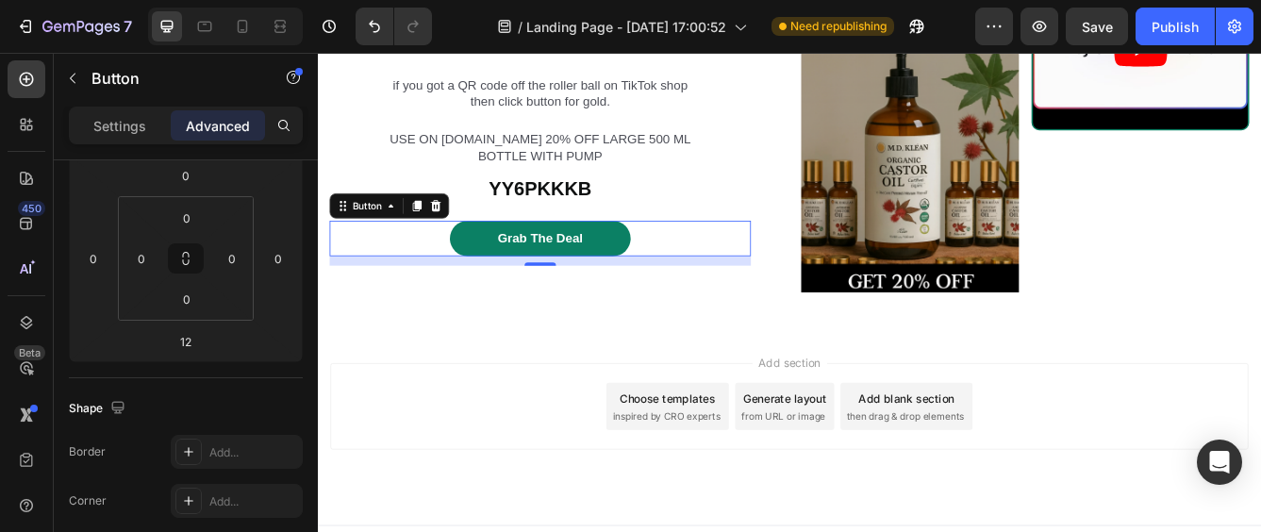
scroll to position [78, 0]
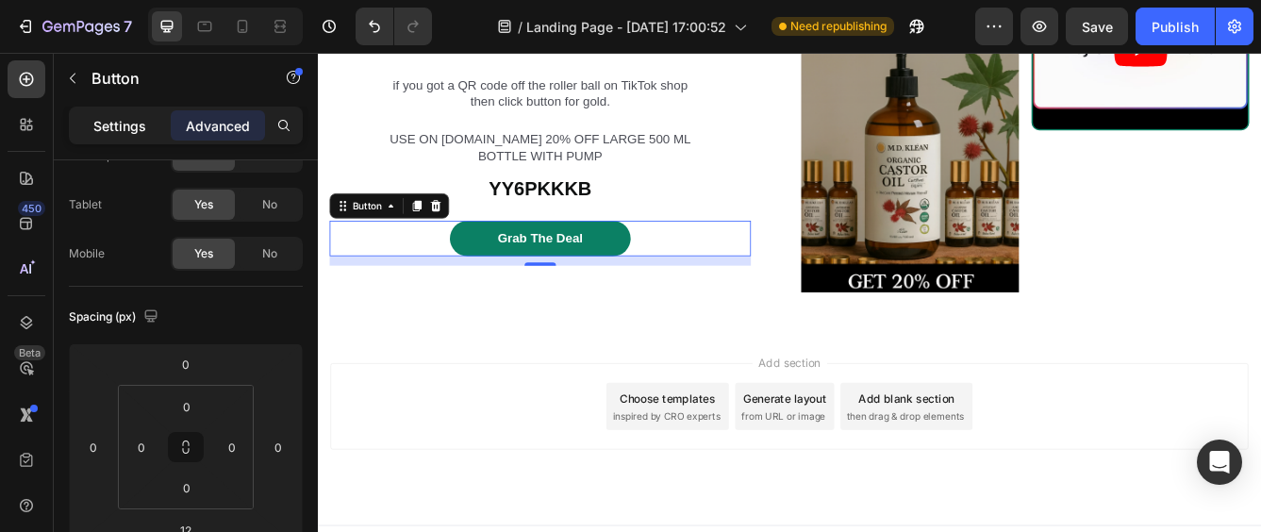
click at [117, 129] on p "Settings" at bounding box center [119, 126] width 53 height 20
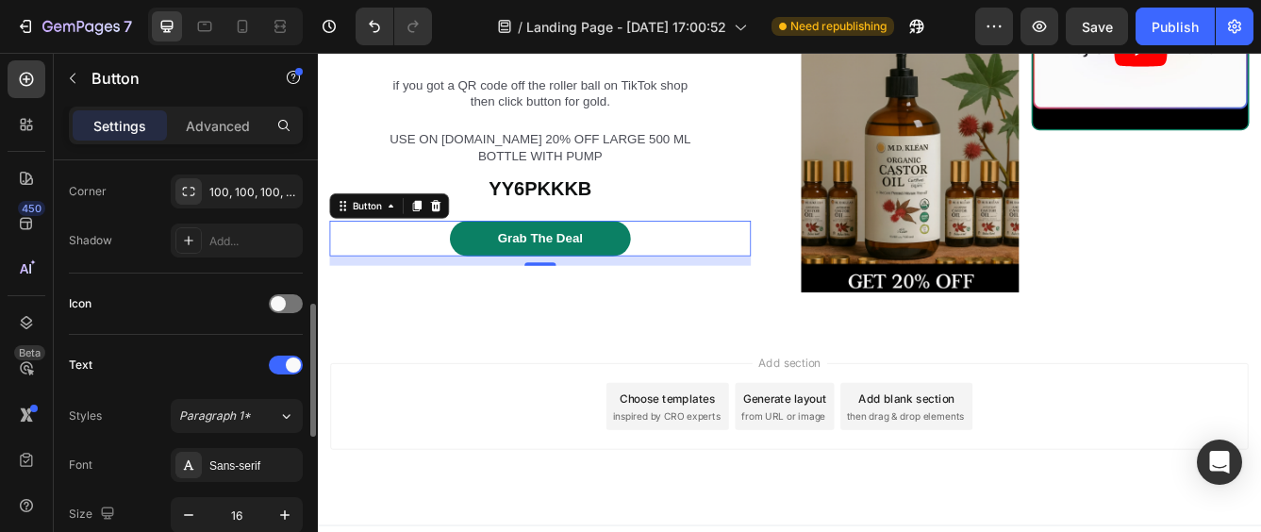
scroll to position [644, 0]
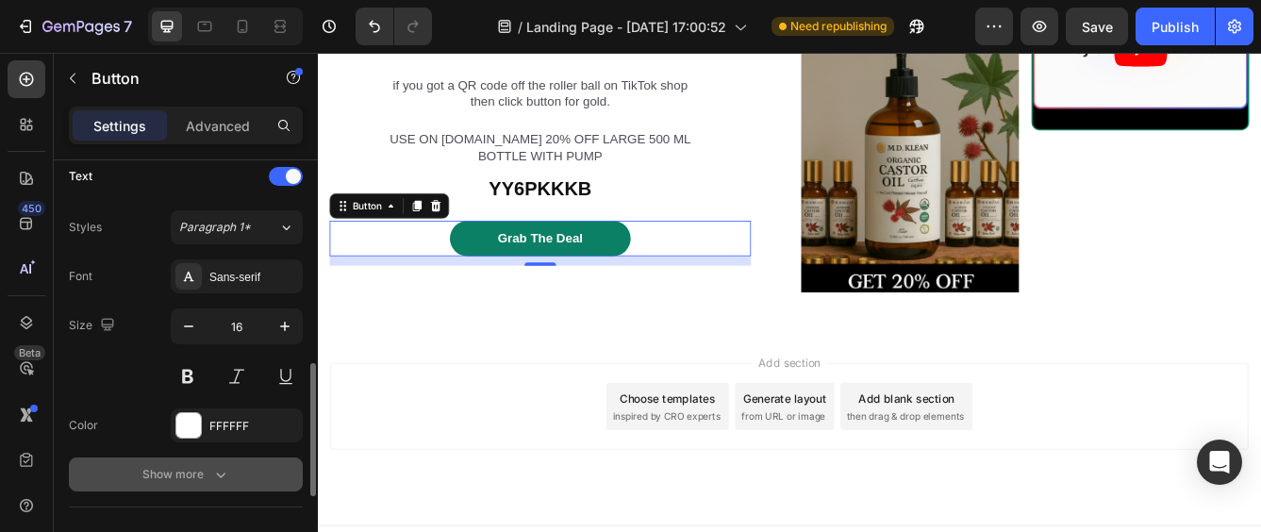
click at [177, 478] on div "Show more" at bounding box center [186, 474] width 88 height 19
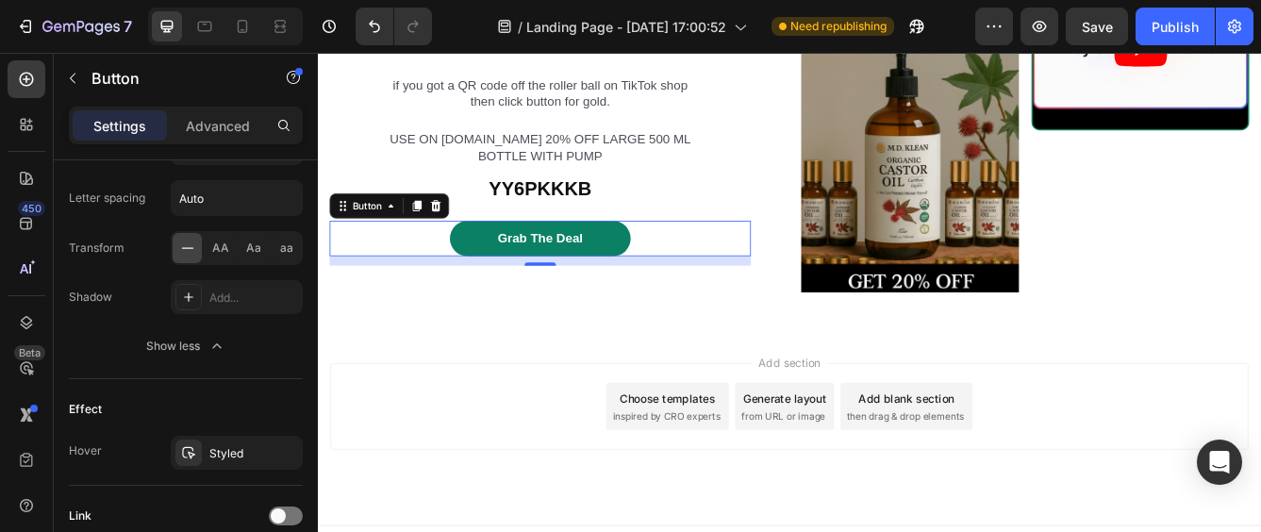
scroll to position [1116, 0]
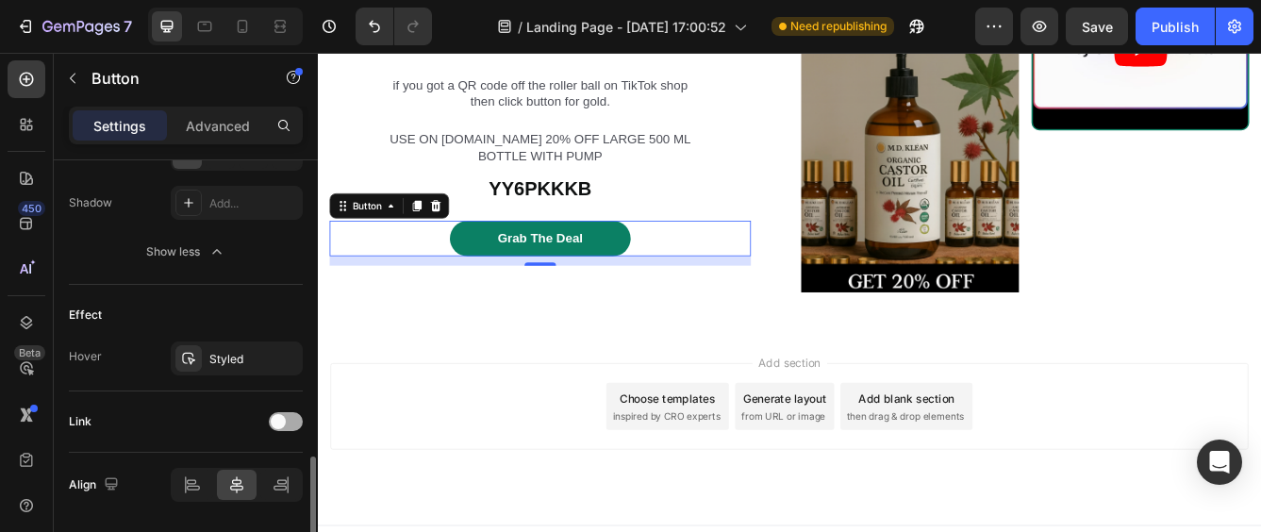
click at [292, 421] on div at bounding box center [286, 421] width 34 height 19
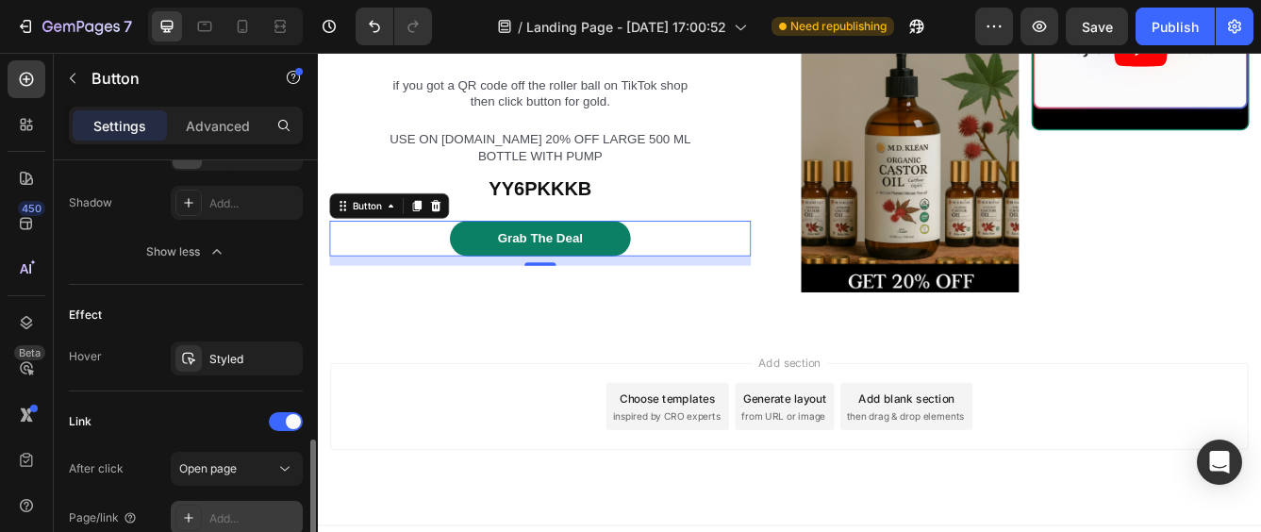
click at [215, 510] on div "Add..." at bounding box center [253, 518] width 89 height 17
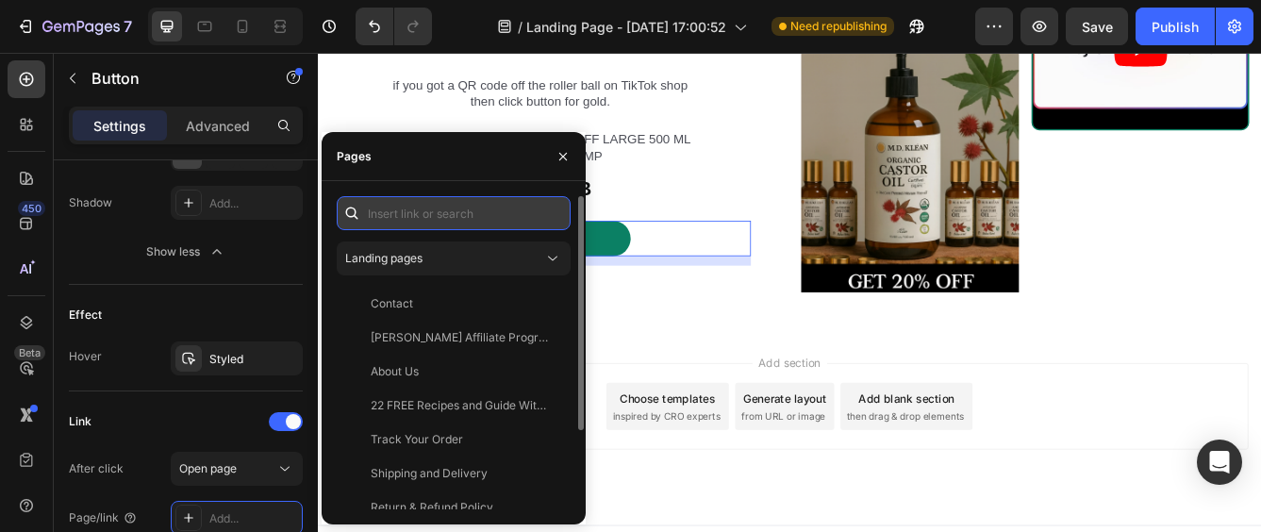
click at [378, 211] on input "text" at bounding box center [454, 213] width 234 height 34
paste input "[URL][DOMAIN_NAME]"
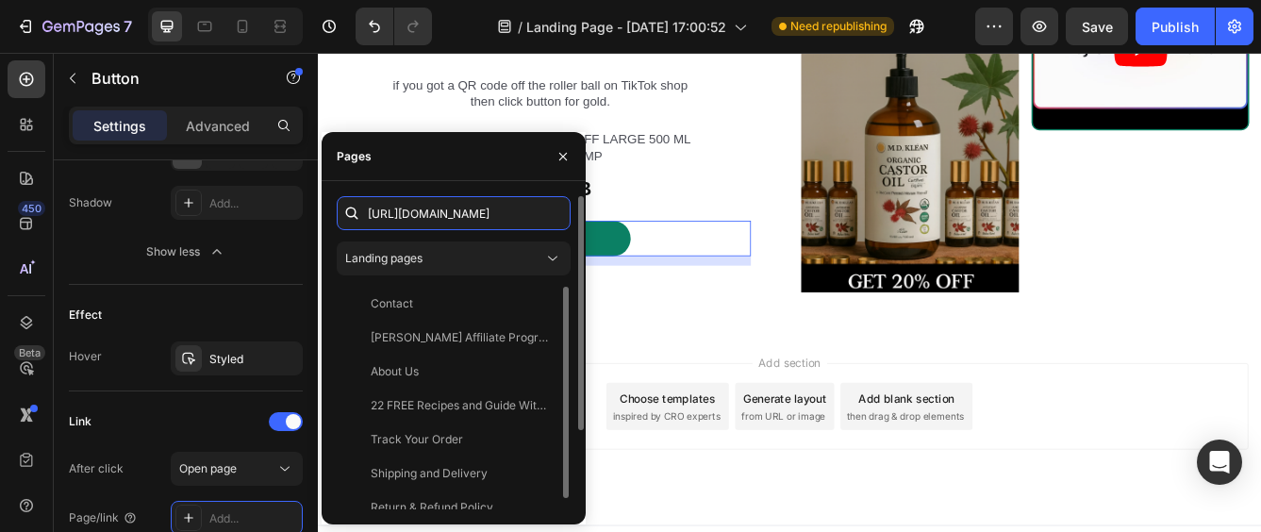
scroll to position [0, 689]
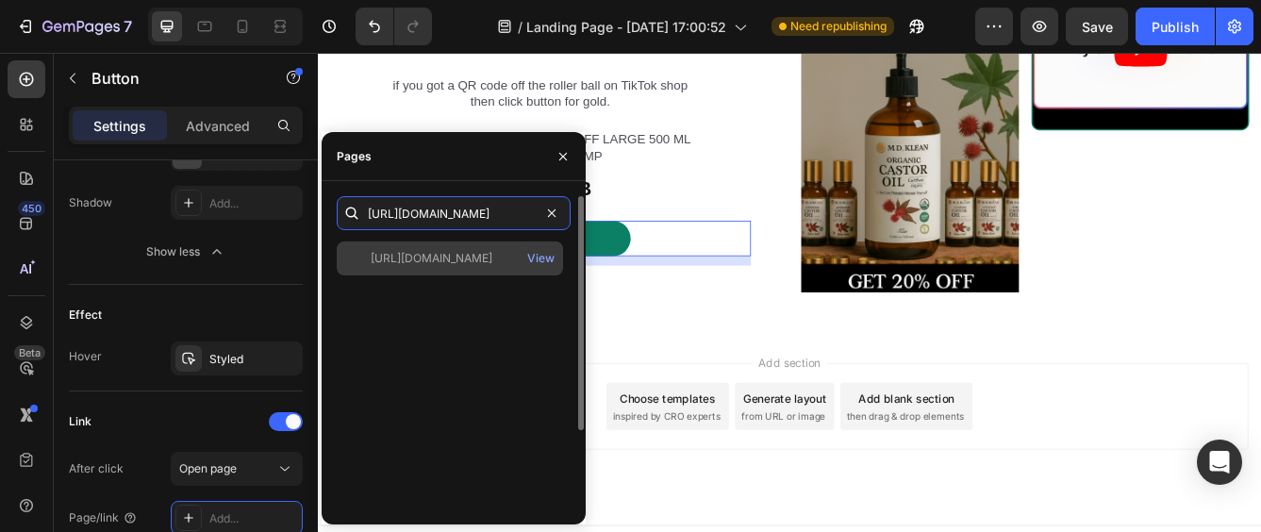
type input "[URL][DOMAIN_NAME]"
click at [430, 262] on div "[URL][DOMAIN_NAME]" at bounding box center [432, 258] width 122 height 17
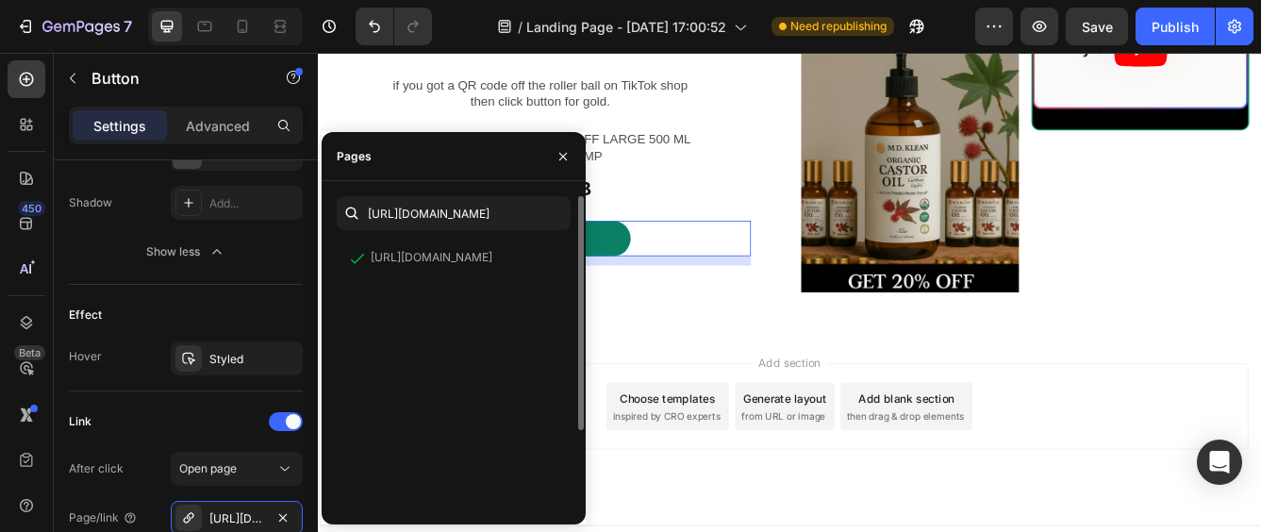
click at [494, 348] on div "[URL][DOMAIN_NAME] View" at bounding box center [454, 428] width 234 height 374
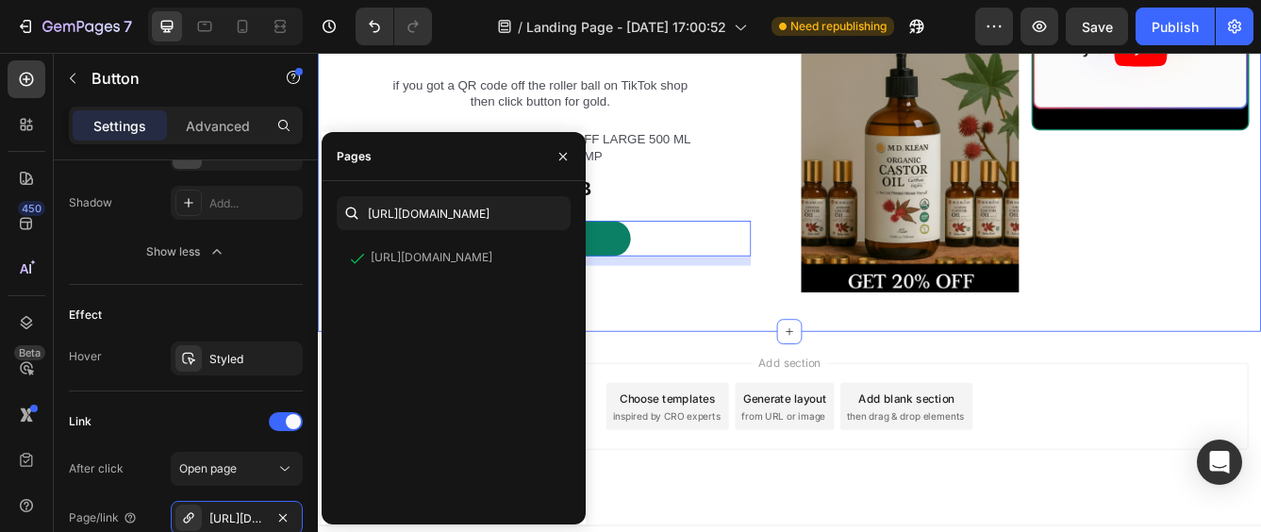
click at [683, 356] on div "Text Block New Castor Oil Roller Heading if you got a QR code off the roller ba…" at bounding box center [884, 145] width 1132 height 487
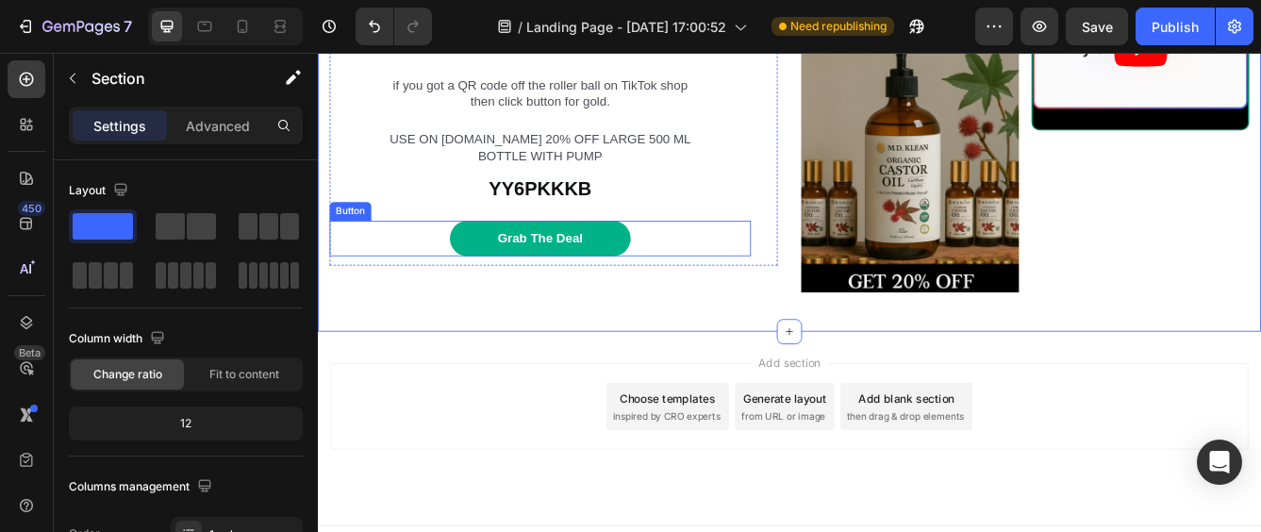
click at [507, 281] on link "Grab The Deal" at bounding box center [584, 276] width 217 height 42
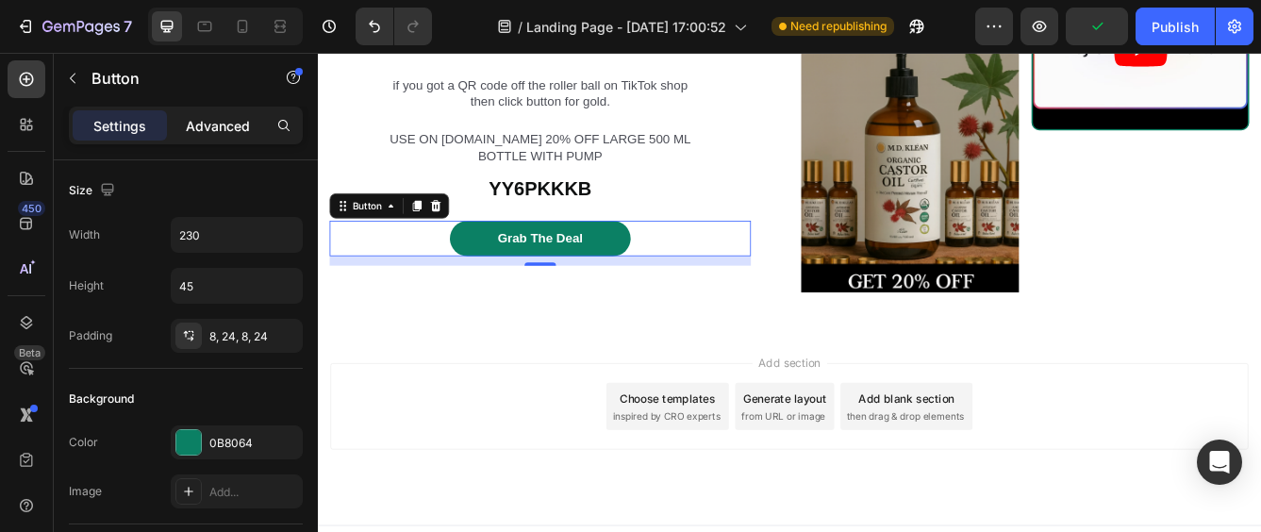
click at [236, 125] on p "Advanced" at bounding box center [218, 126] width 64 height 20
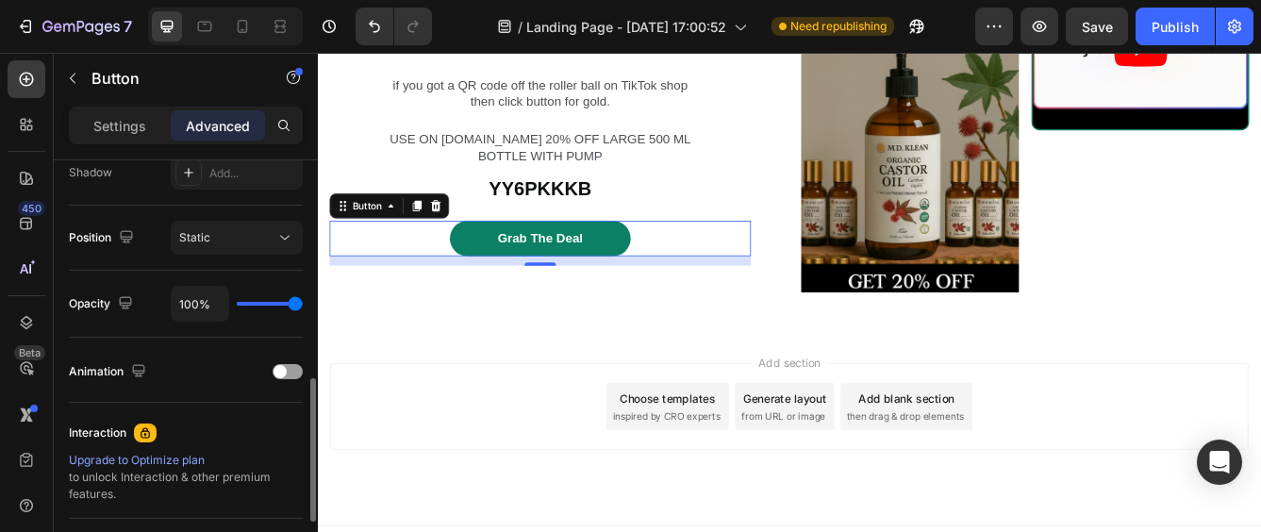
scroll to position [550, 0]
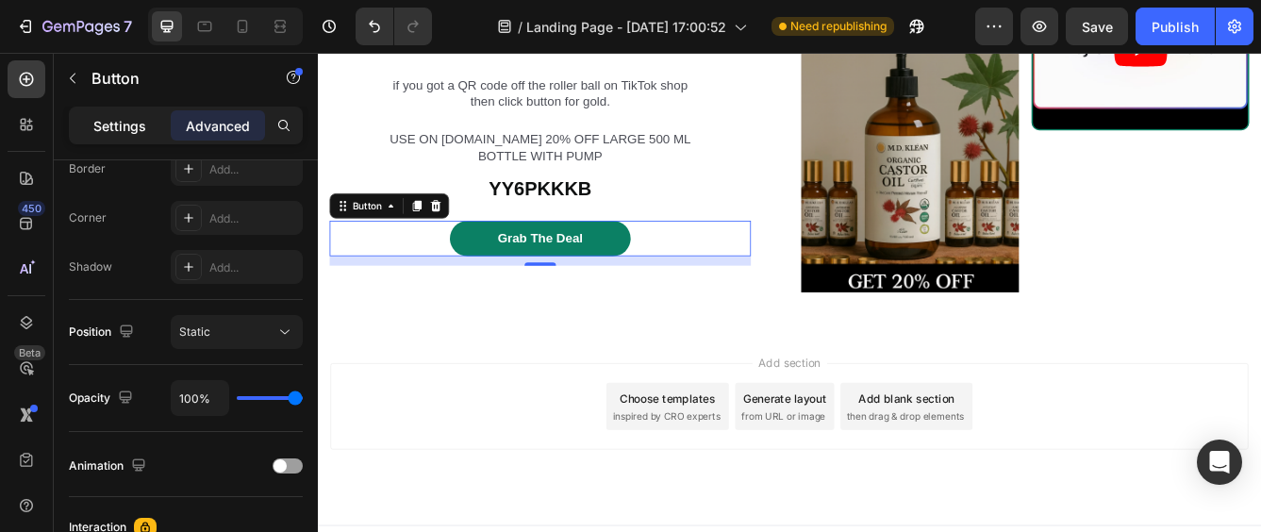
click at [130, 117] on p "Settings" at bounding box center [119, 126] width 53 height 20
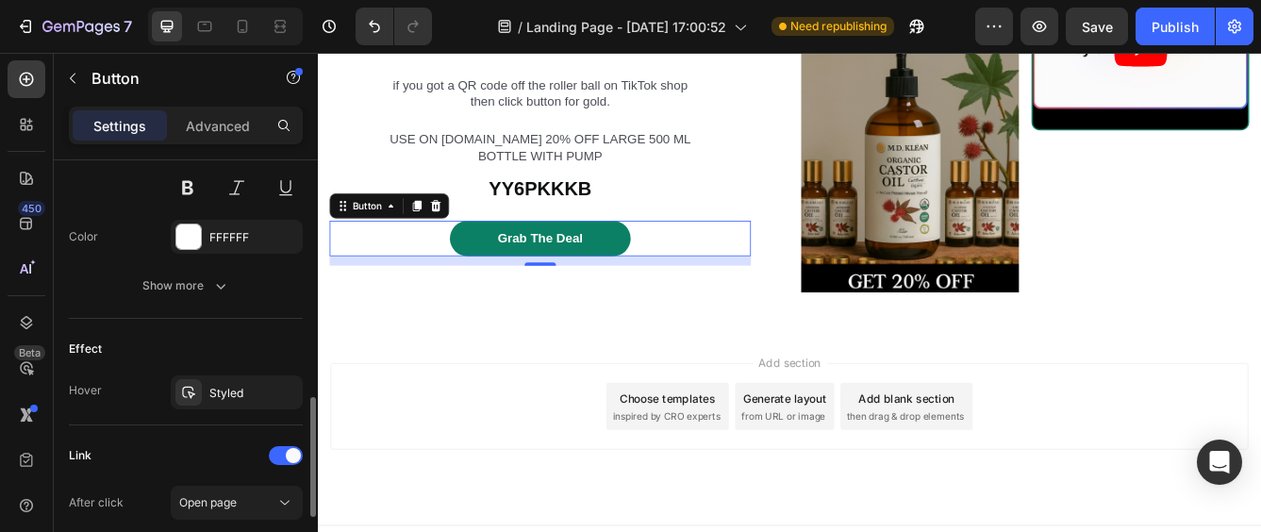
scroll to position [1022, 0]
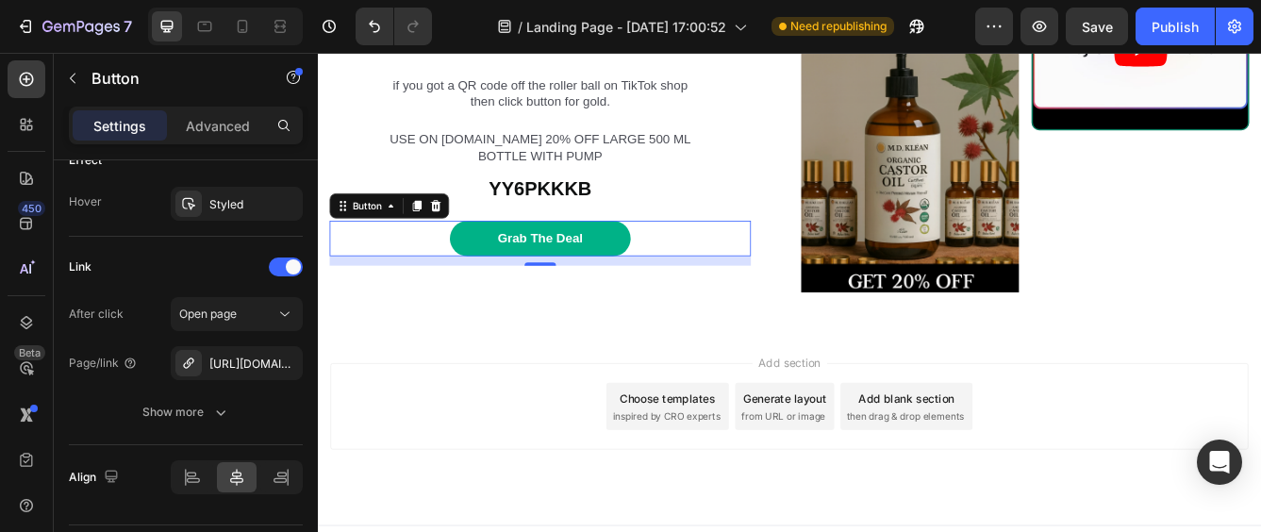
click at [636, 275] on link "Grab The Deal" at bounding box center [584, 276] width 217 height 42
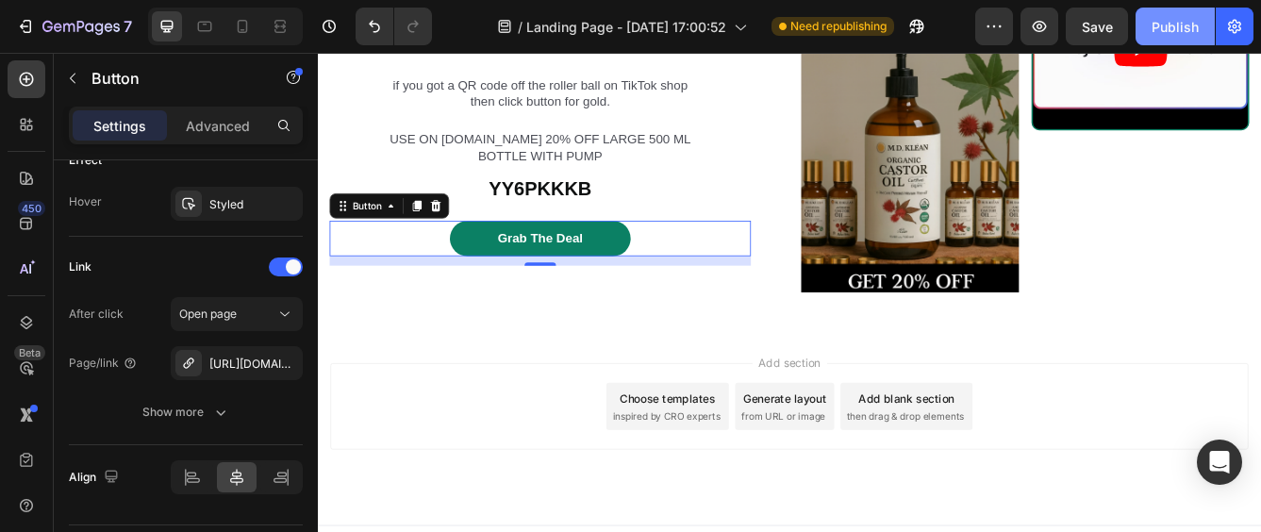
click at [1179, 19] on div "Publish" at bounding box center [1175, 27] width 47 height 20
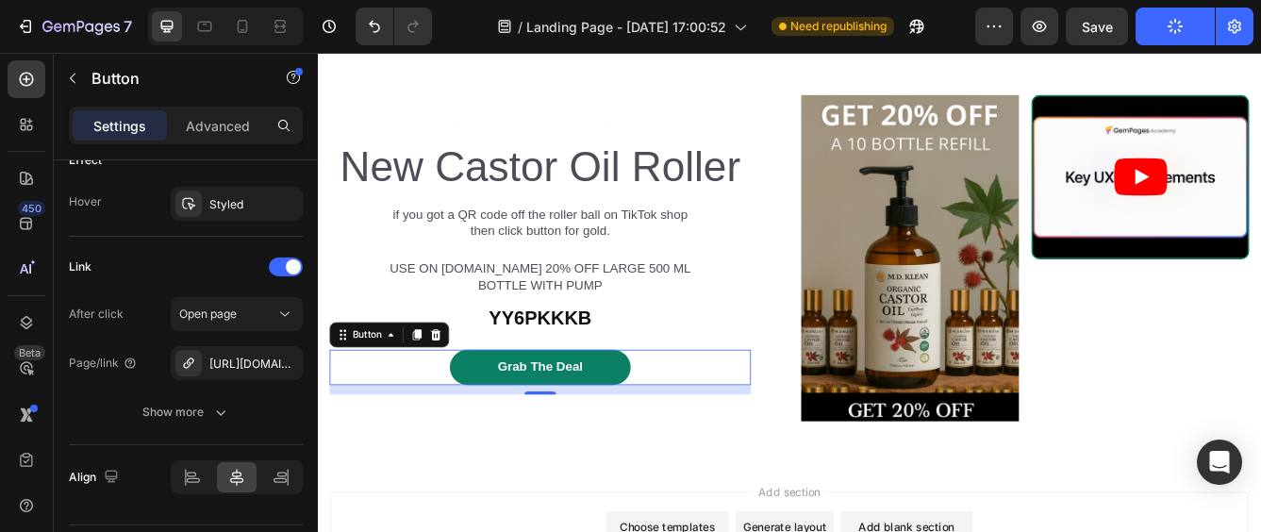
scroll to position [838, 0]
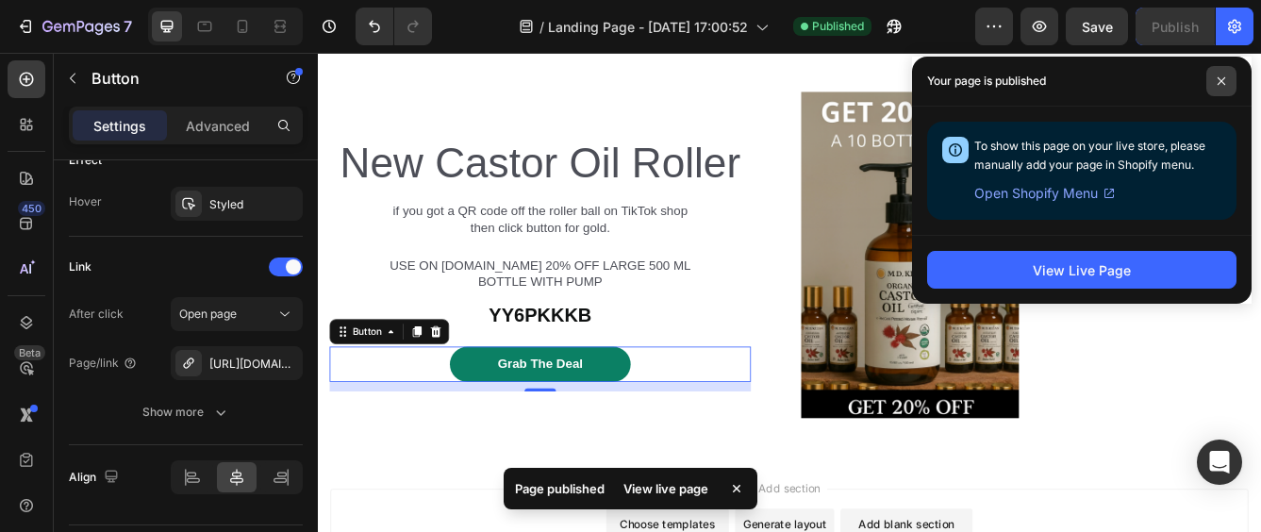
click at [1224, 80] on icon at bounding box center [1221, 80] width 9 height 9
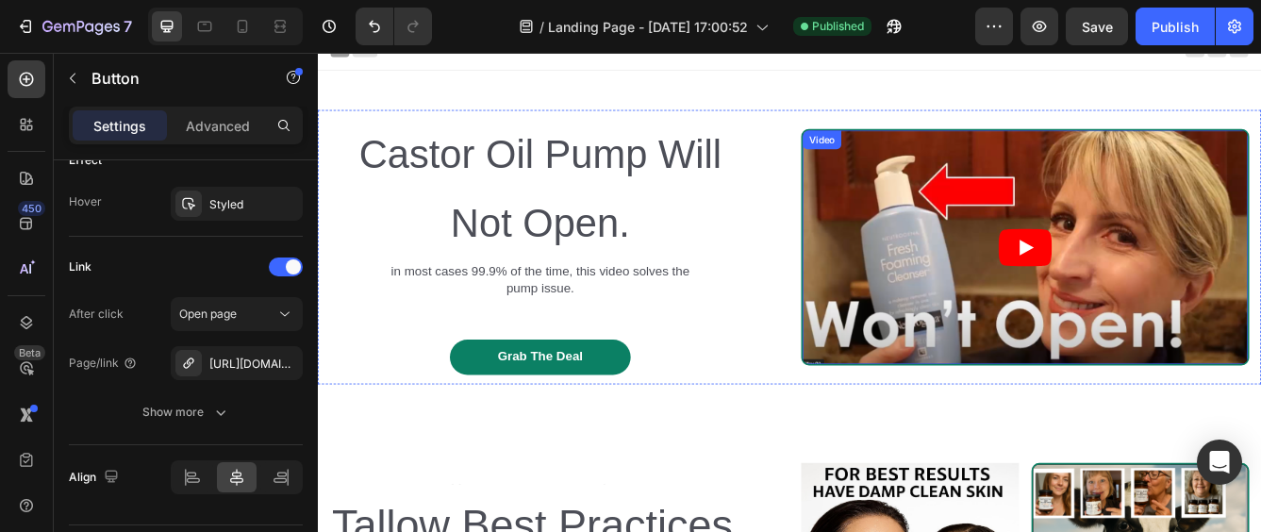
scroll to position [0, 0]
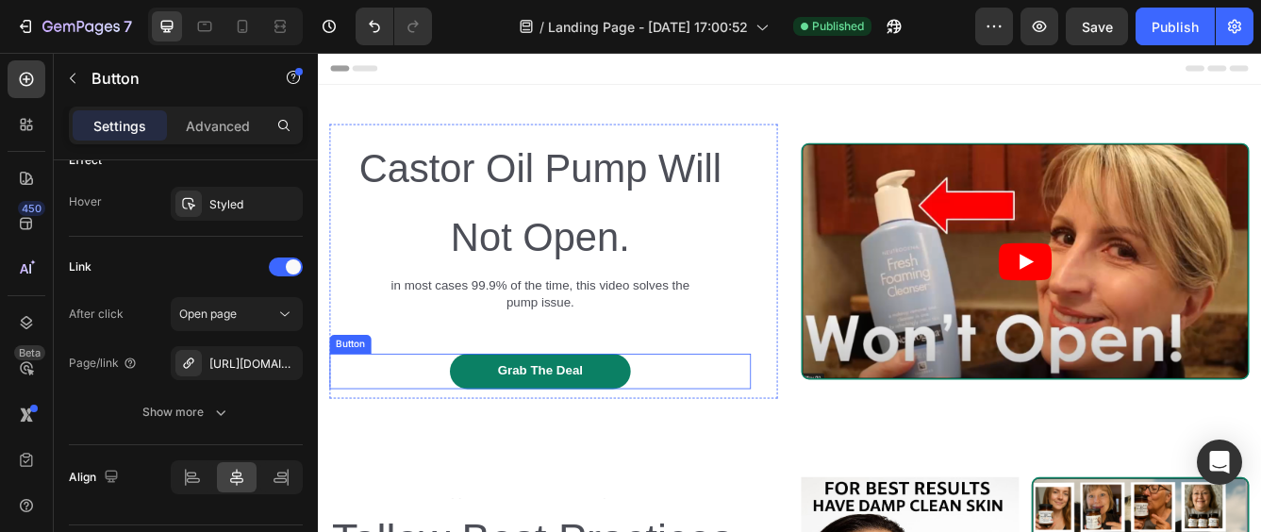
click at [361, 425] on div "Grab The Deal Button" at bounding box center [585, 435] width 506 height 42
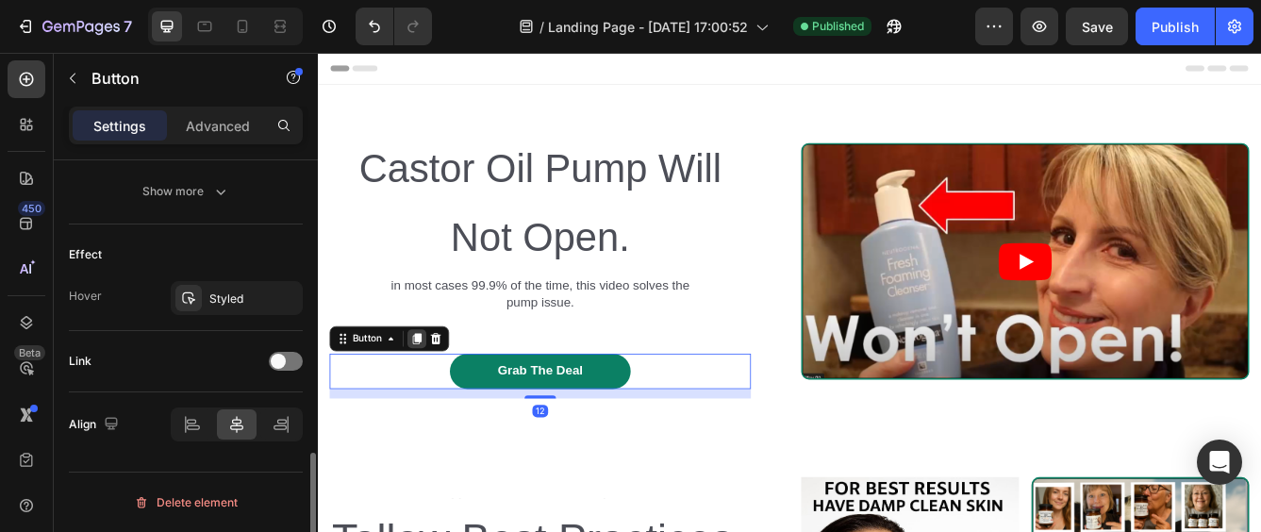
scroll to position [927, 0]
